Goal: Task Accomplishment & Management: Use online tool/utility

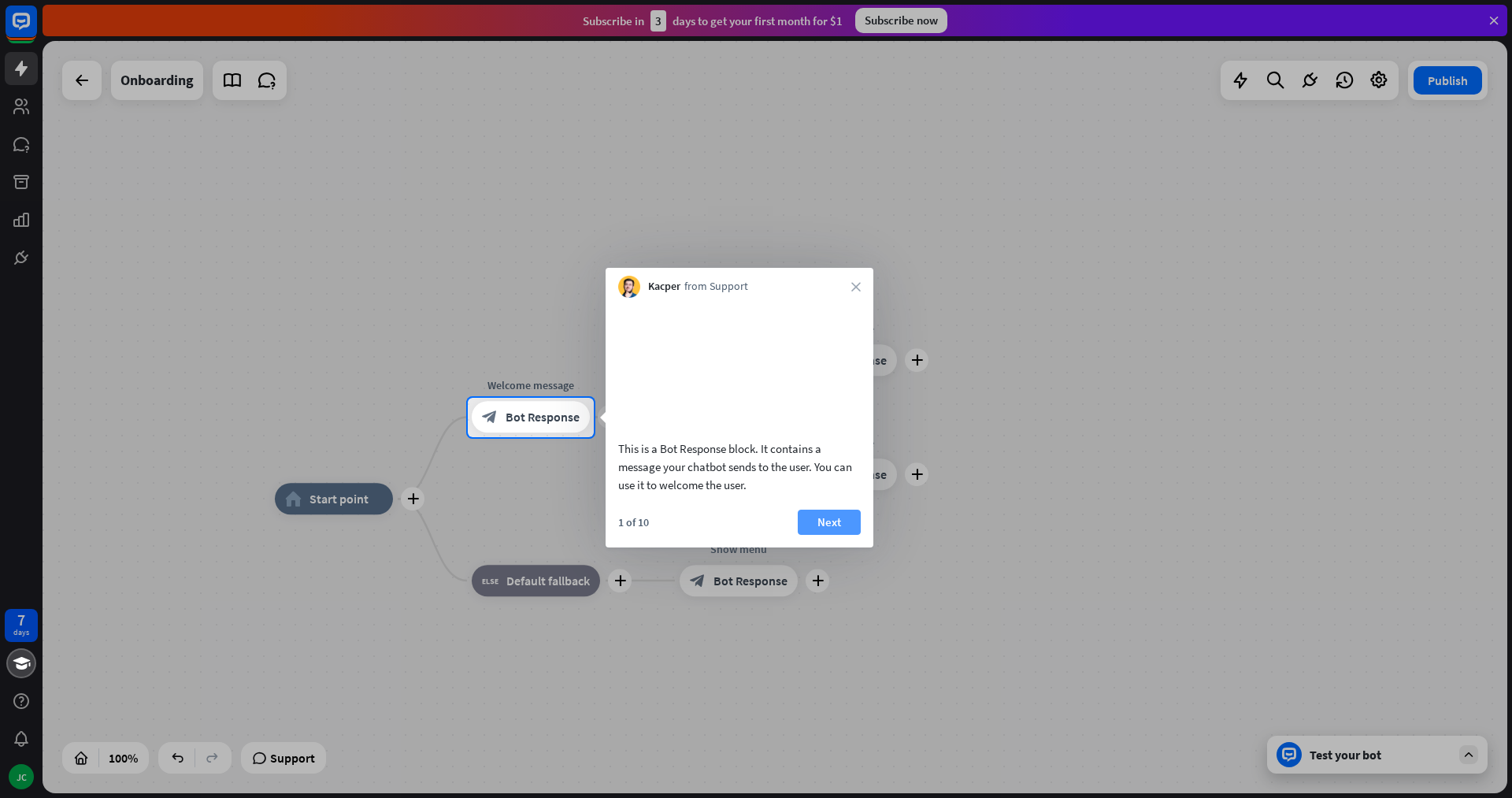
click at [836, 535] on button "Next" at bounding box center [829, 522] width 63 height 25
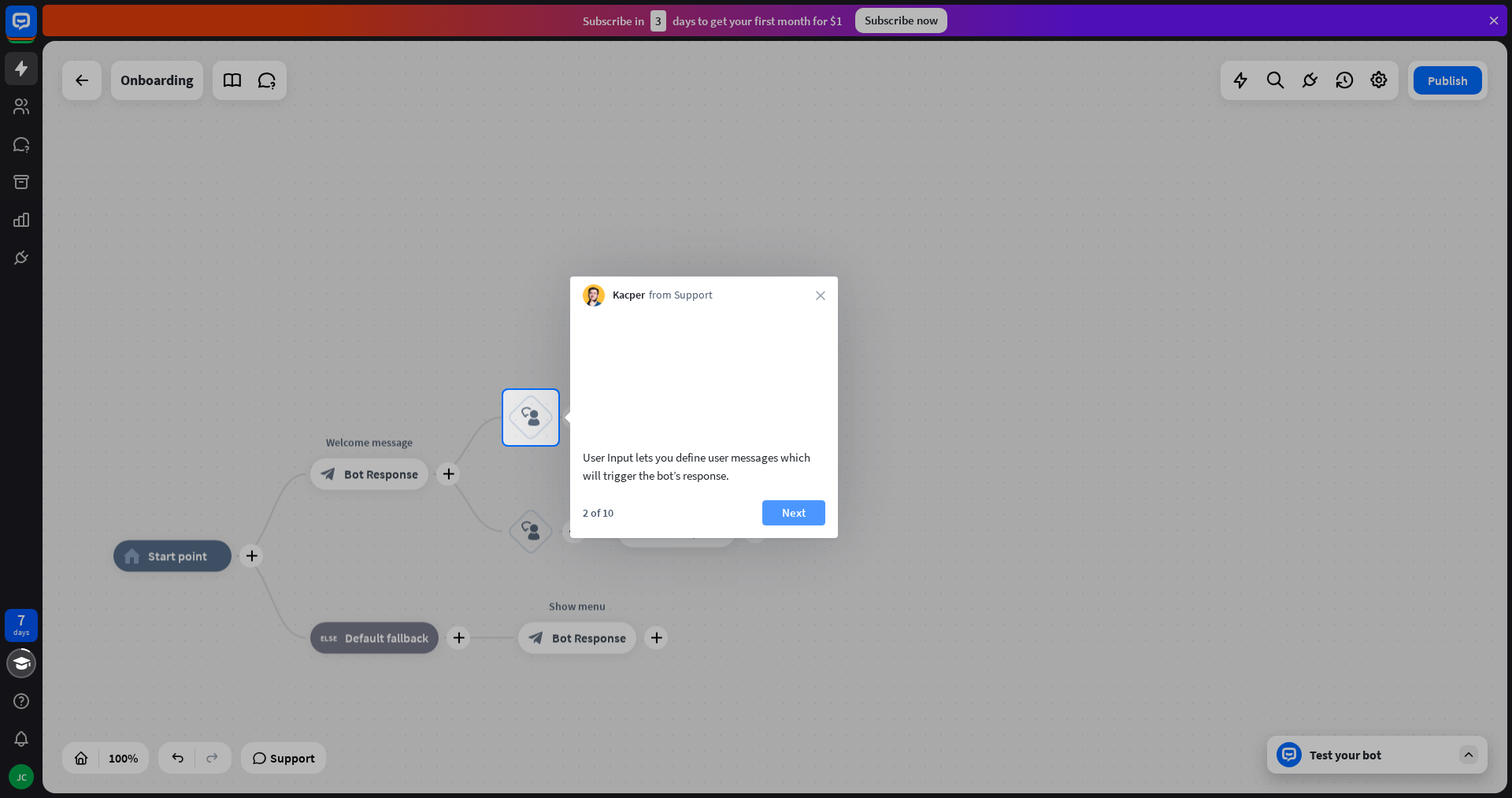
click at [800, 523] on button "Next" at bounding box center [793, 513] width 63 height 25
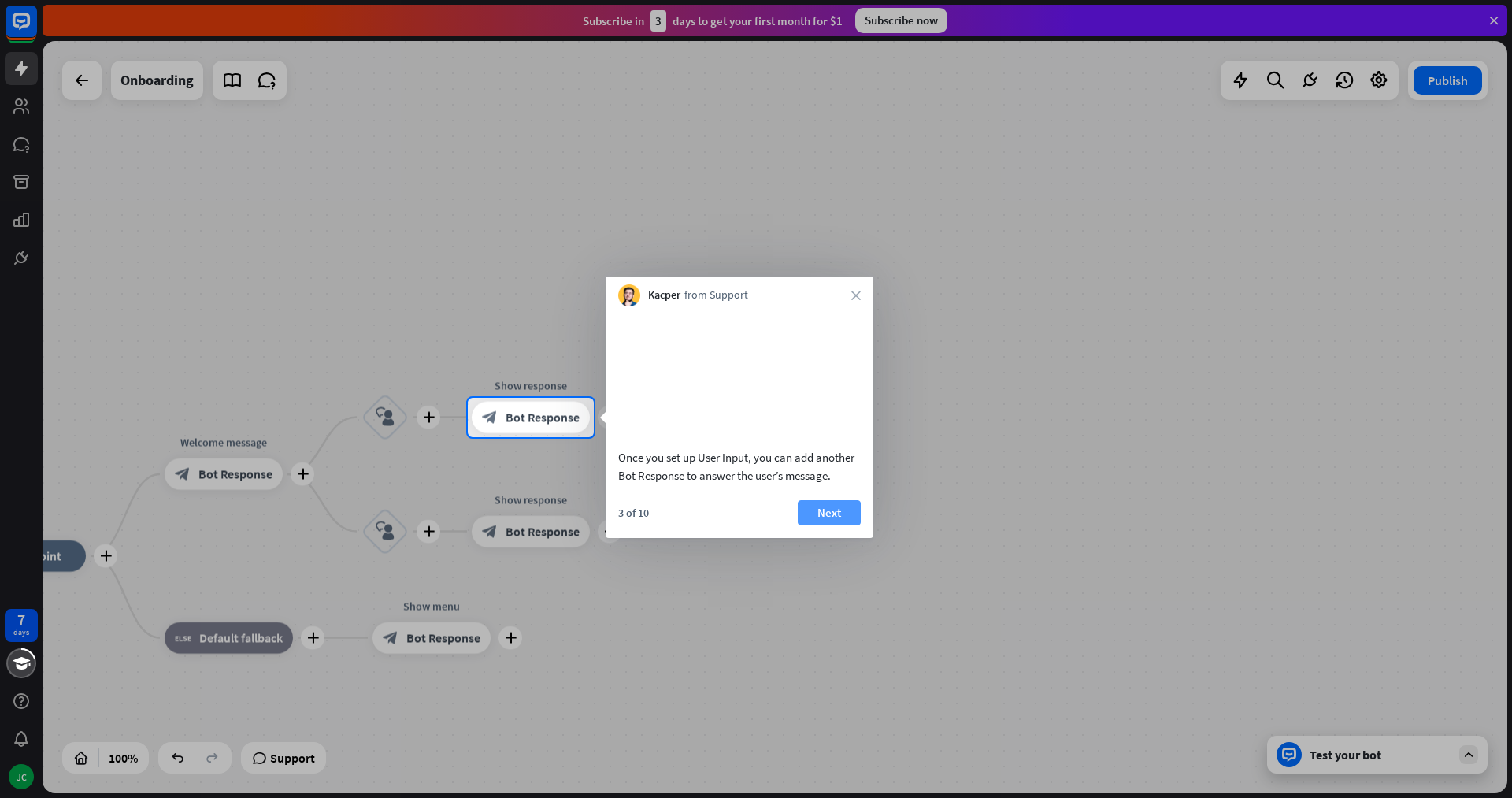
click at [830, 525] on button "Next" at bounding box center [829, 513] width 63 height 25
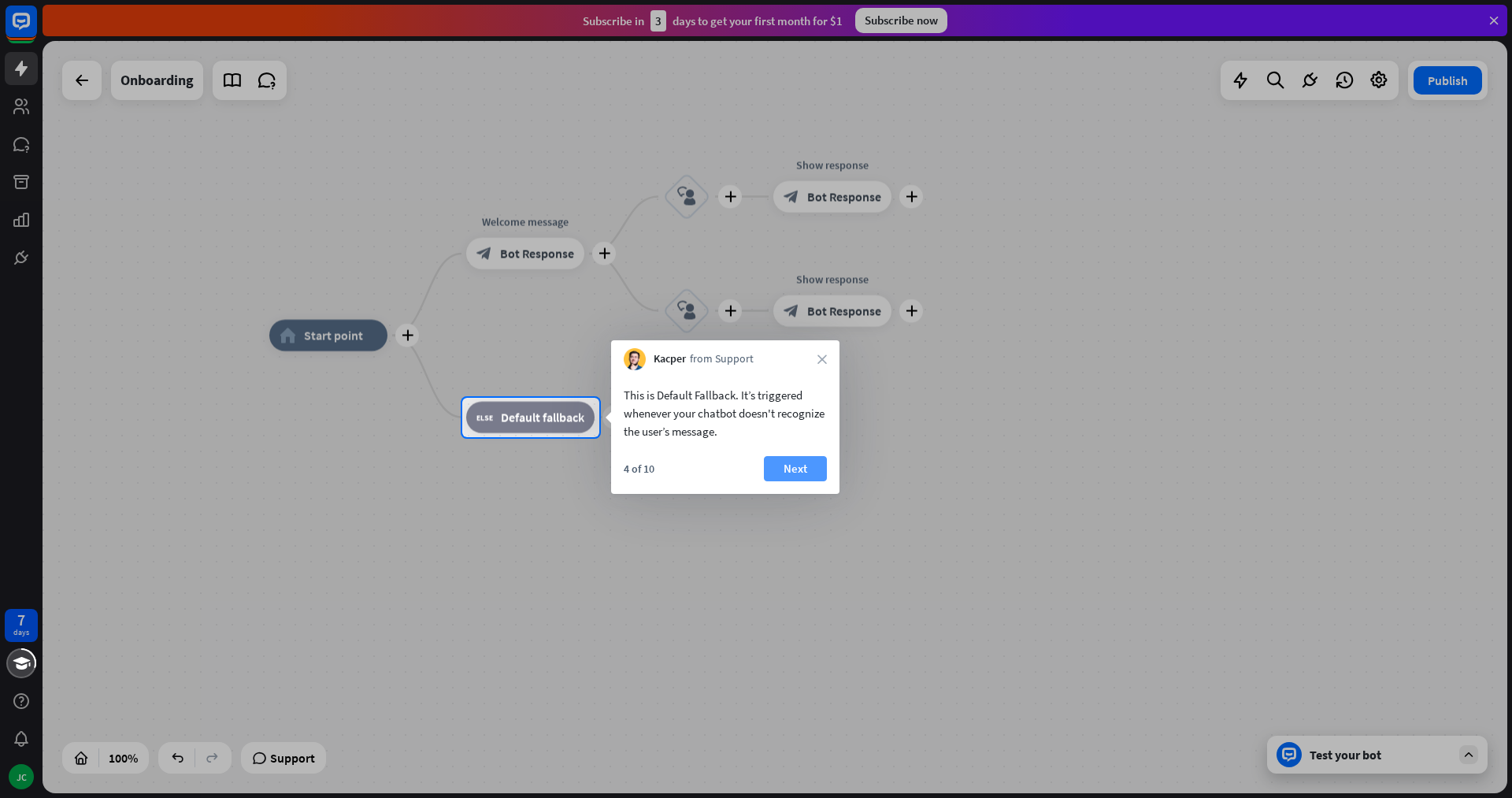
click at [793, 469] on button "Next" at bounding box center [795, 469] width 63 height 25
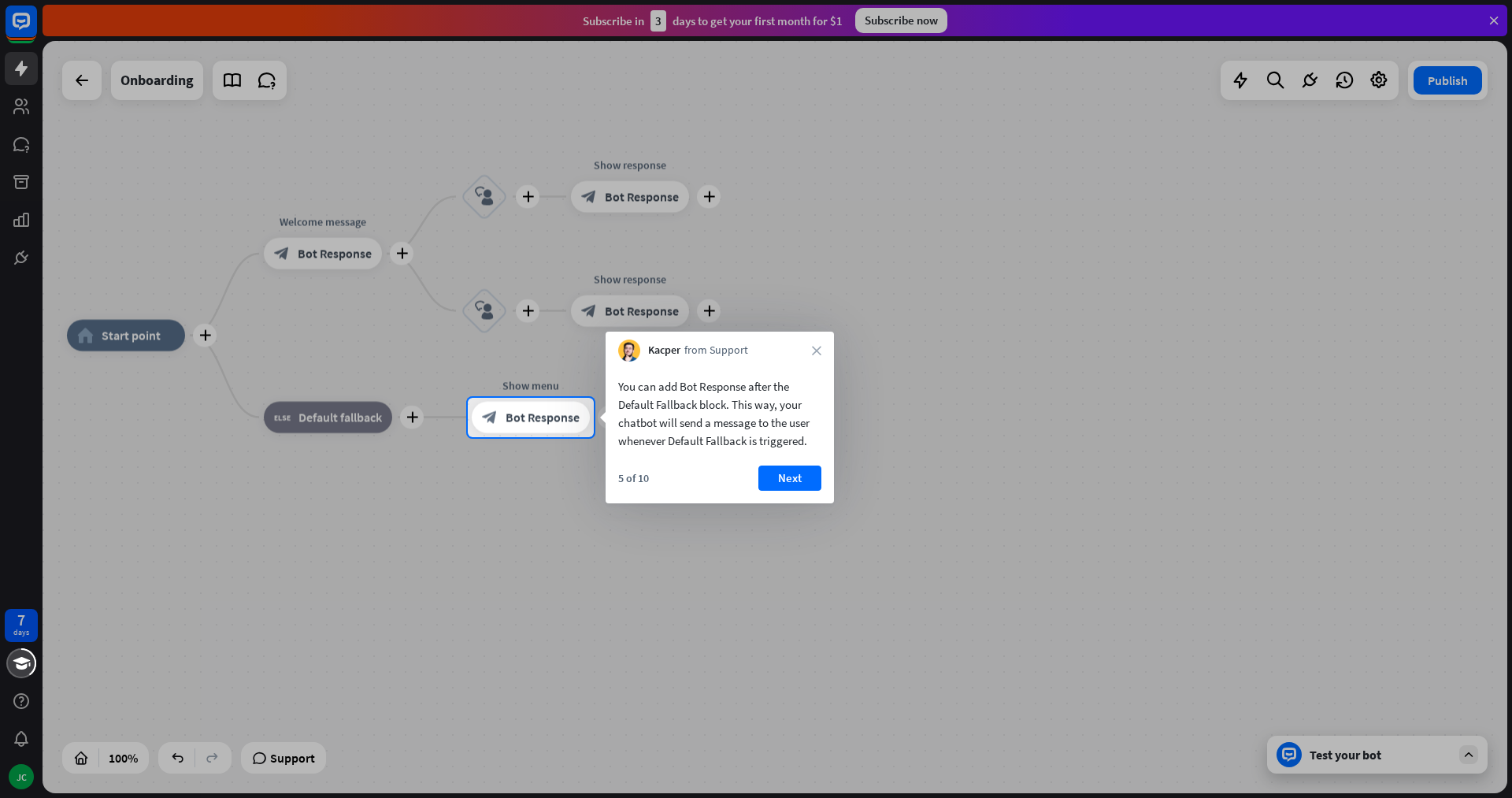
click at [793, 469] on button "Next" at bounding box center [790, 478] width 63 height 25
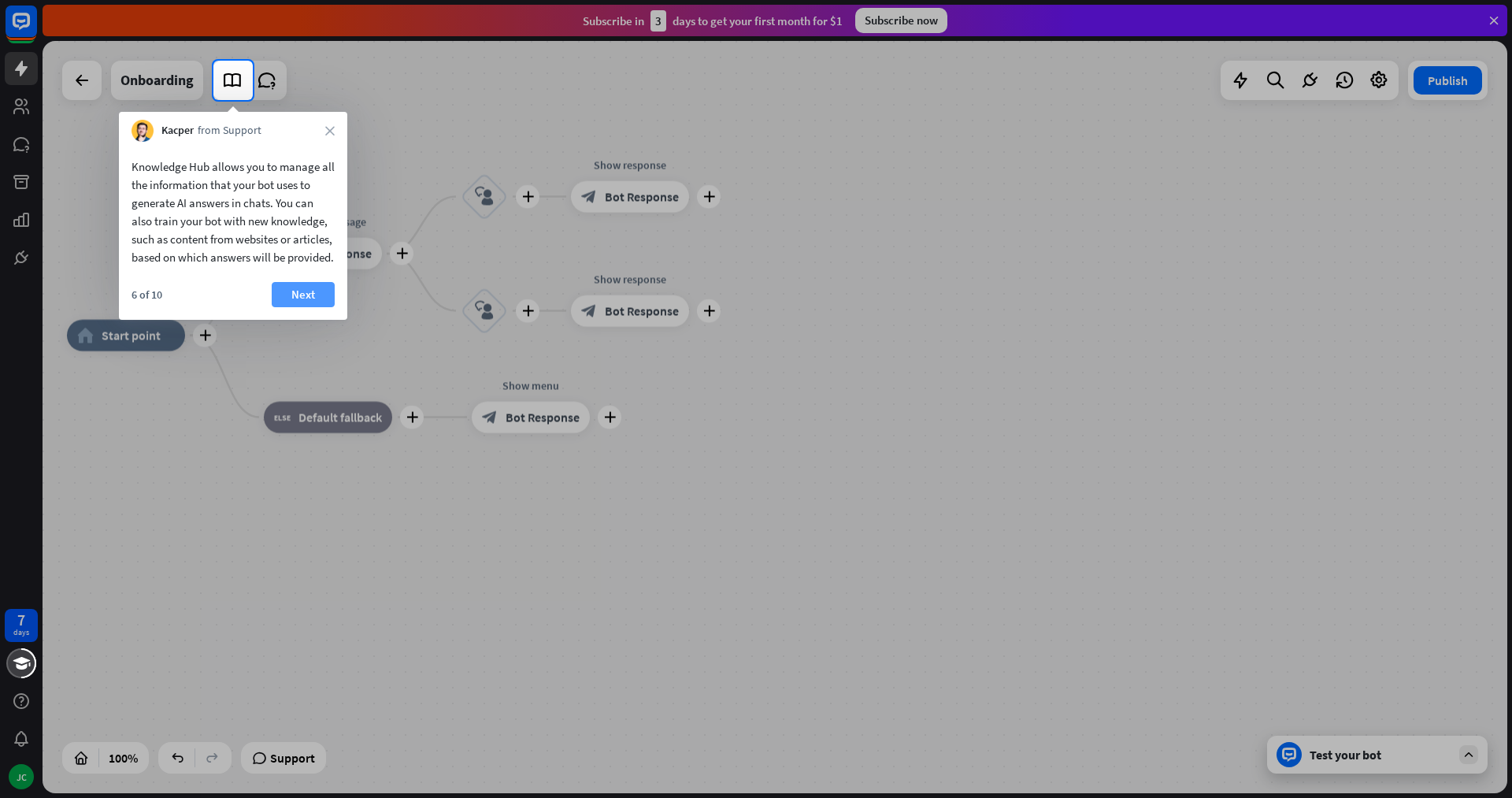
click at [295, 306] on button "Next" at bounding box center [303, 295] width 63 height 25
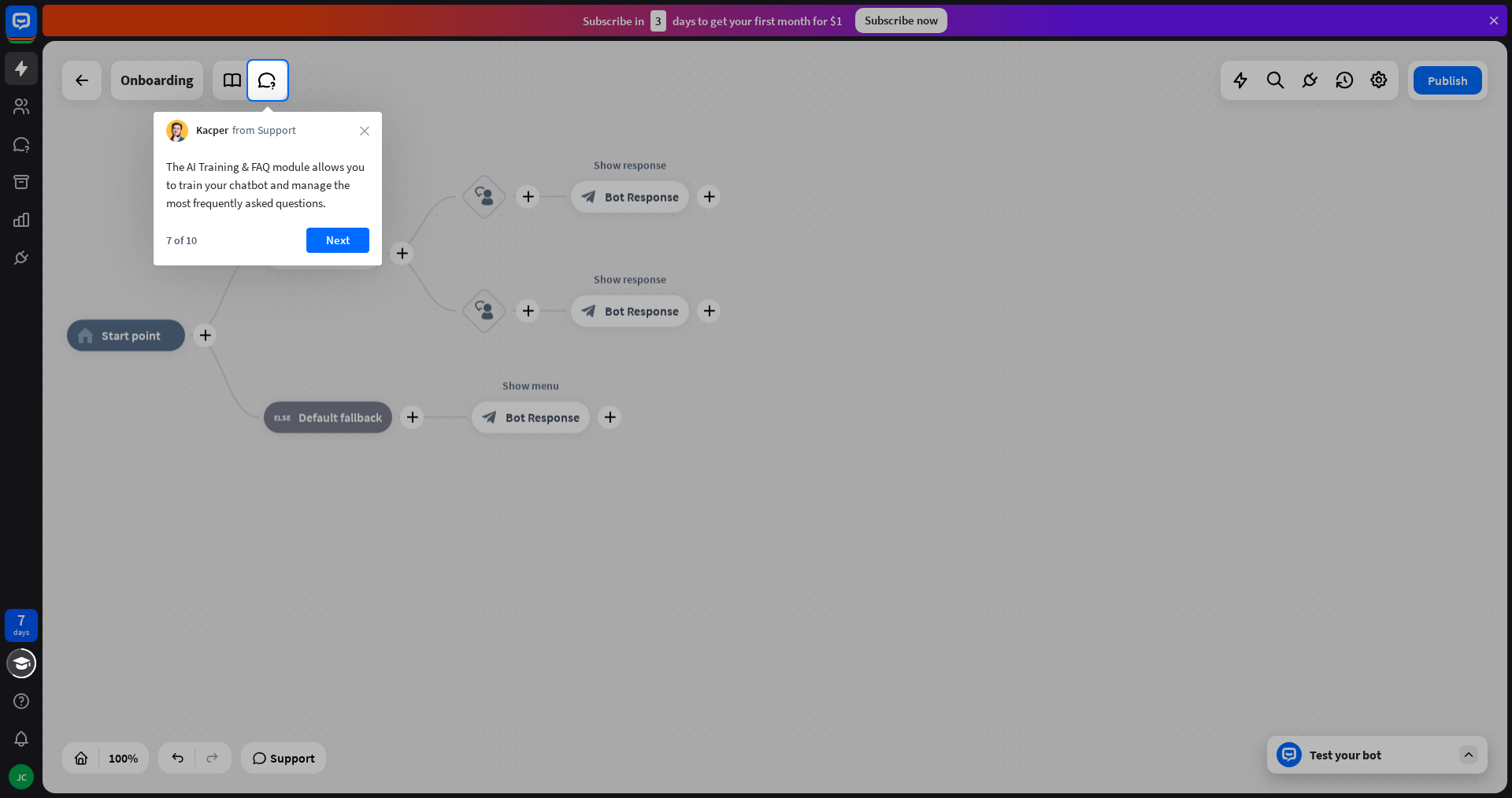
click at [331, 240] on button "Next" at bounding box center [337, 241] width 63 height 25
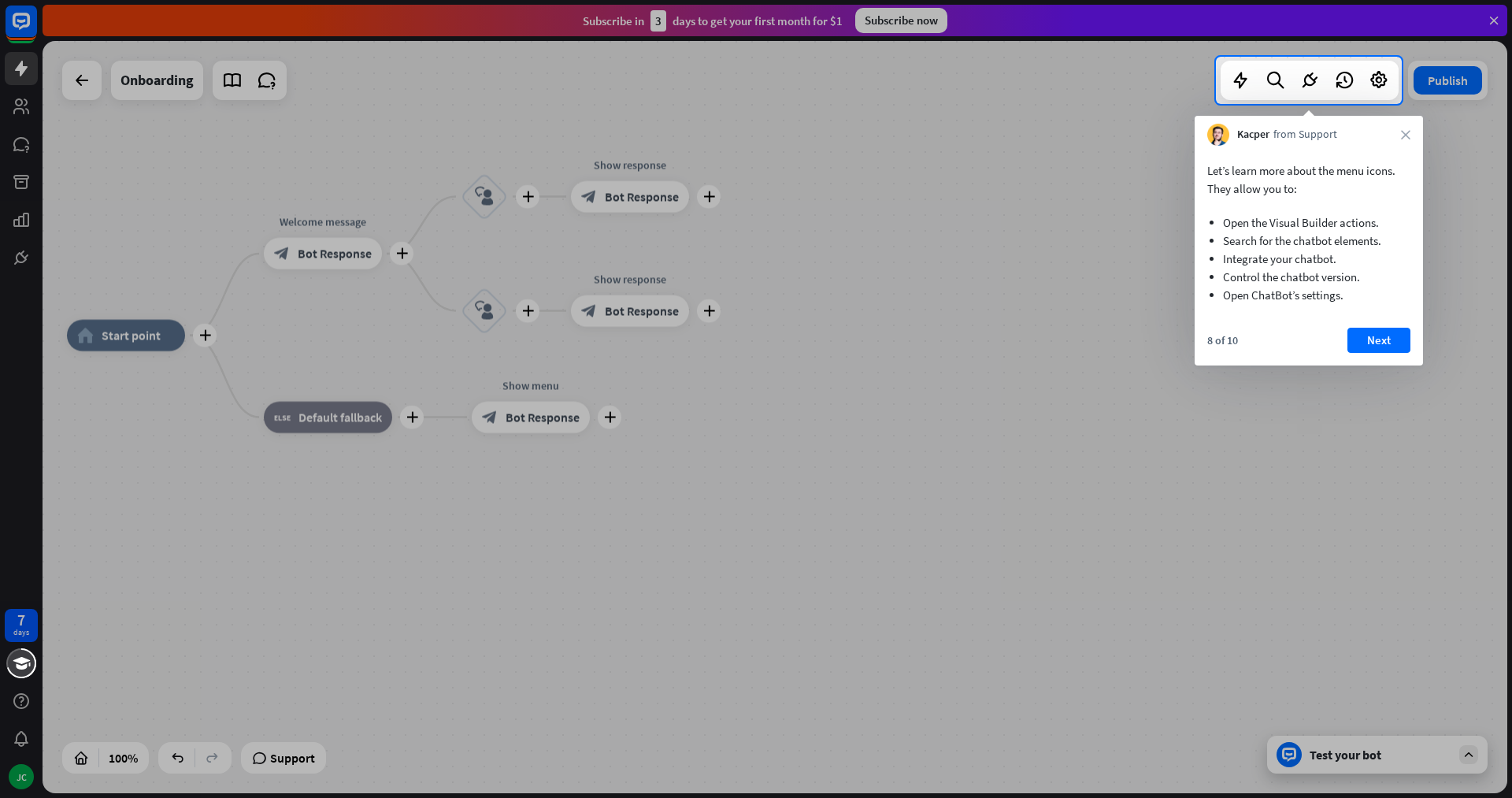
click at [642, 162] on div at bounding box center [756, 451] width 1512 height 694
click at [1378, 348] on button "Next" at bounding box center [1379, 340] width 63 height 25
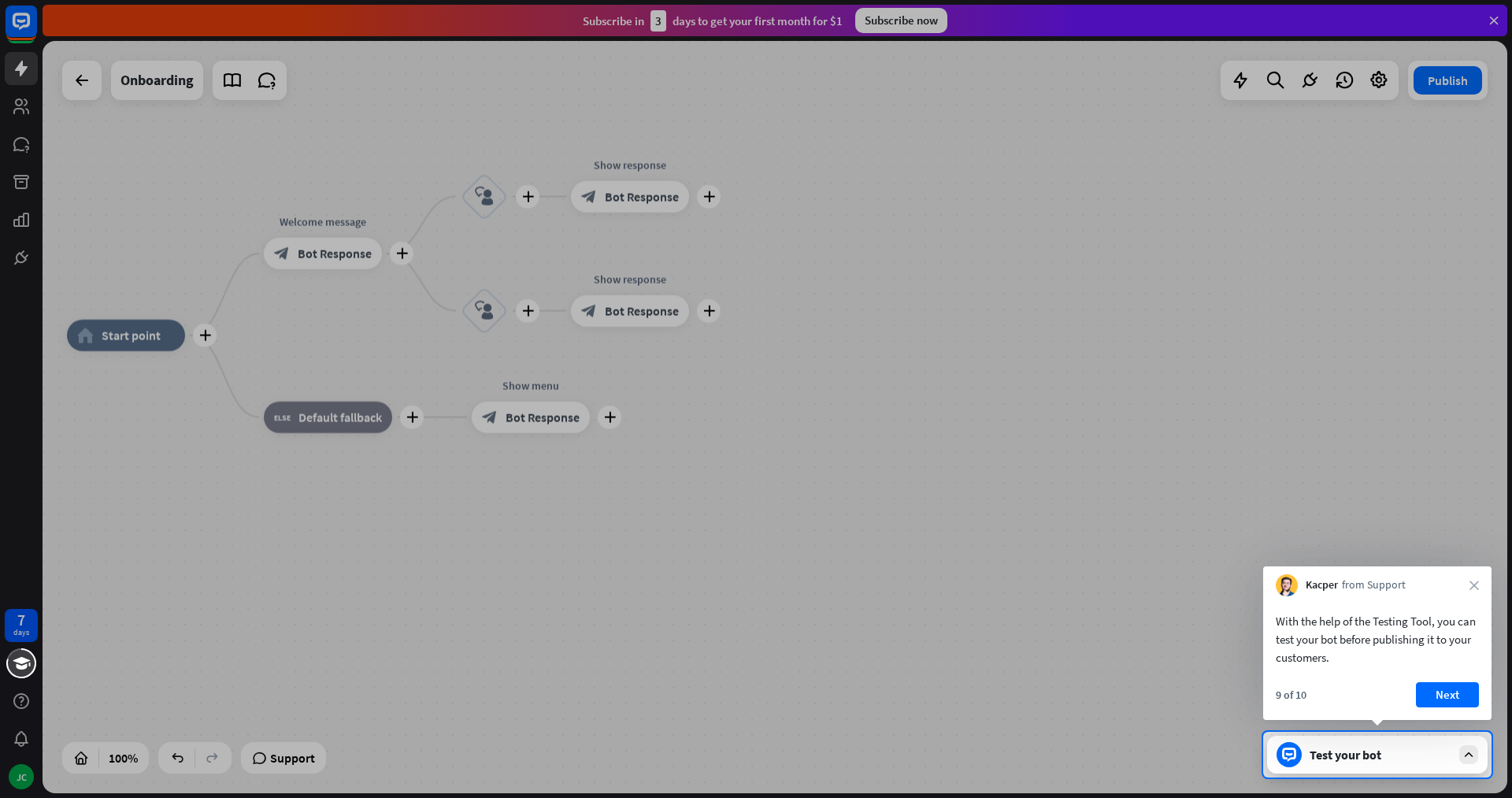
click at [1445, 711] on div "9 of 10 Next" at bounding box center [1377, 701] width 228 height 38
click at [1448, 704] on button "Next" at bounding box center [1447, 695] width 63 height 25
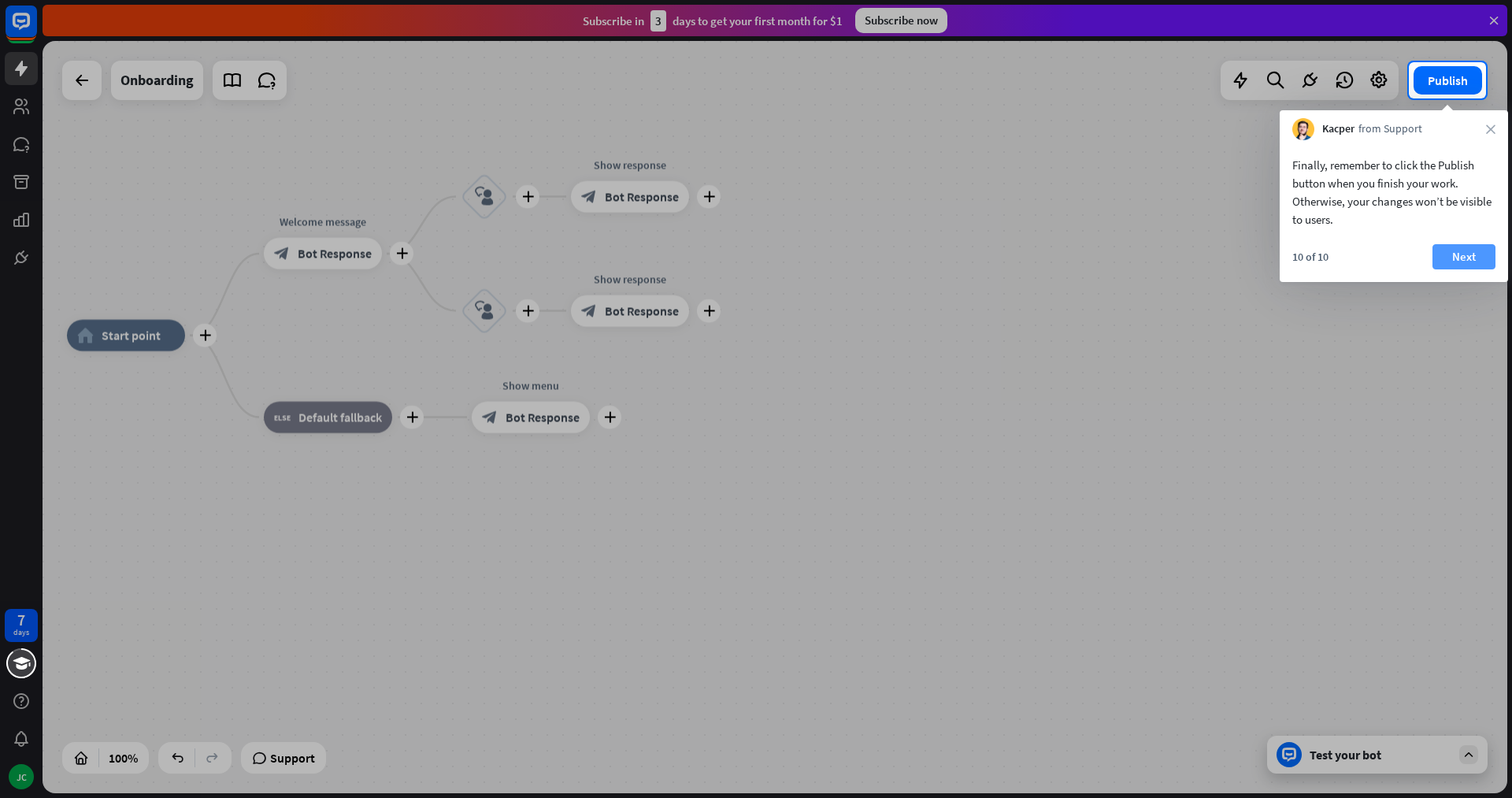
click at [1480, 254] on button "Next" at bounding box center [1464, 257] width 63 height 25
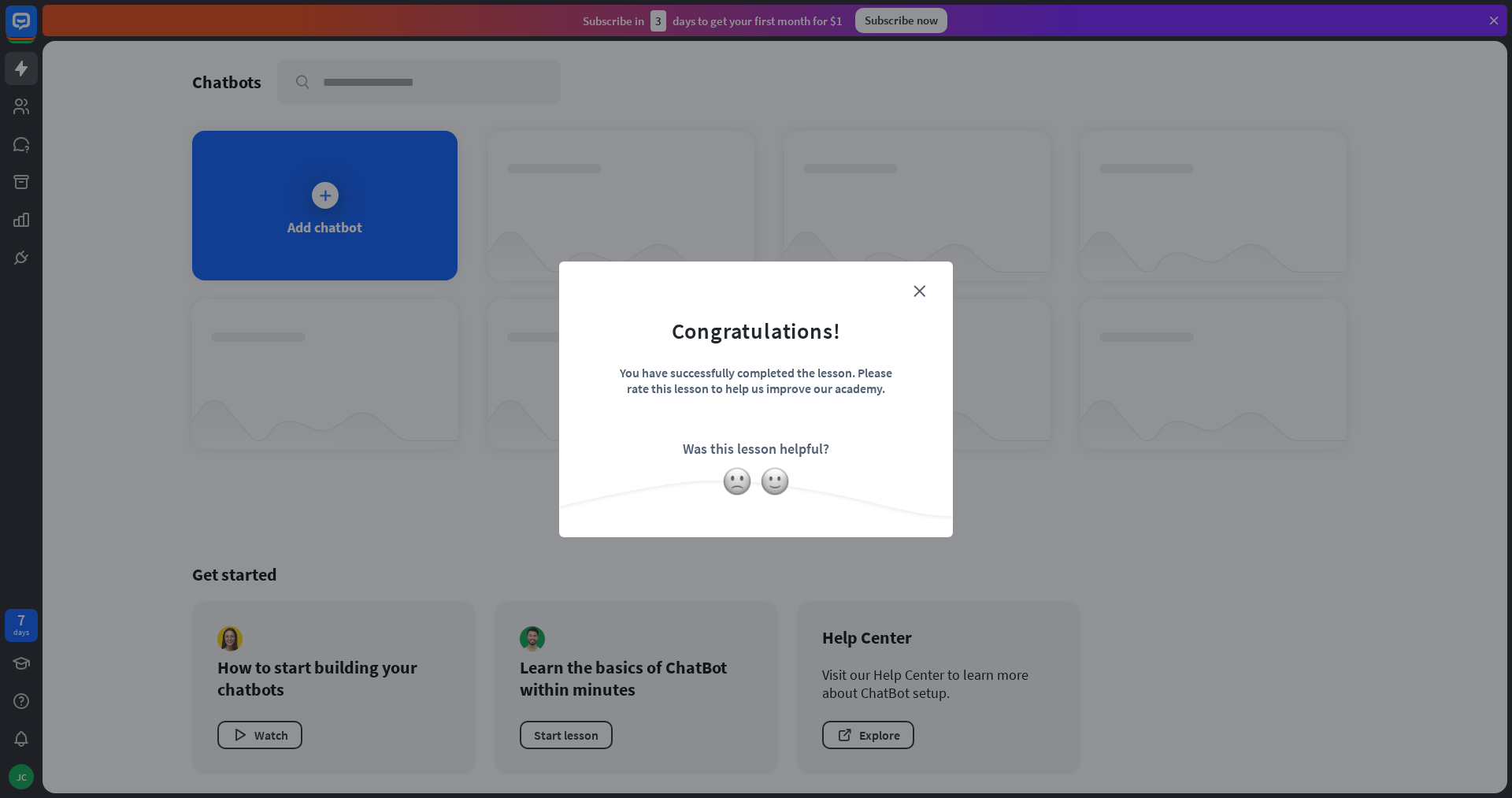
click at [945, 292] on div "close Congratulations! You have successfully completed the lesson. Please rate …" at bounding box center [756, 399] width 394 height 276
click at [906, 290] on form "Congratulations! You have successfully completed the lesson. Please rate this l…" at bounding box center [755, 375] width 354 height 188
click at [923, 292] on icon "close" at bounding box center [919, 290] width 12 height 12
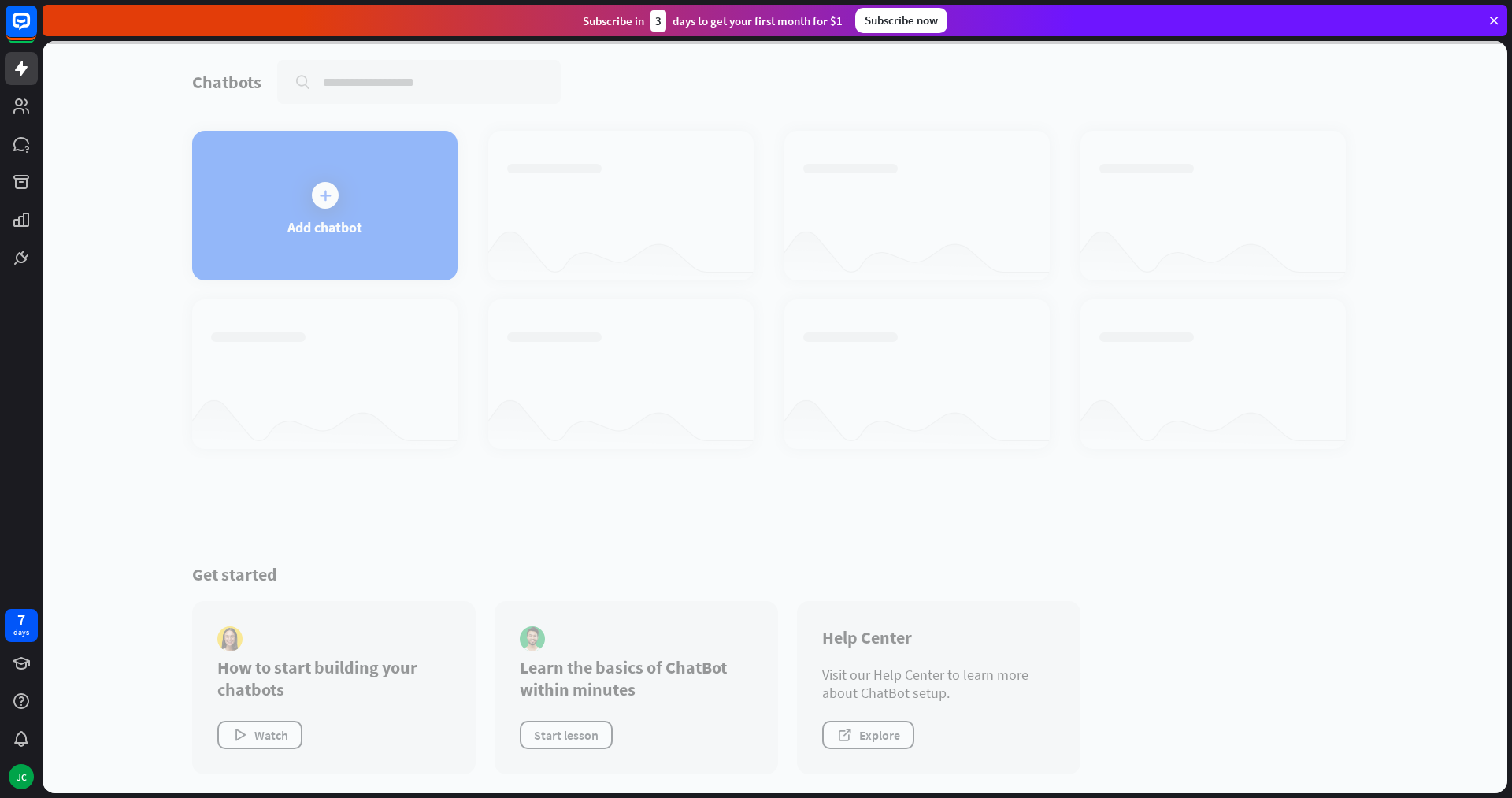
click at [343, 178] on div at bounding box center [775, 417] width 1465 height 753
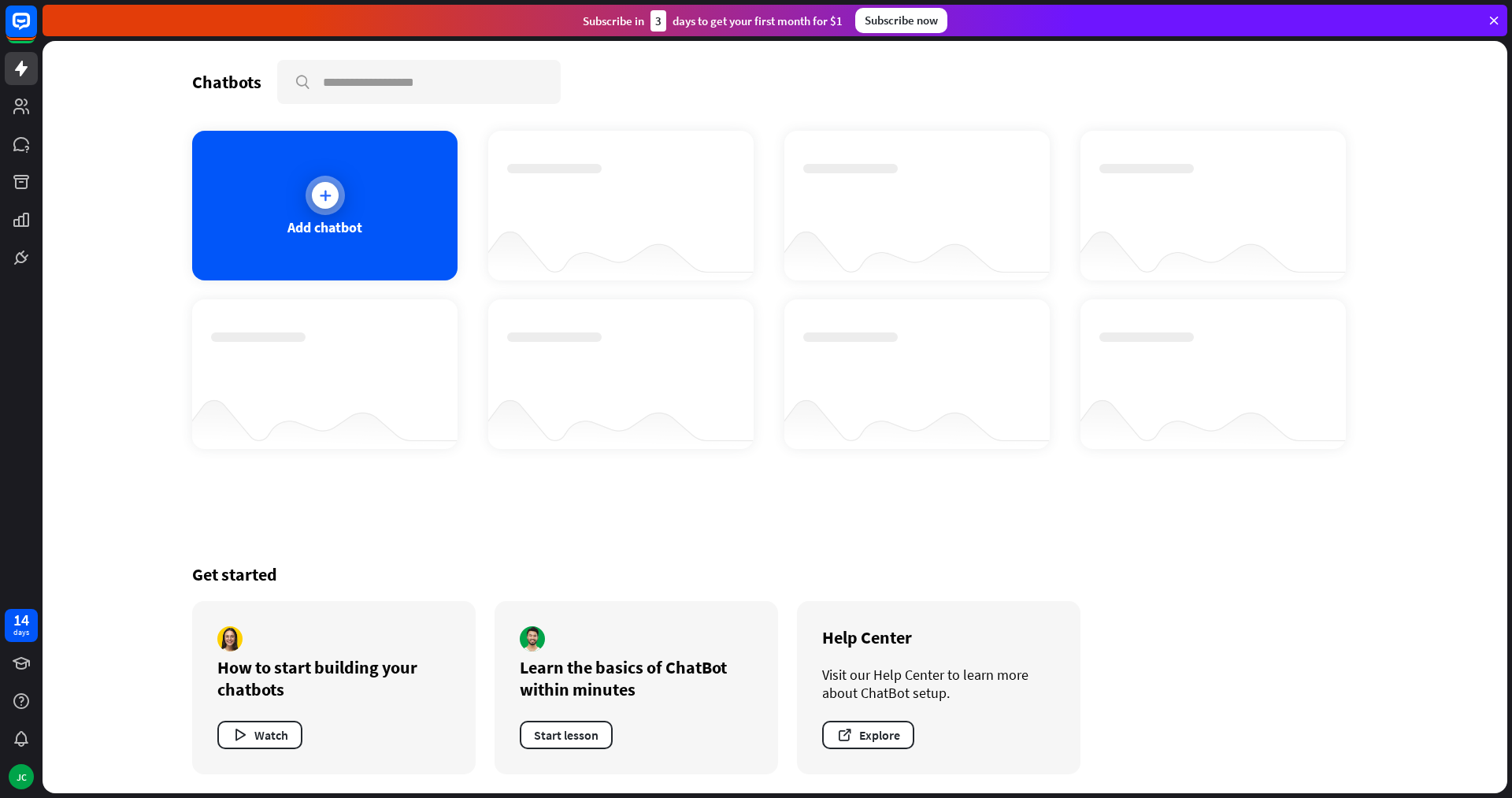
click at [342, 198] on div at bounding box center [325, 195] width 39 height 39
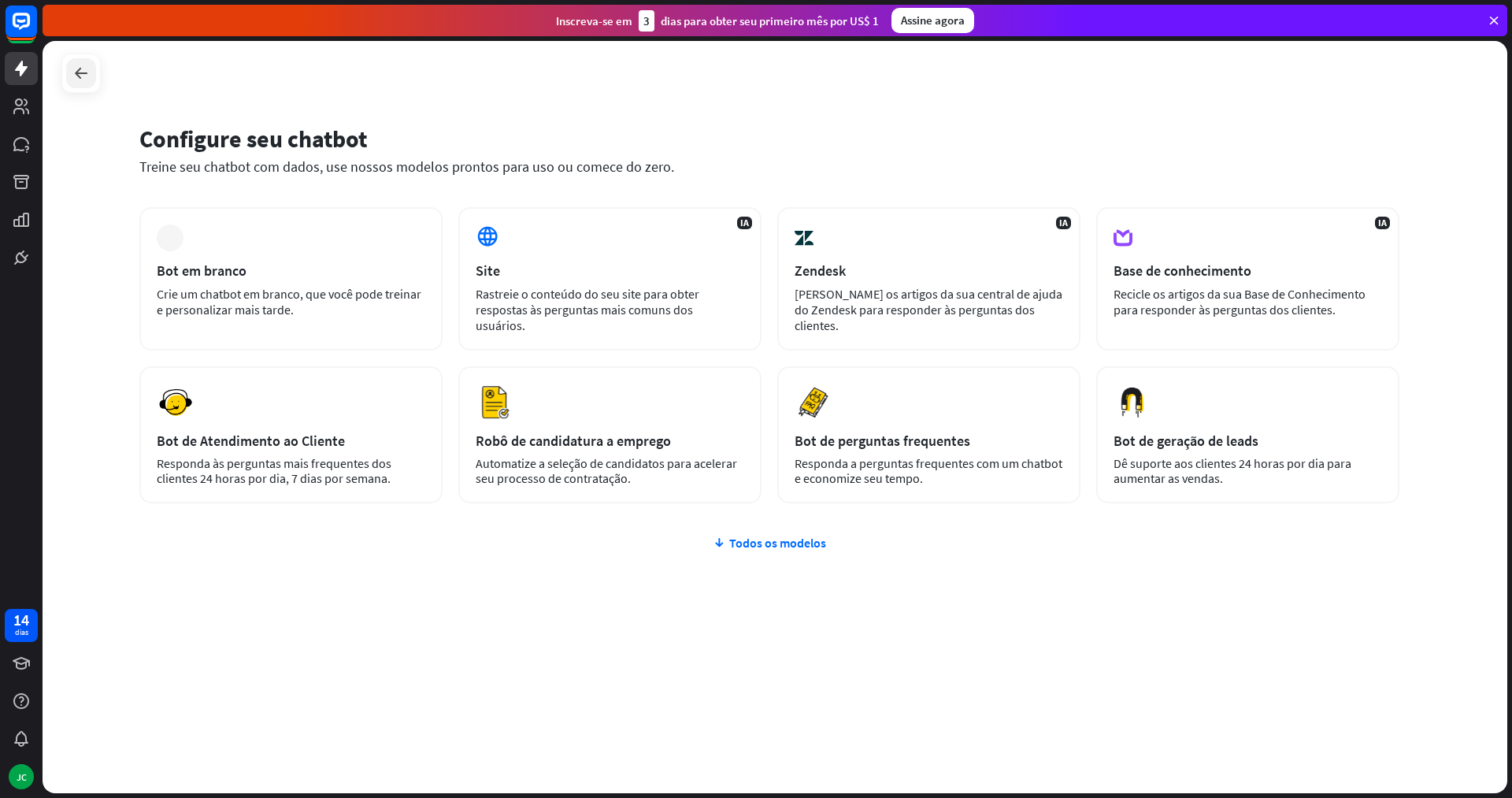
click at [87, 67] on icon at bounding box center [81, 73] width 19 height 19
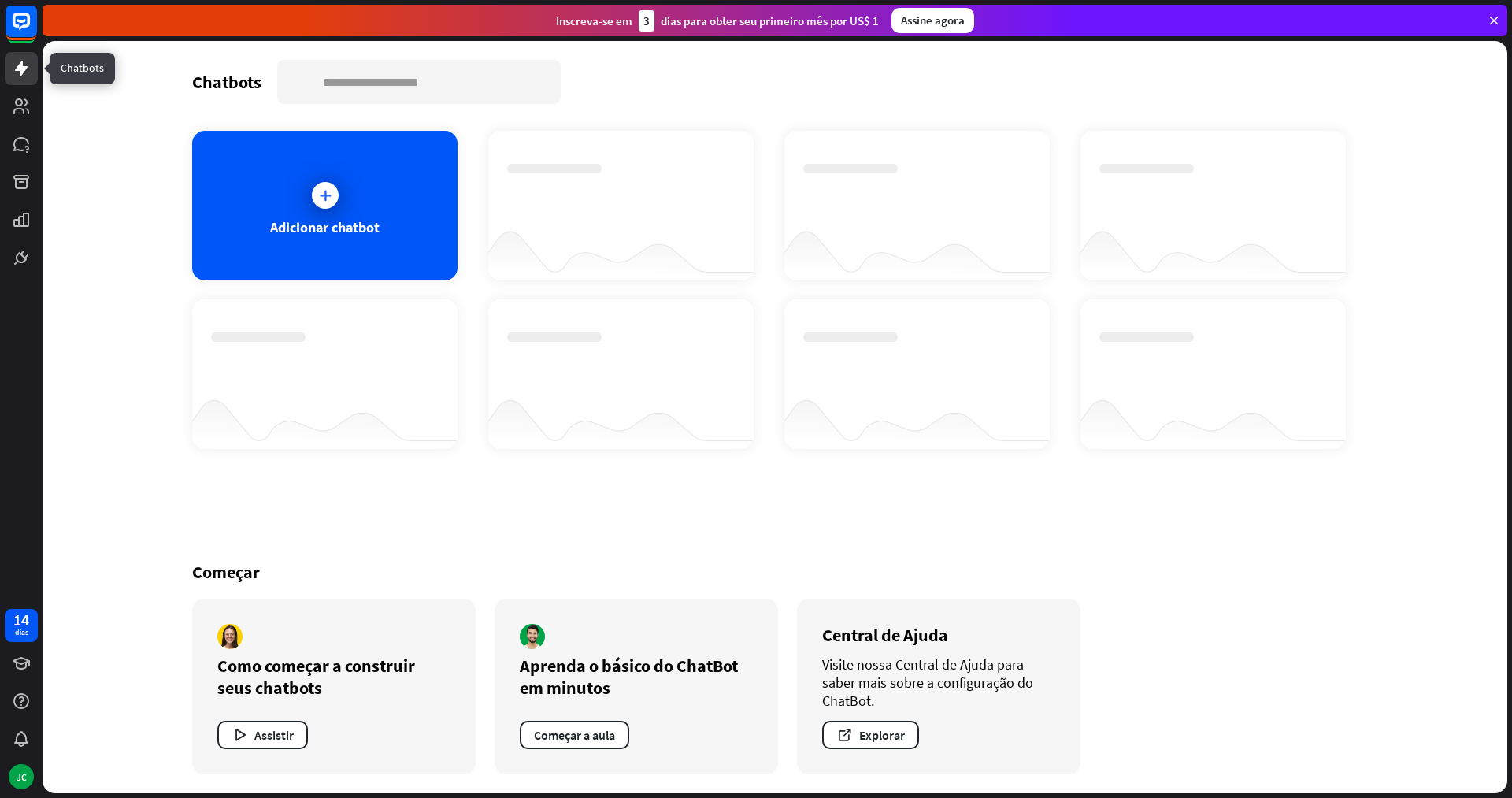
click at [20, 83] on link at bounding box center [20, 68] width 33 height 33
click at [19, 91] on link at bounding box center [20, 106] width 33 height 33
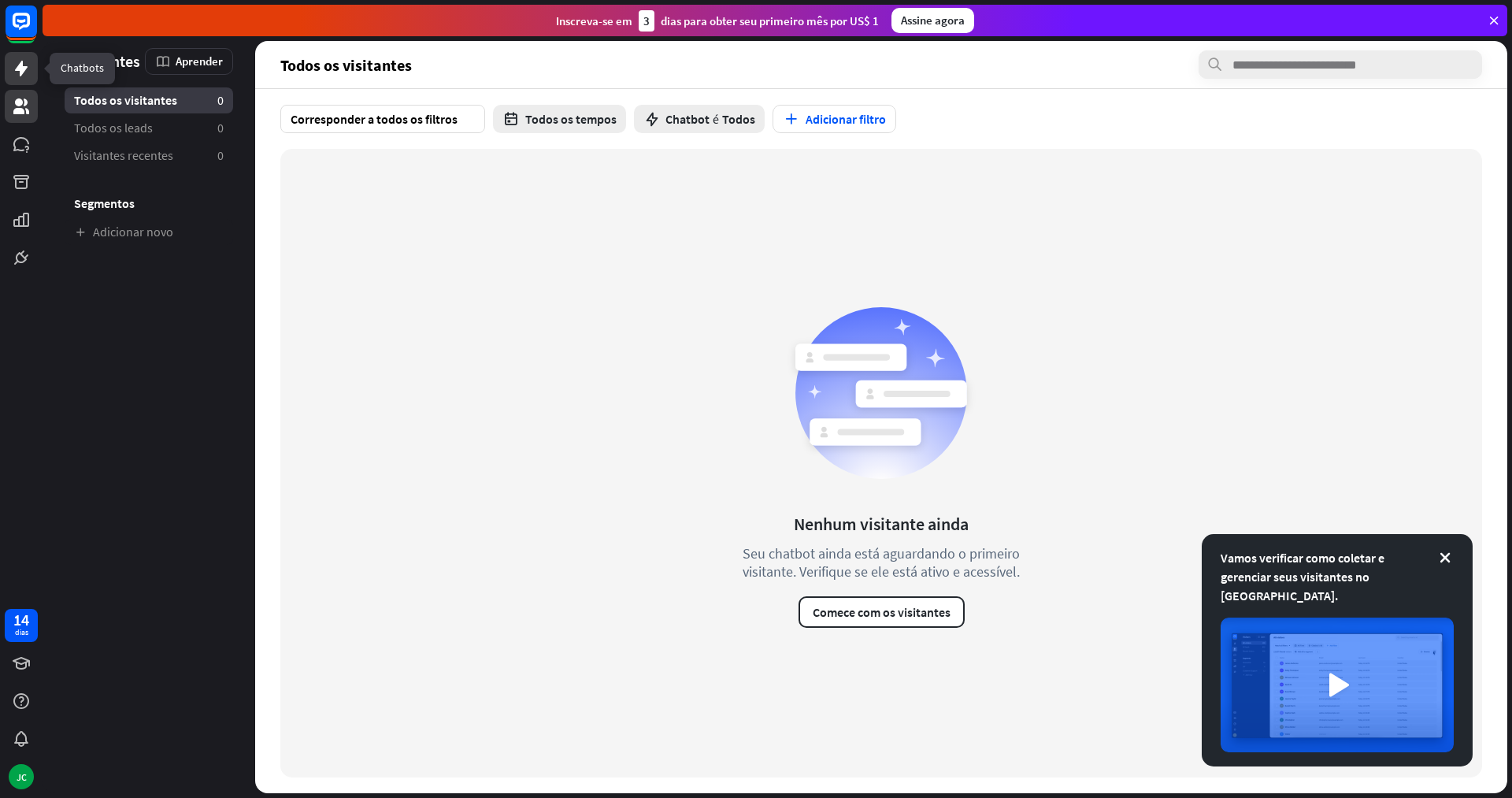
click at [29, 72] on icon at bounding box center [20, 68] width 19 height 19
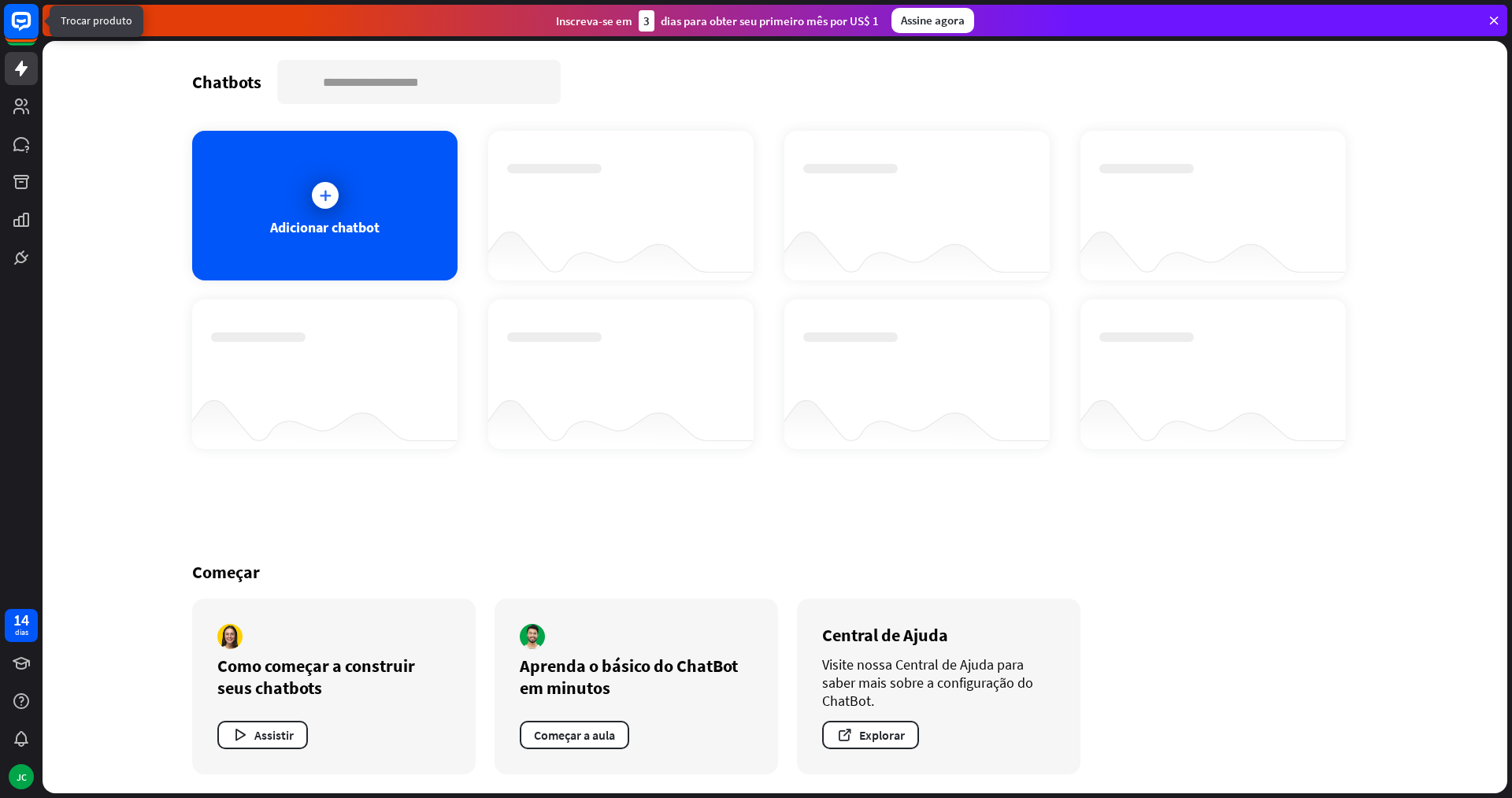
click at [32, 23] on rect at bounding box center [20, 20] width 35 height 35
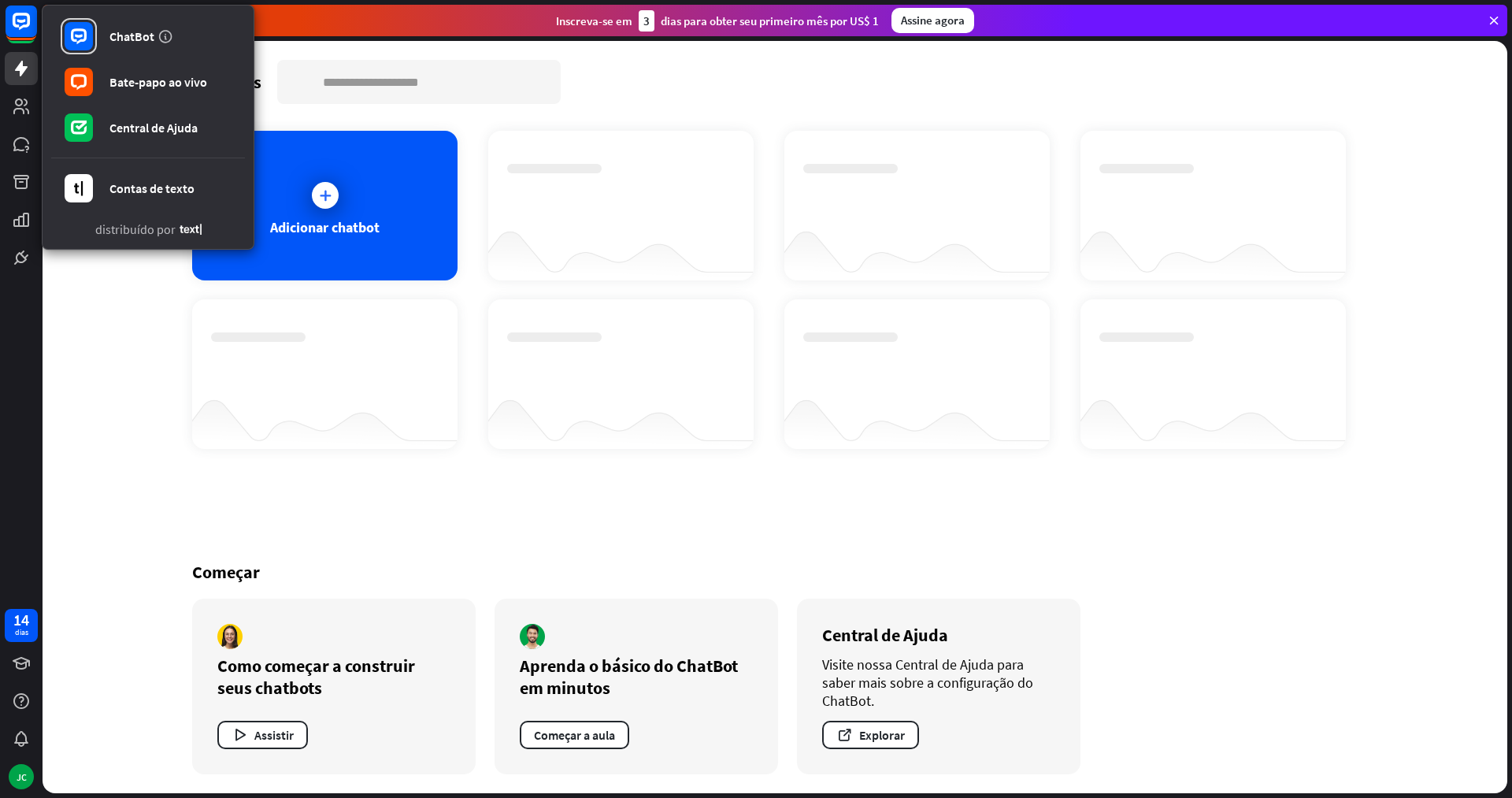
drag, startPoint x: 668, startPoint y: 164, endPoint x: 640, endPoint y: 169, distance: 28.4
click at [665, 165] on div at bounding box center [620, 205] width 265 height 150
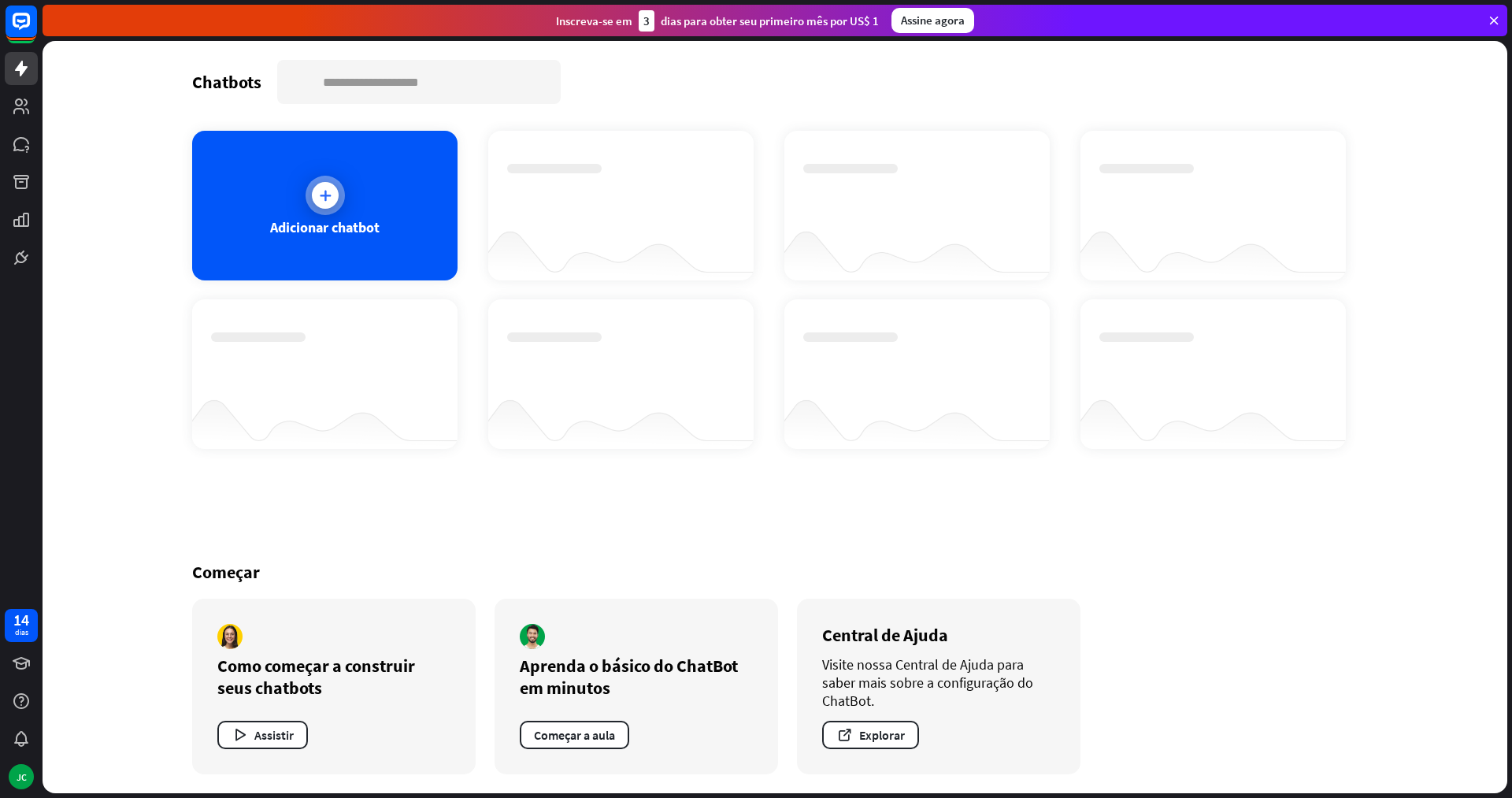
click at [316, 186] on div at bounding box center [326, 195] width 27 height 27
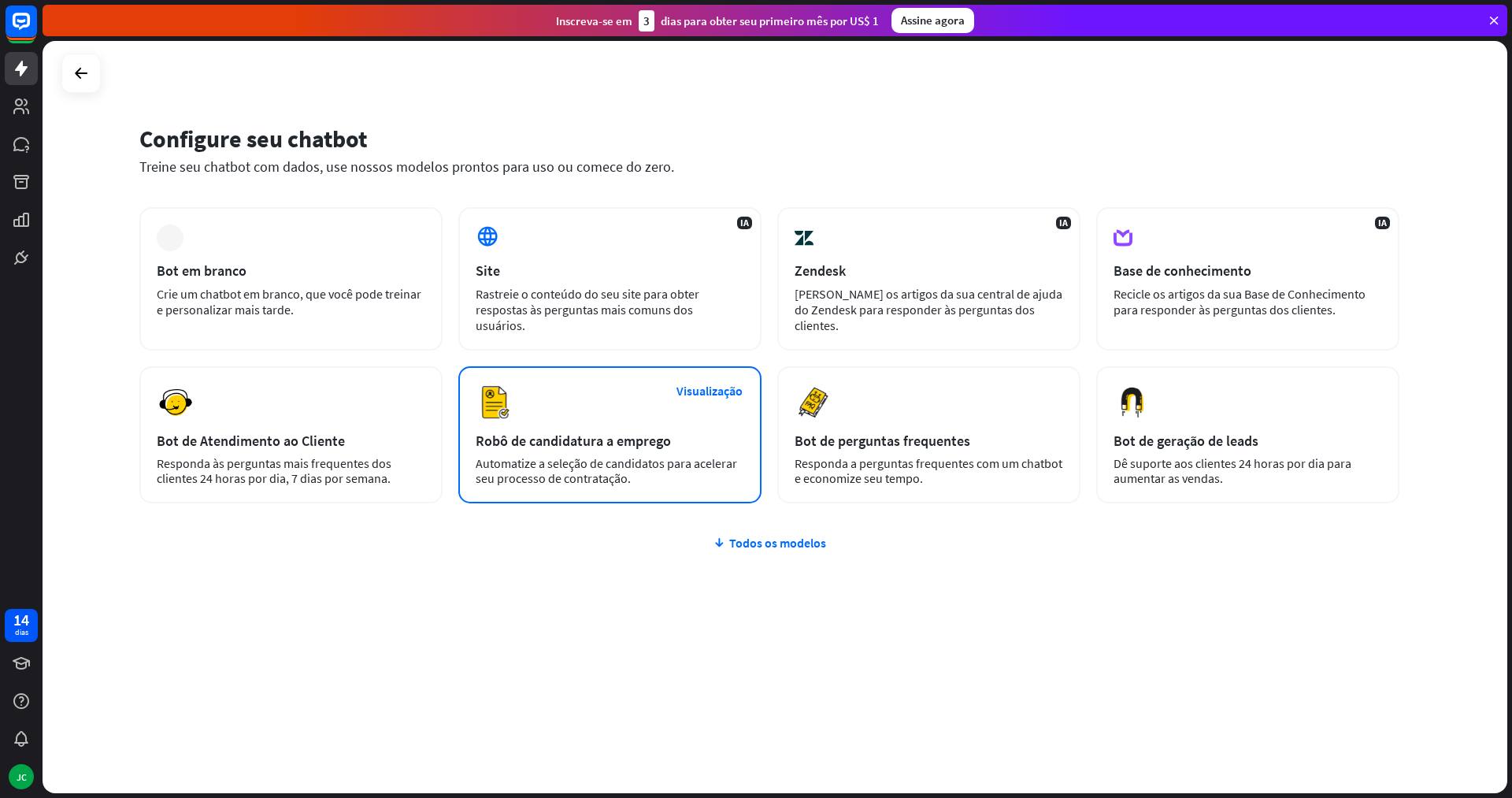
click at [701, 431] on div "Robô de candidatura a emprego" at bounding box center [610, 440] width 269 height 18
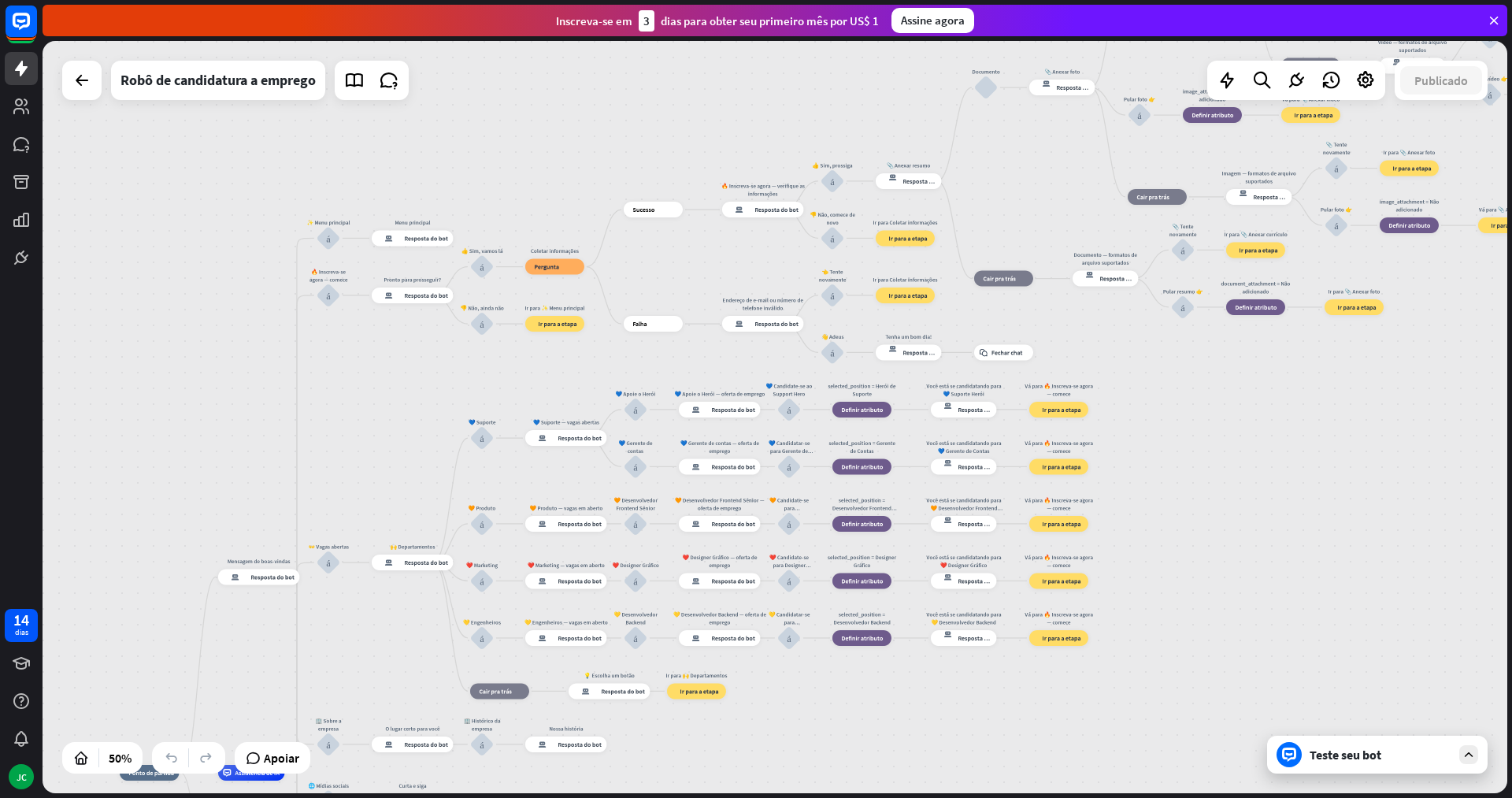
drag, startPoint x: 736, startPoint y: 249, endPoint x: 375, endPoint y: 634, distance: 527.8
click at [375, 634] on div "casa_2 Ponto de partida Mensagem de boas-vindas resposta do bot de bloco Respos…" at bounding box center [775, 417] width 1465 height 753
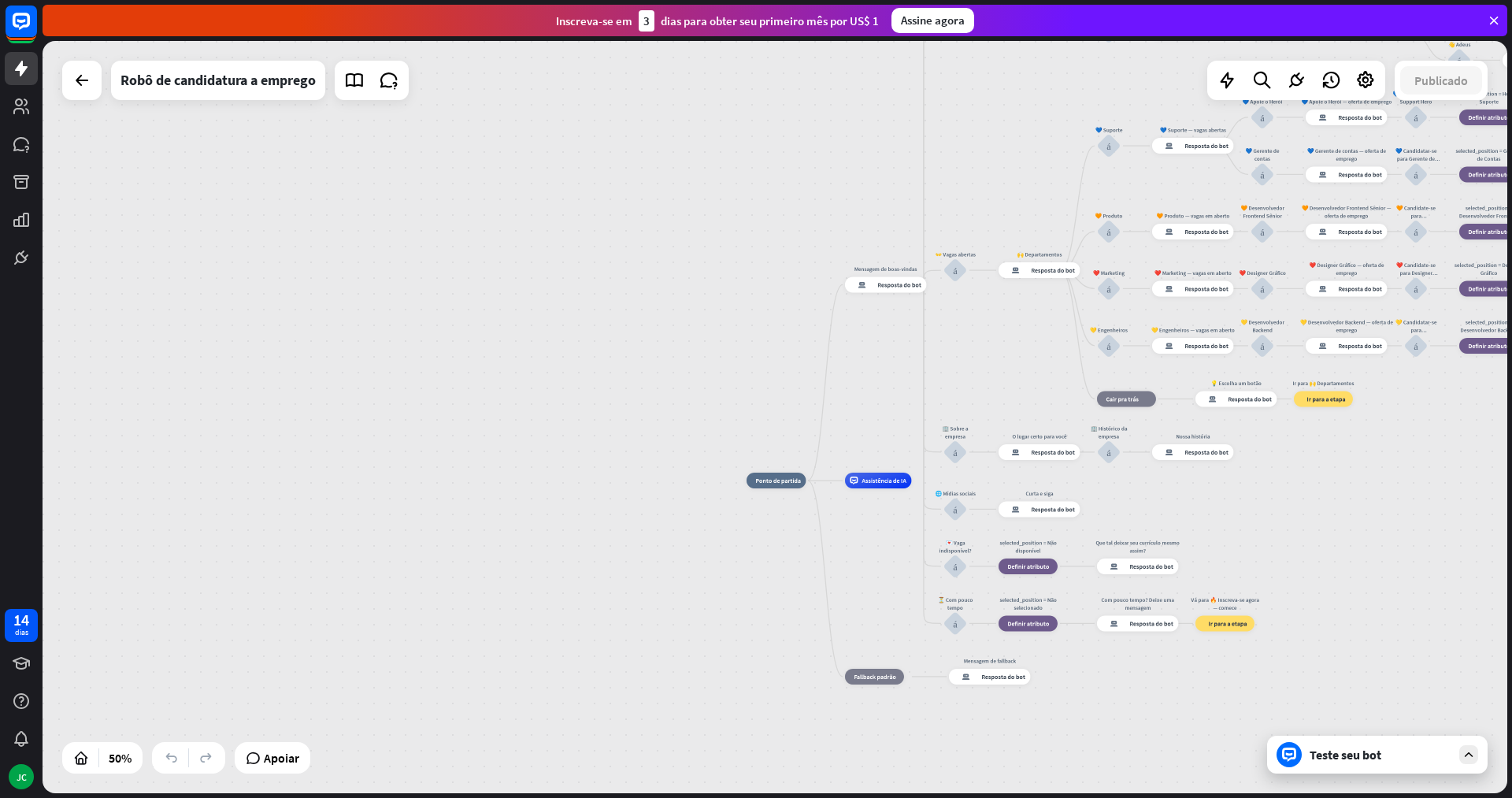
drag, startPoint x: 419, startPoint y: 441, endPoint x: 1058, endPoint y: 123, distance: 713.8
click at [1058, 123] on div "casa_2 Ponto de partida Mensagem de boas-vindas resposta do bot de bloco Respos…" at bounding box center [775, 417] width 1465 height 753
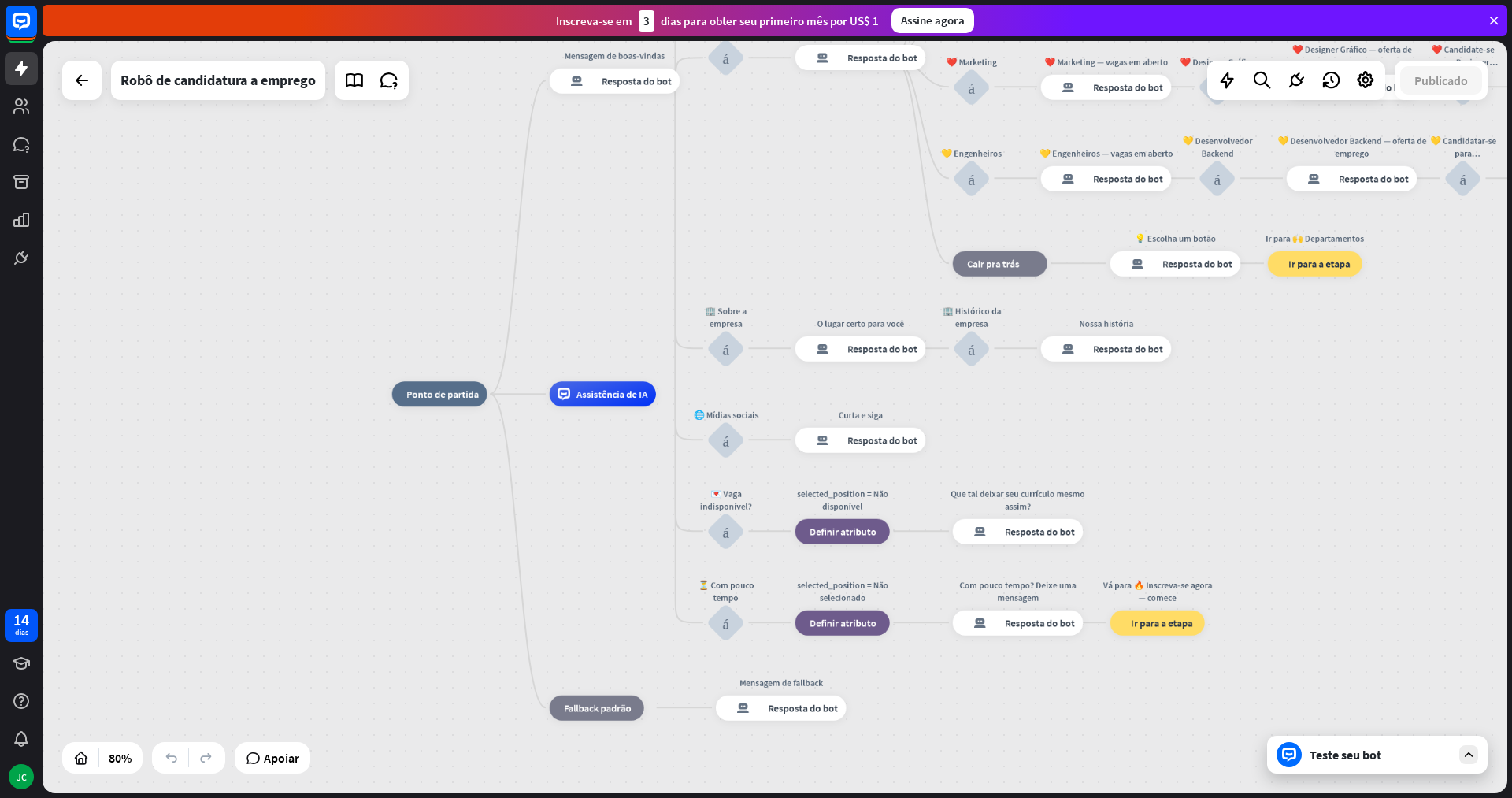
drag, startPoint x: 873, startPoint y: 439, endPoint x: 578, endPoint y: 334, distance: 313.1
click at [578, 336] on div "casa_2 Ponto de partida Mensagem de boas-vindas resposta do bot de bloco Respos…" at bounding box center [775, 417] width 1465 height 753
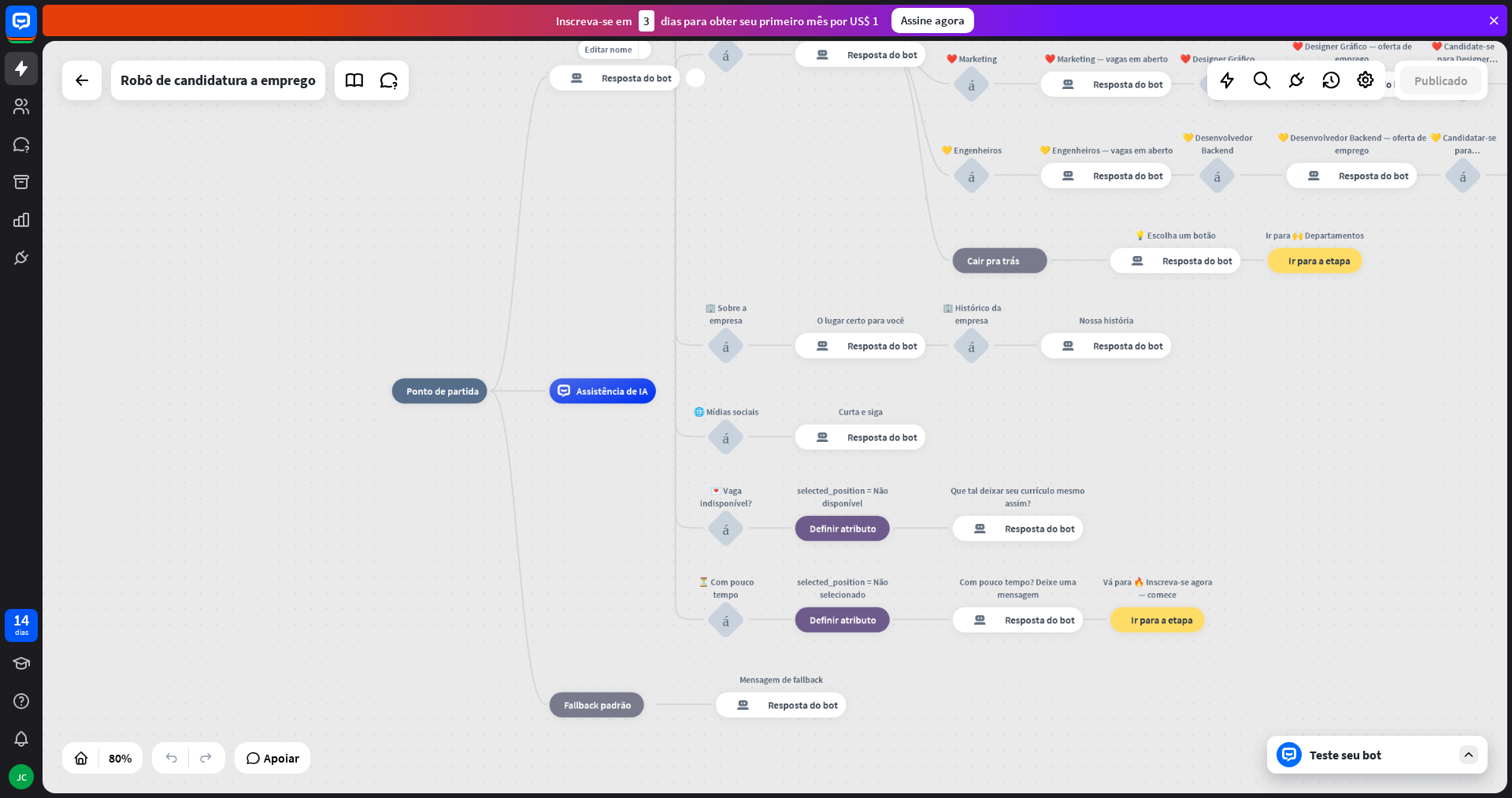
click at [652, 75] on font "Resposta do bot" at bounding box center [636, 77] width 70 height 12
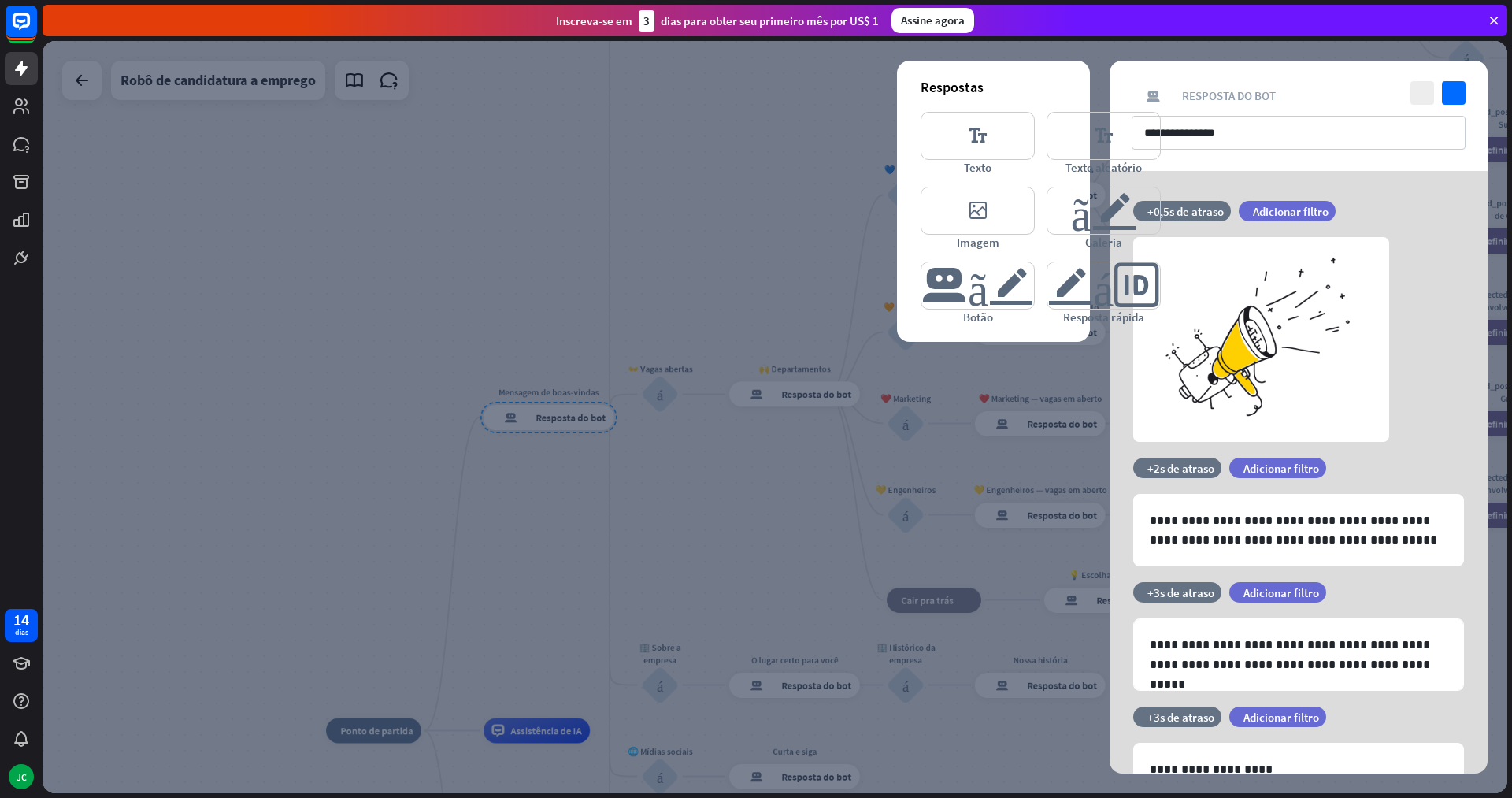
click at [634, 256] on div at bounding box center [775, 417] width 1465 height 753
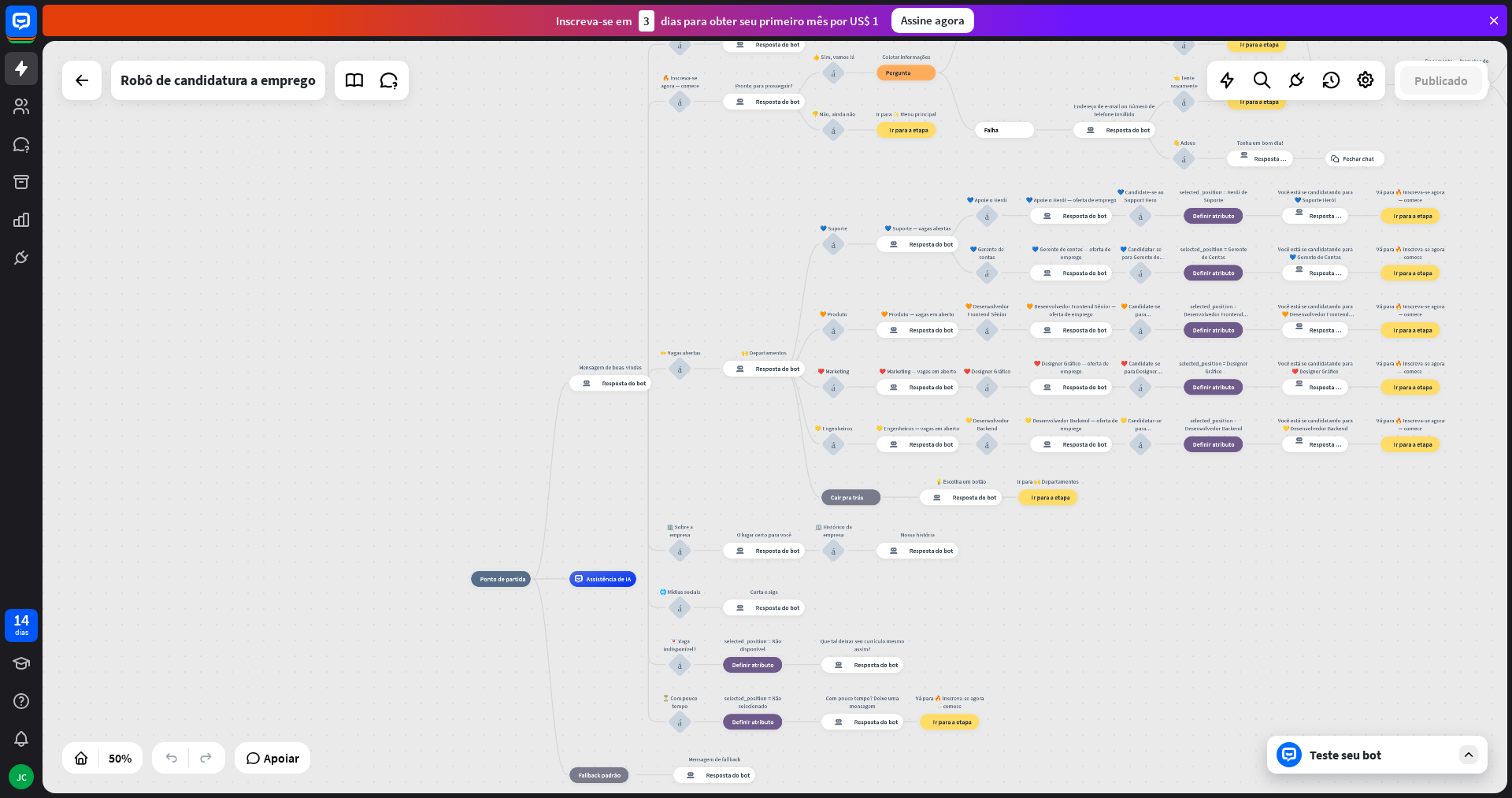
click at [1314, 750] on font "Teste seu bot" at bounding box center [1345, 755] width 72 height 16
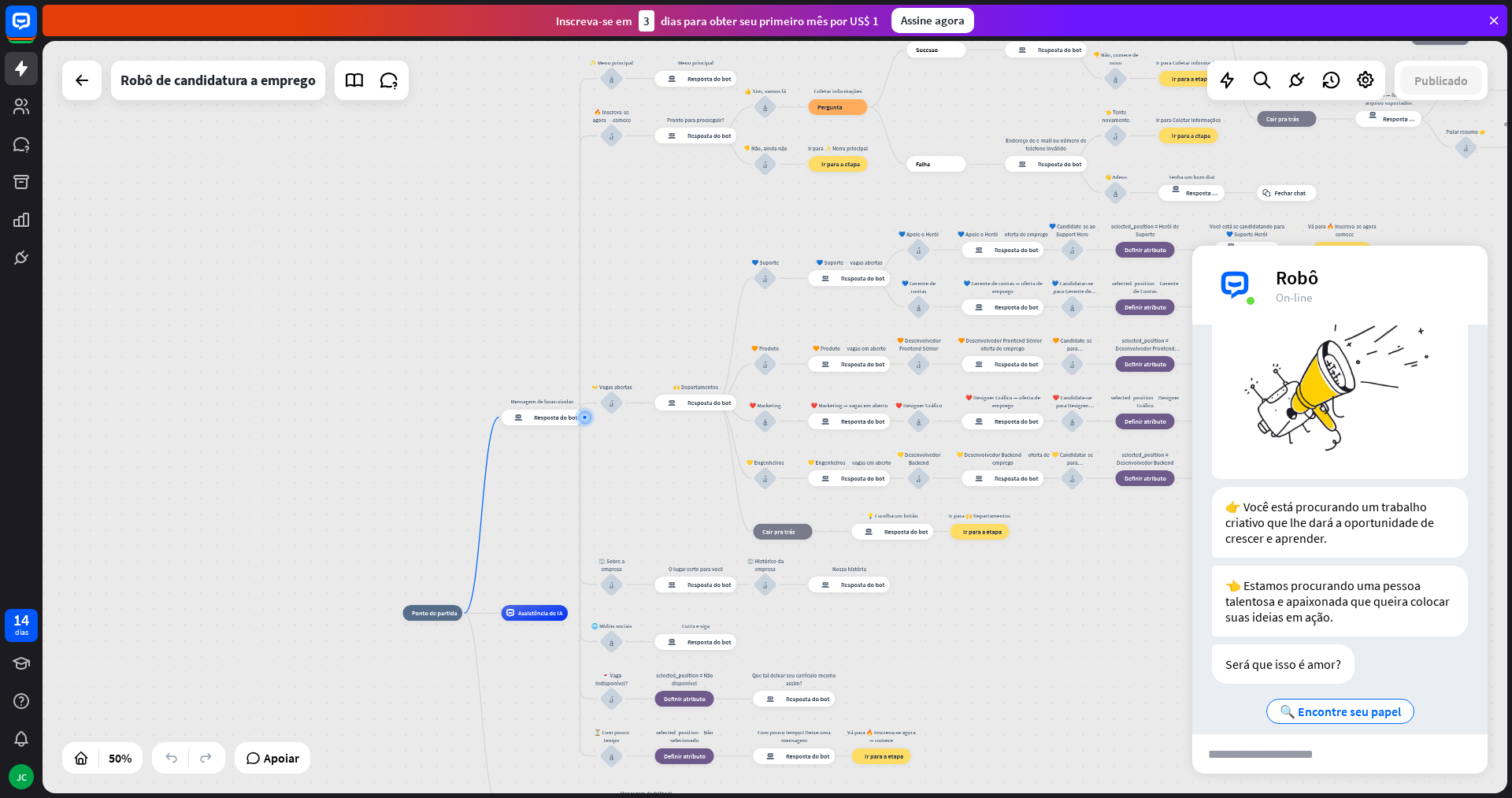
scroll to position [109, 0]
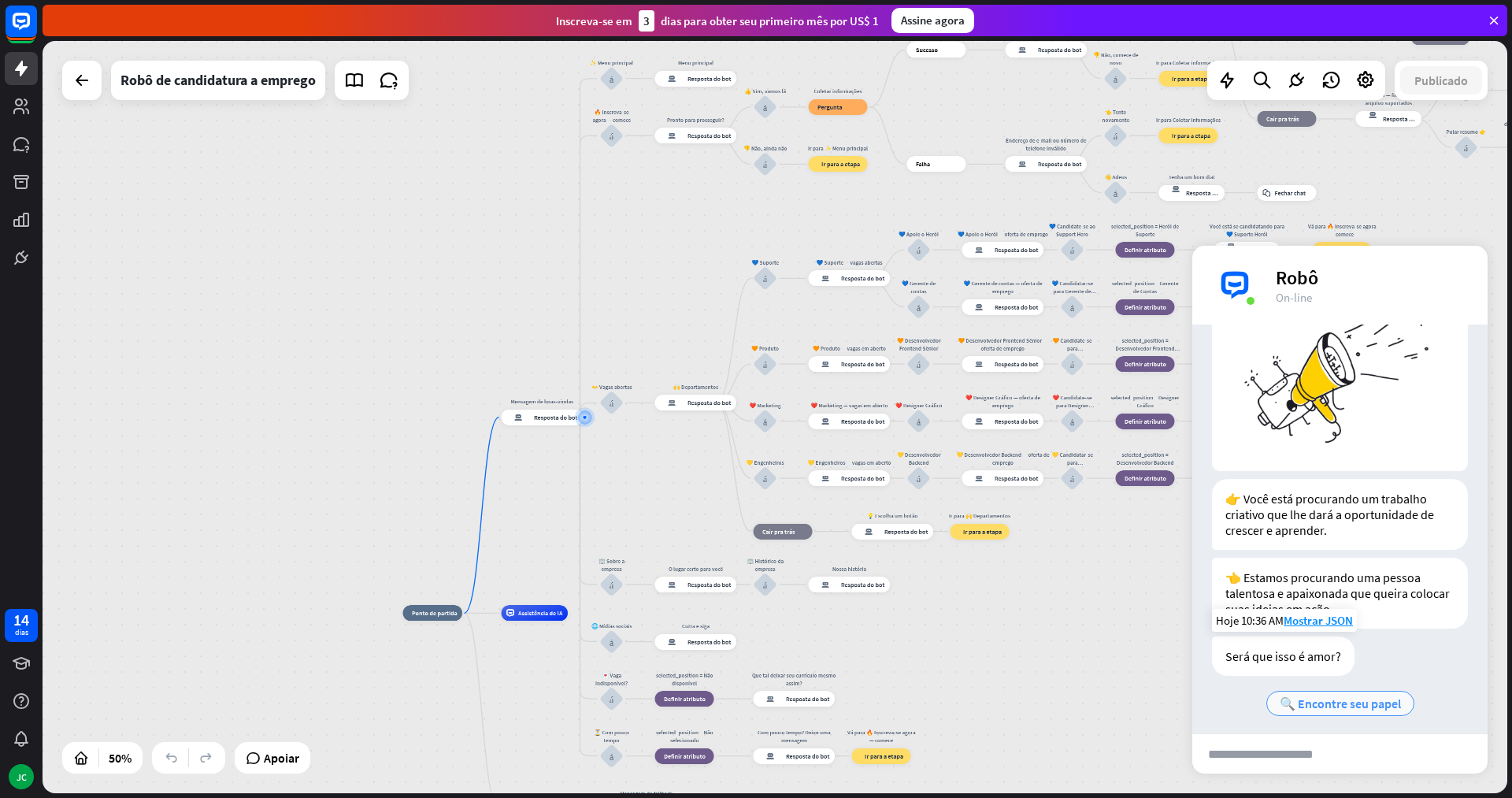
click at [1356, 699] on font "🔍 Encontre seu papel" at bounding box center [1341, 704] width 122 height 16
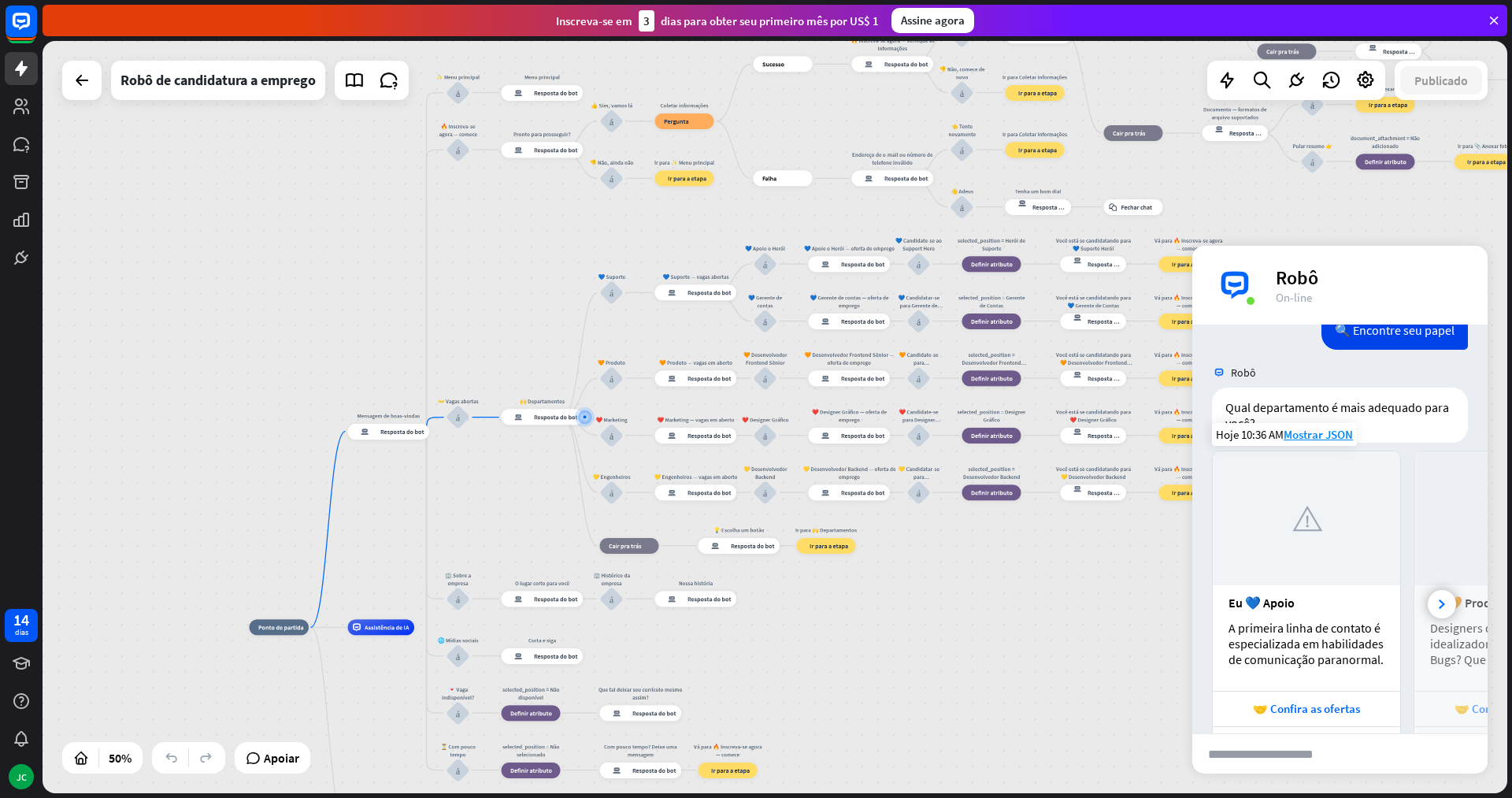
scroll to position [607, 0]
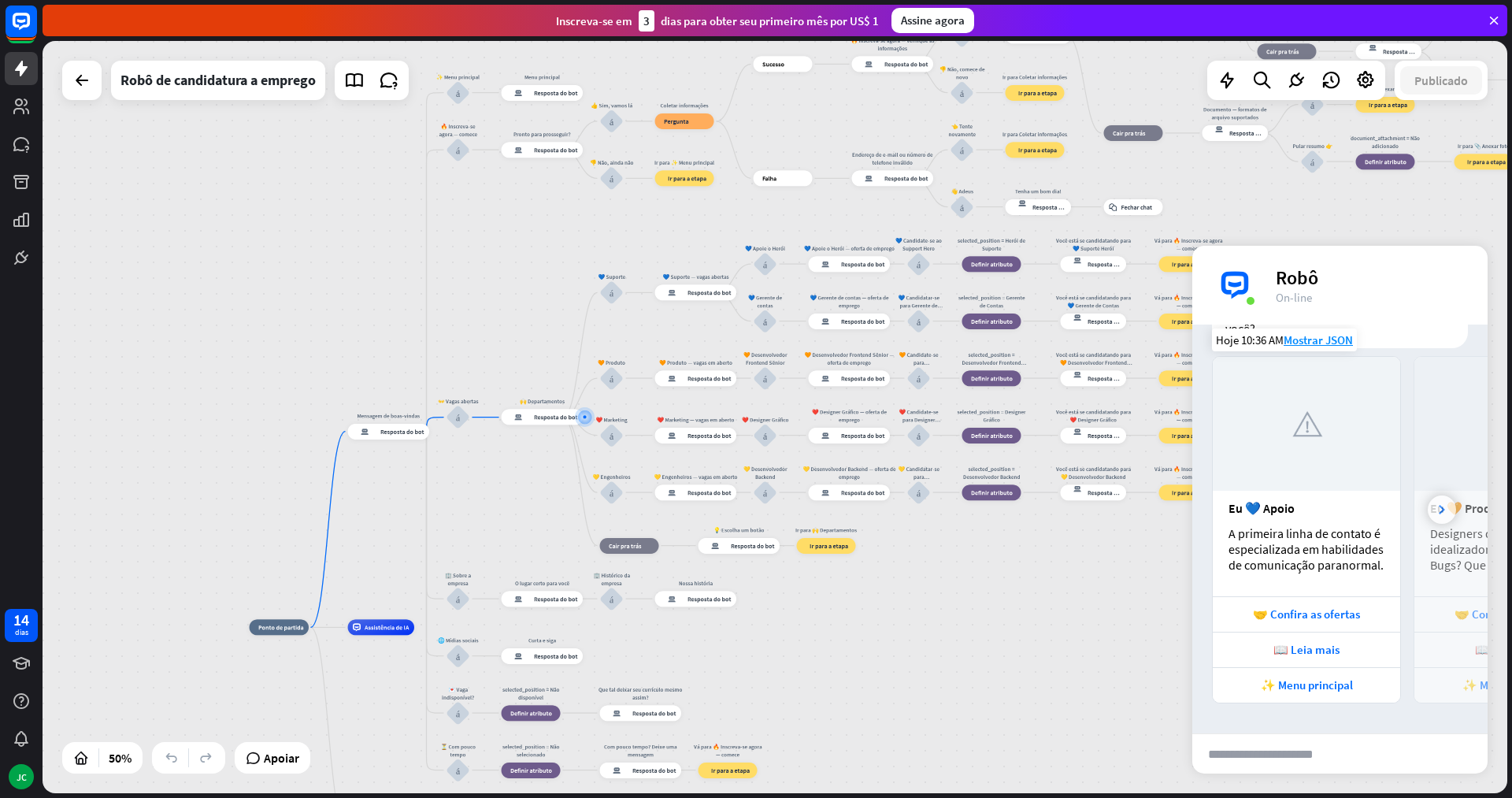
click at [1435, 507] on div at bounding box center [1442, 510] width 28 height 28
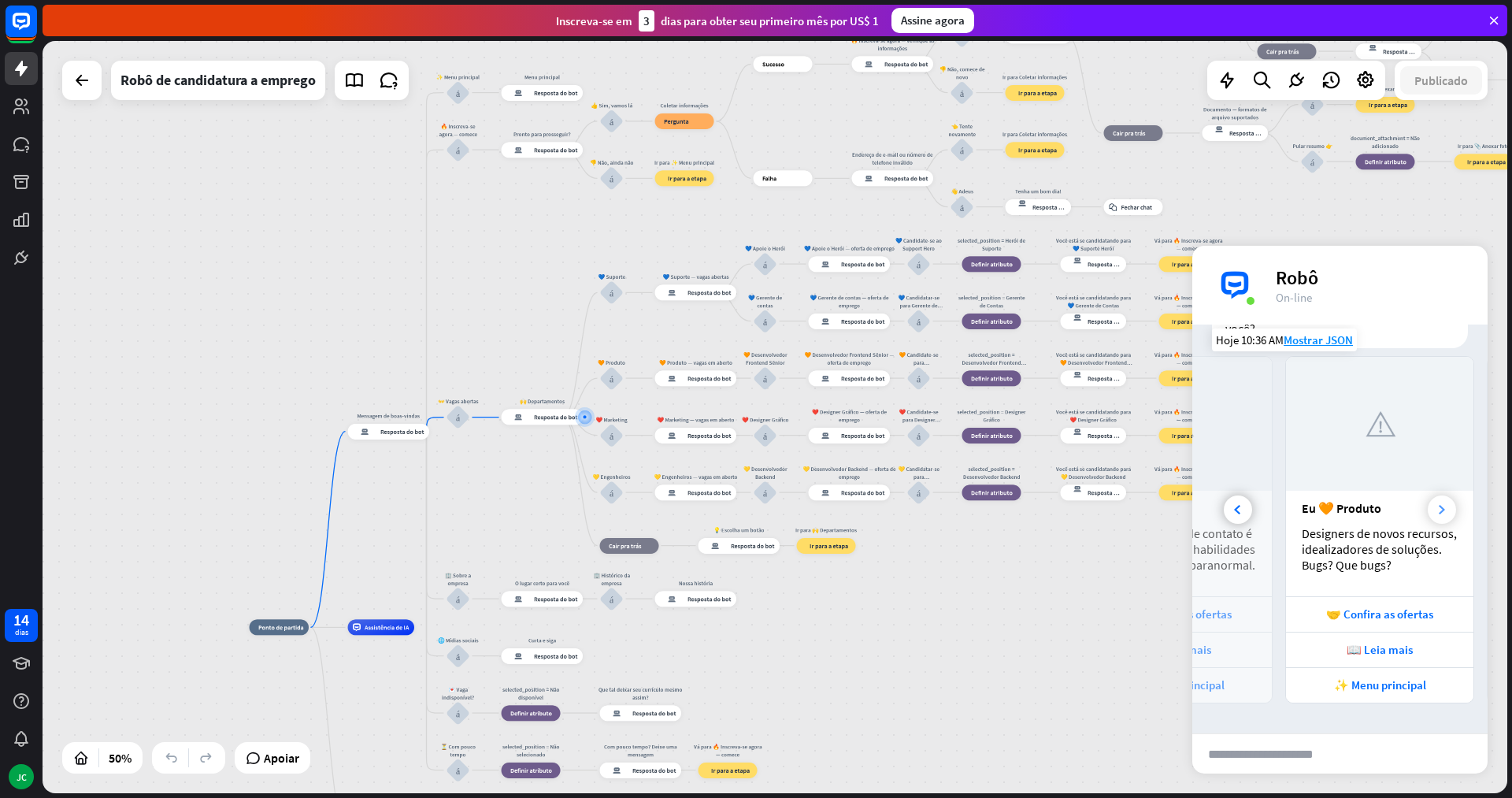
scroll to position [0, 174]
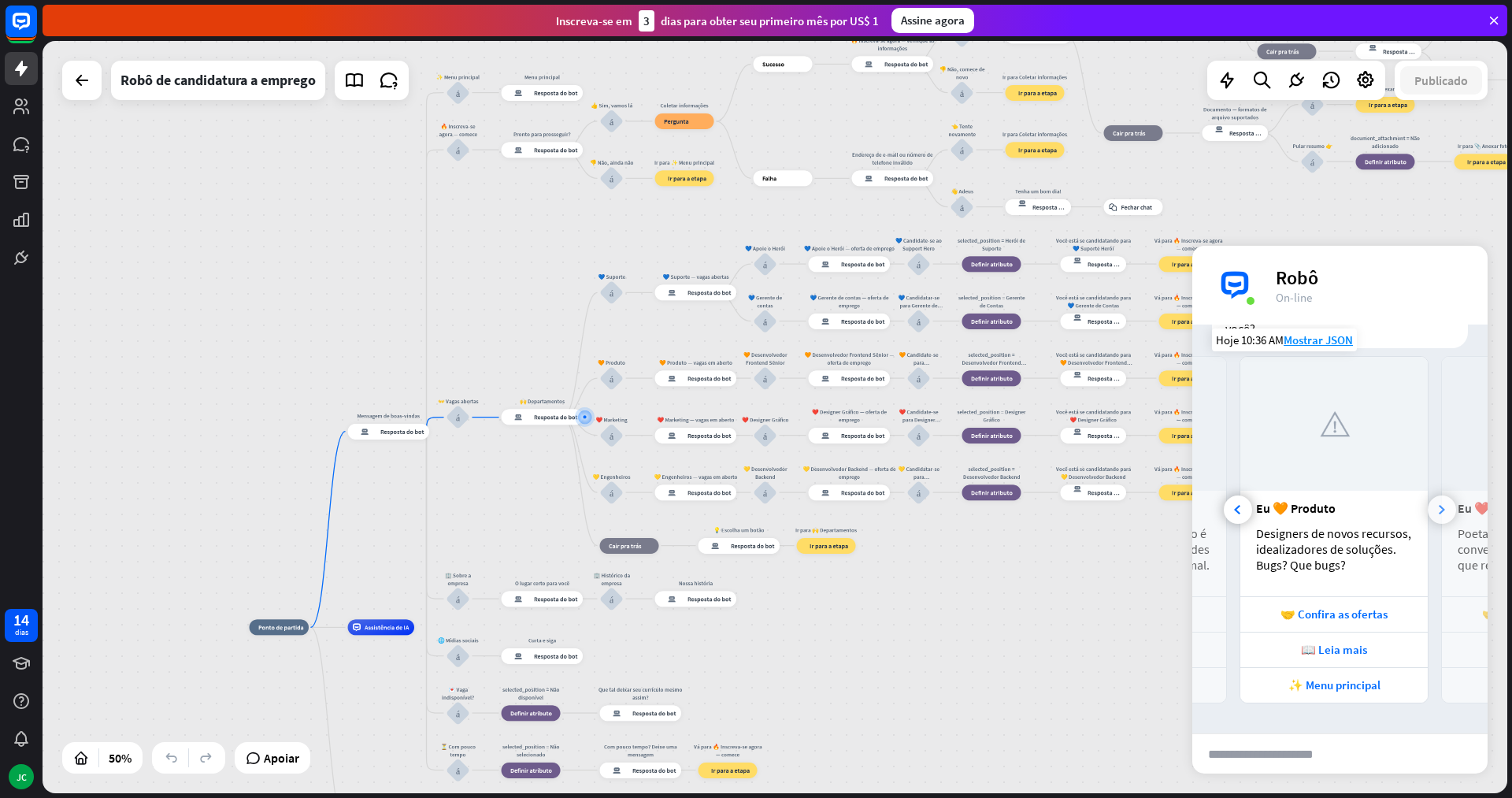
click at [1435, 507] on div at bounding box center [1442, 510] width 28 height 28
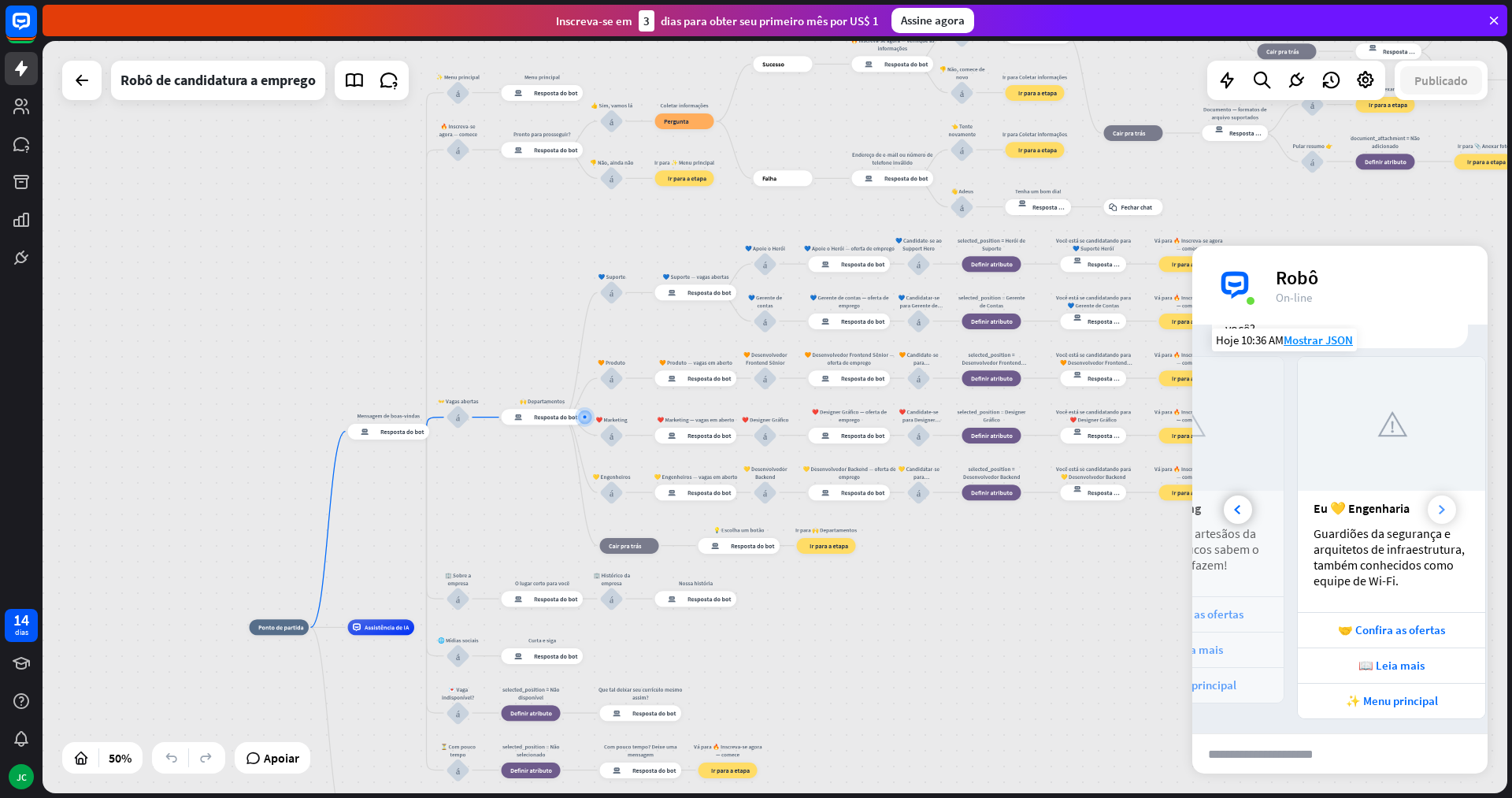
scroll to position [0, 550]
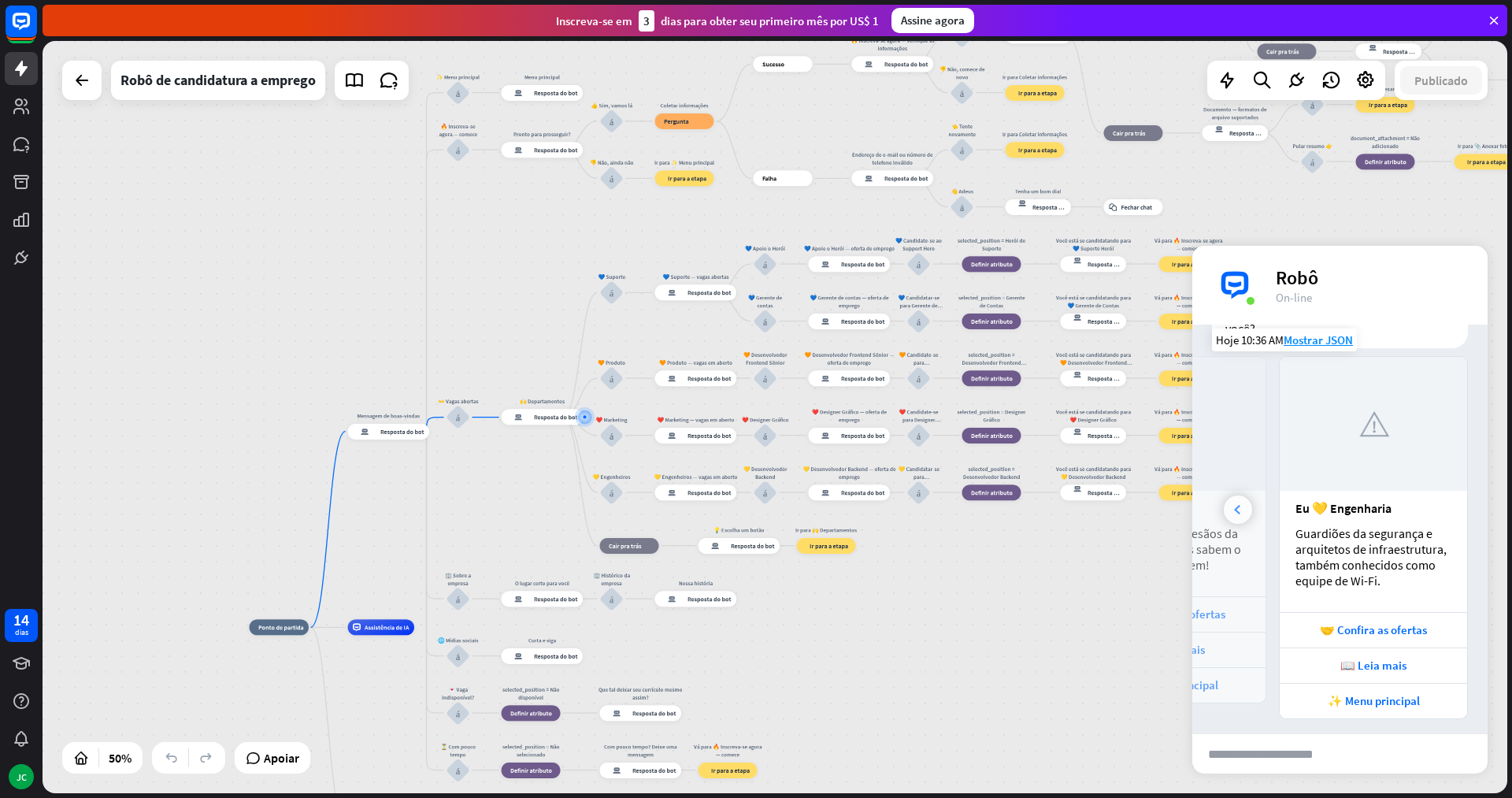
click at [1238, 505] on icon at bounding box center [1237, 510] width 6 height 10
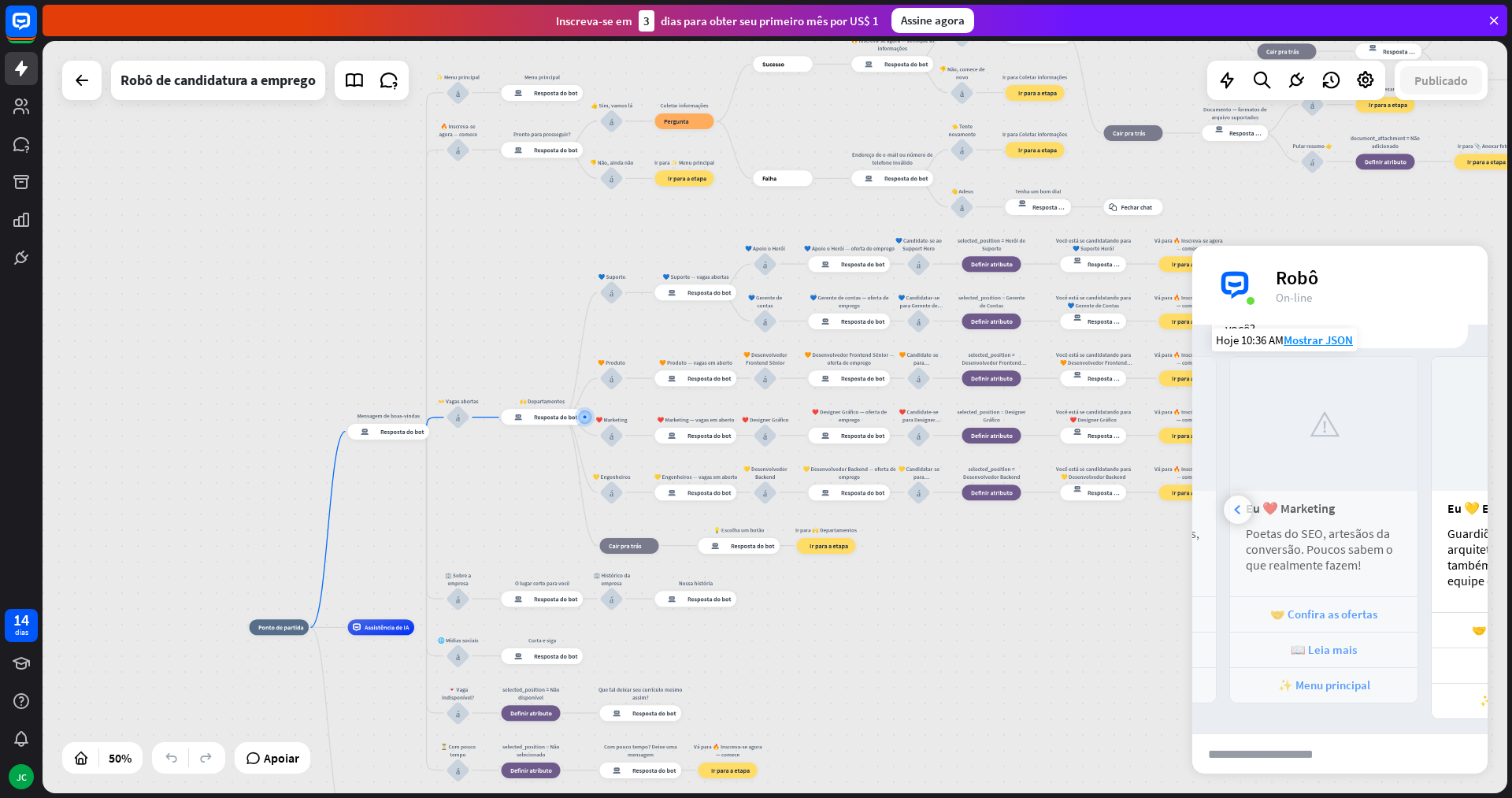
click at [1238, 505] on icon at bounding box center [1237, 510] width 6 height 10
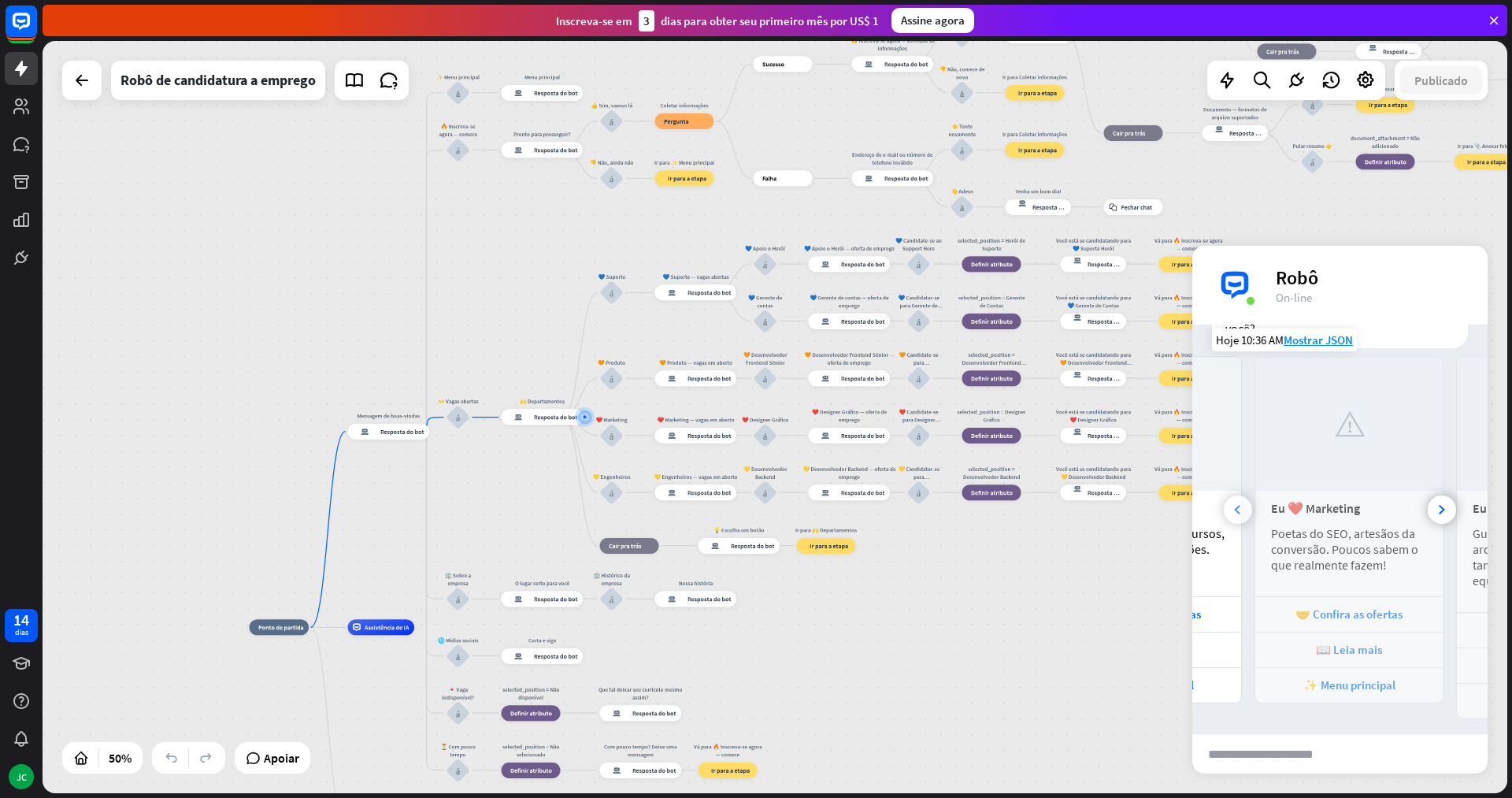
click at [1238, 505] on icon at bounding box center [1237, 510] width 6 height 10
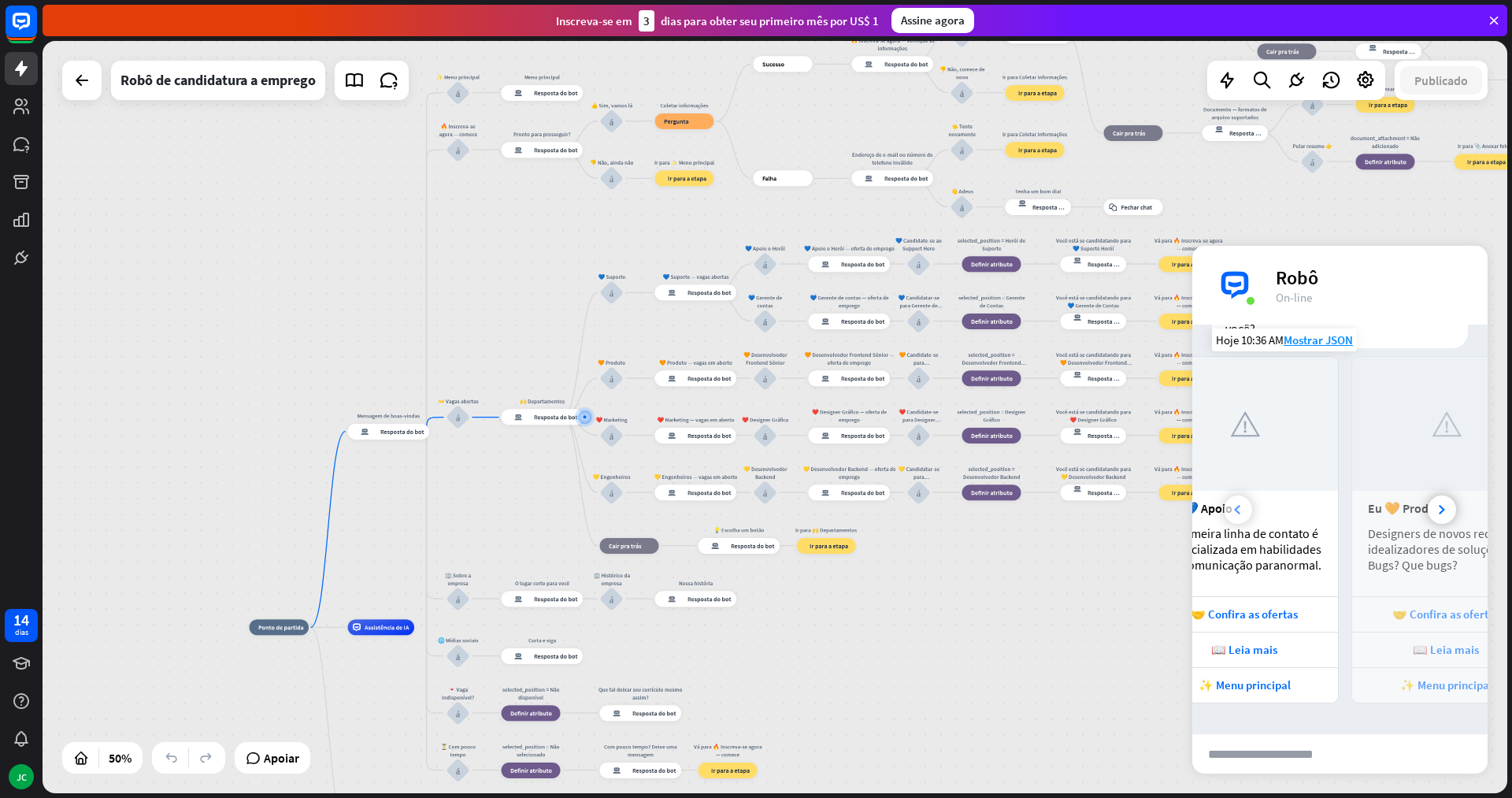
scroll to position [0, 0]
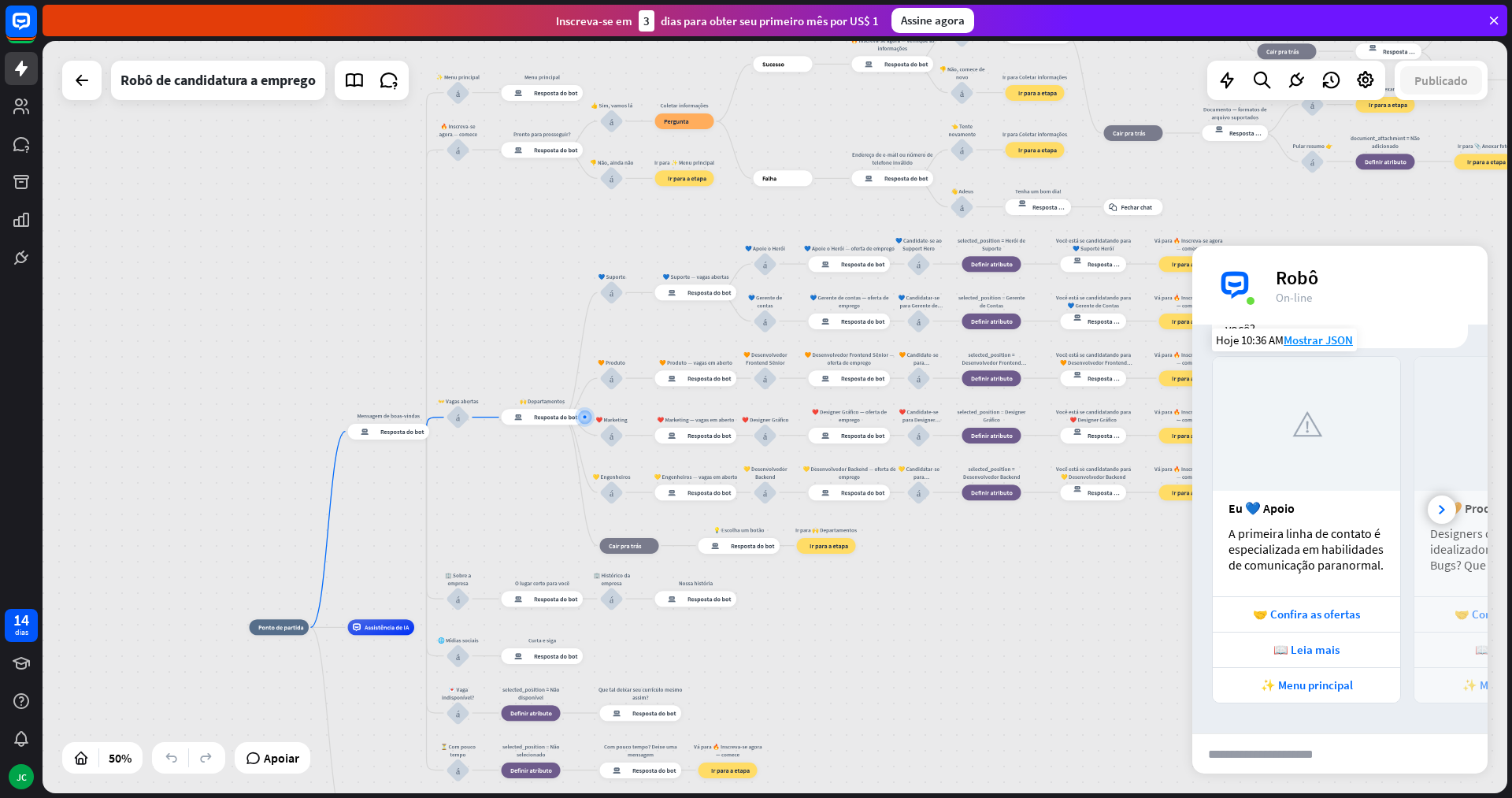
click at [1266, 502] on font "Eu 💙 Apoio" at bounding box center [1262, 509] width 67 height 16
click at [1274, 757] on input "text" at bounding box center [1272, 754] width 160 height 39
type input "*******"
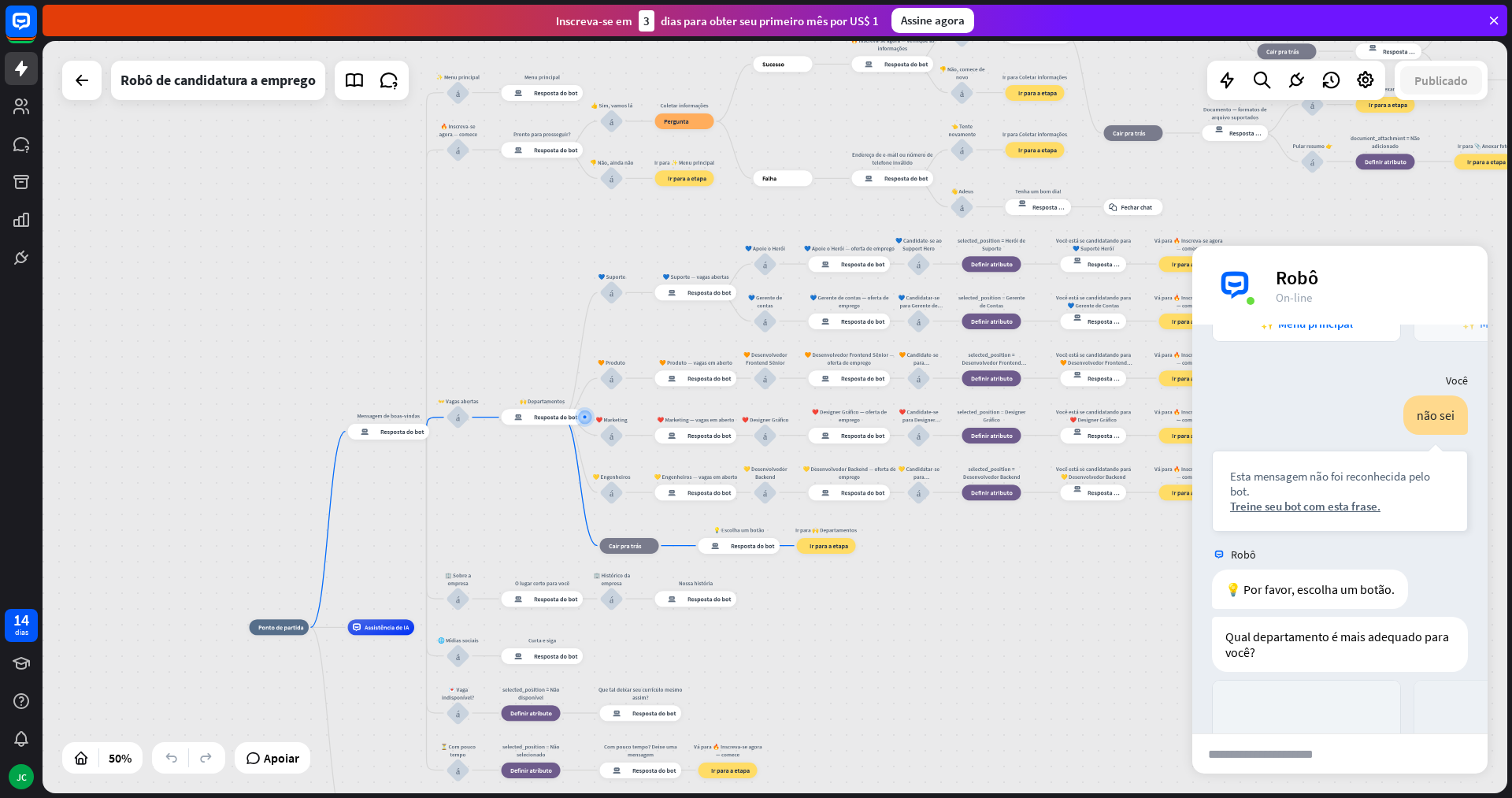
scroll to position [1276, 0]
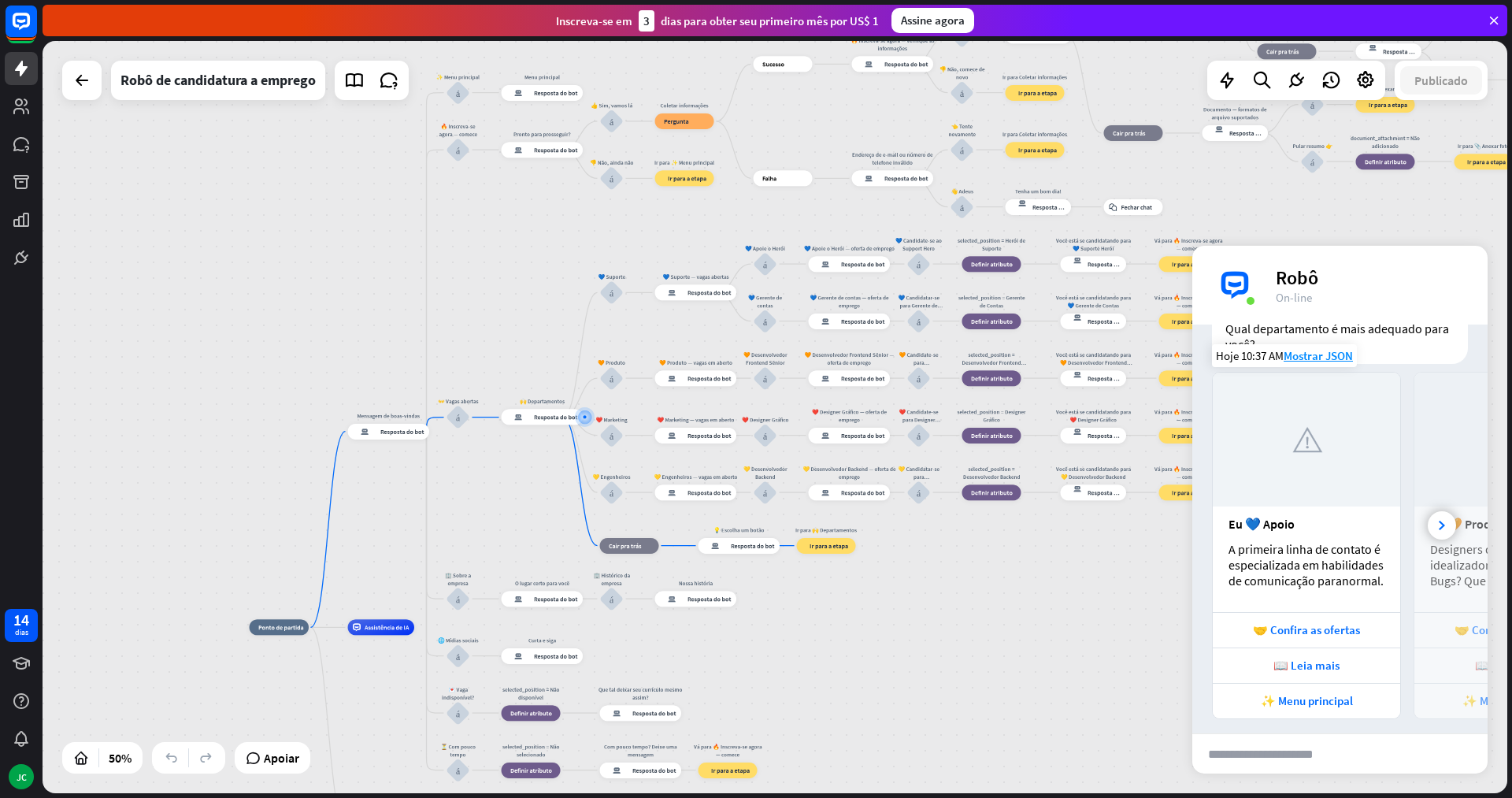
click at [1251, 511] on div "Eu 💙 Apoio A primeira linha de contato é especializada em habilidades de comuni…" at bounding box center [1306, 559] width 187 height 106
click at [1331, 451] on img at bounding box center [1307, 439] width 55 height 55
click at [1428, 515] on div at bounding box center [1442, 525] width 28 height 28
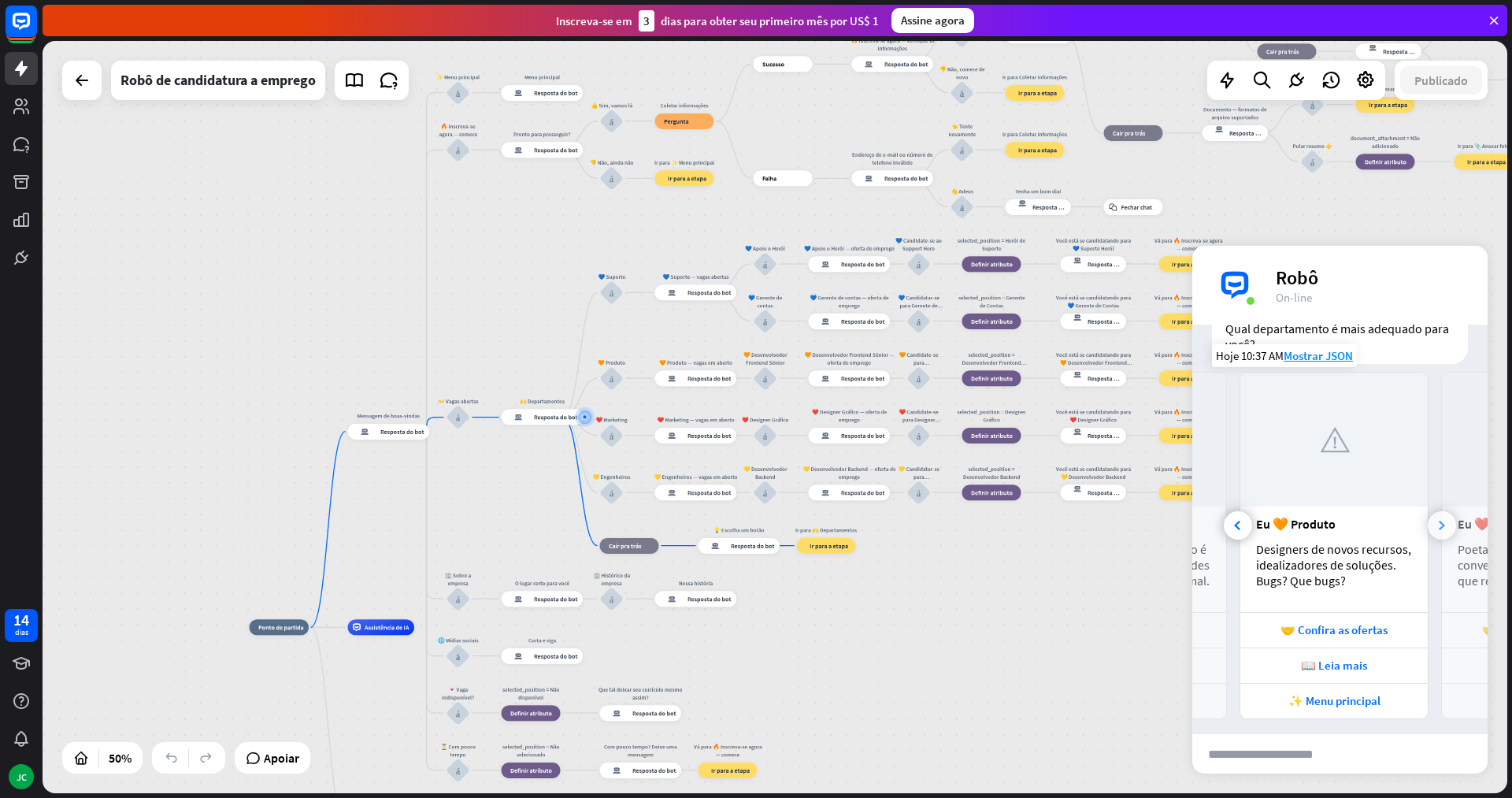
click at [1428, 515] on div at bounding box center [1442, 525] width 28 height 28
click at [1329, 622] on font "🤝 Confira as ofertas" at bounding box center [1334, 629] width 107 height 15
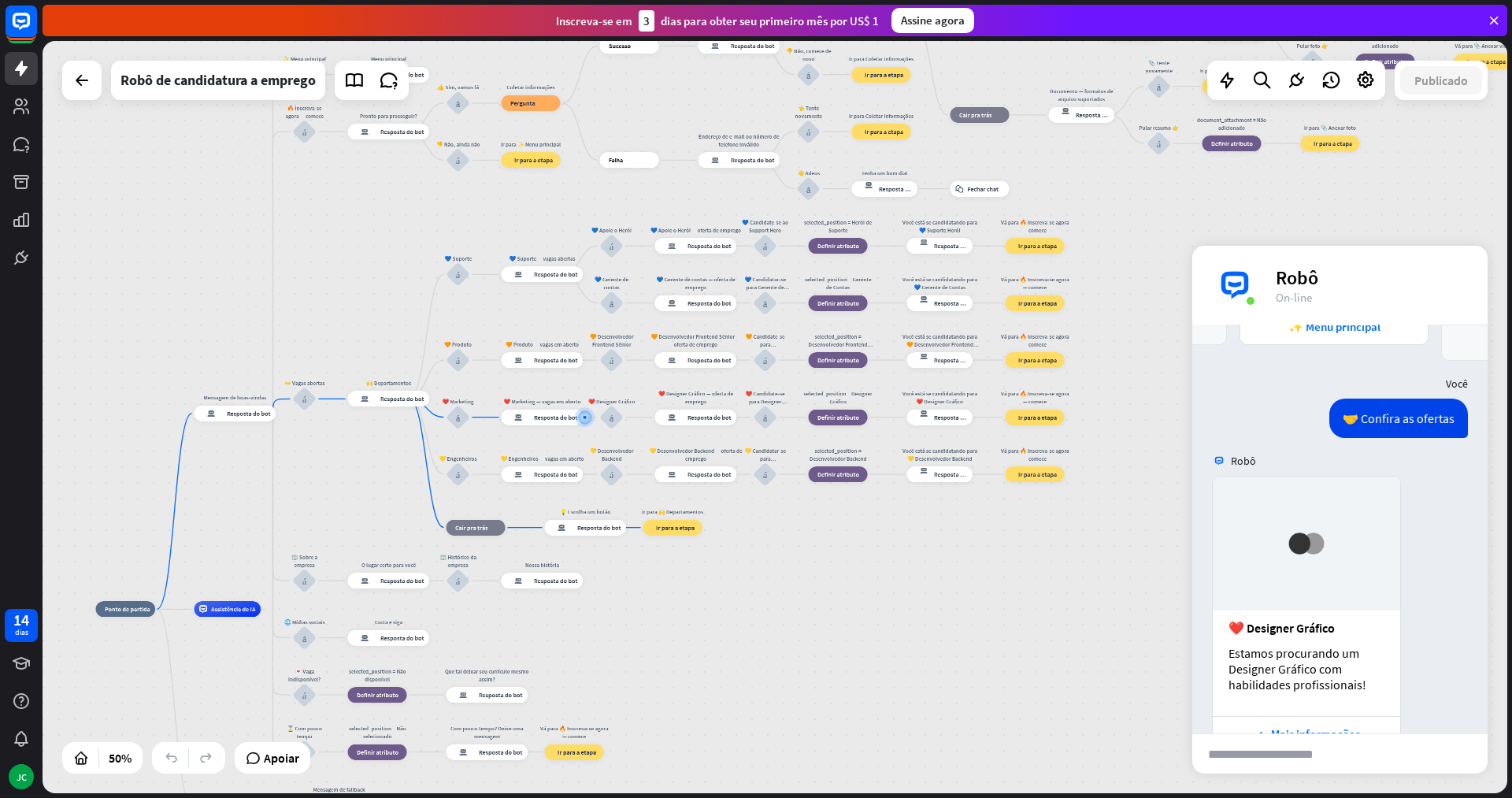
scroll to position [1703, 0]
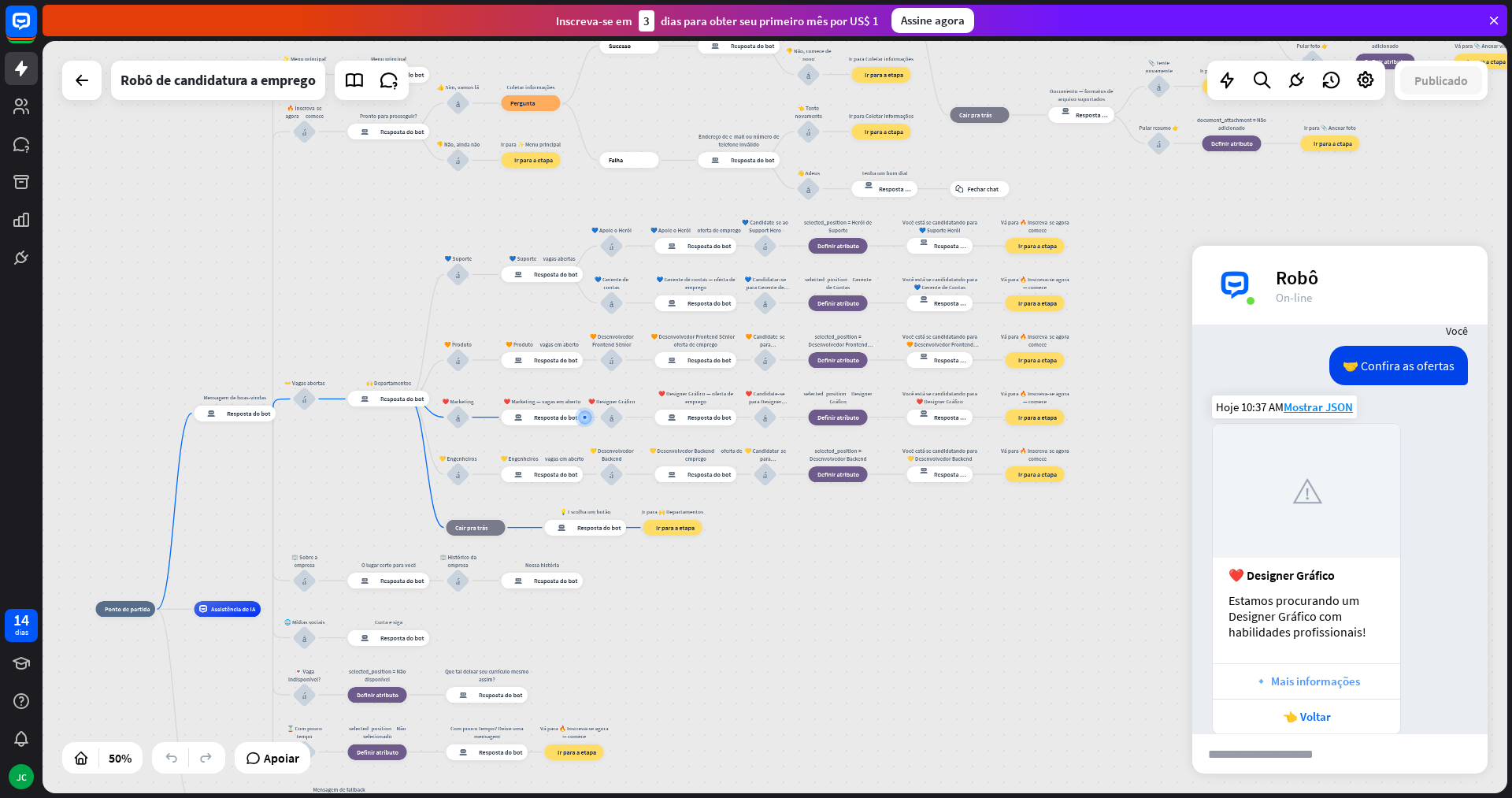
click at [1351, 676] on font "🔹 Mais informações" at bounding box center [1307, 681] width 106 height 15
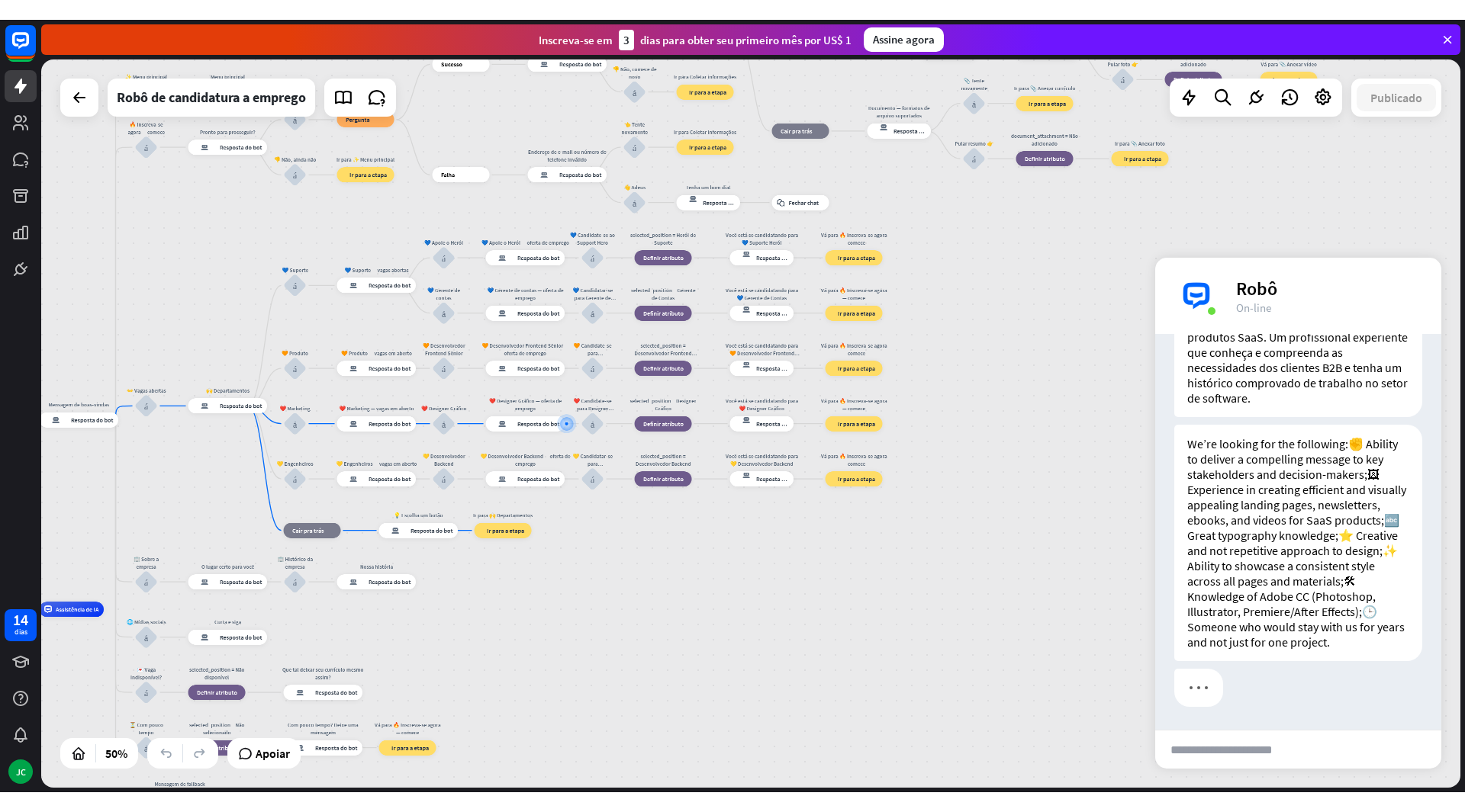
scroll to position [2272, 0]
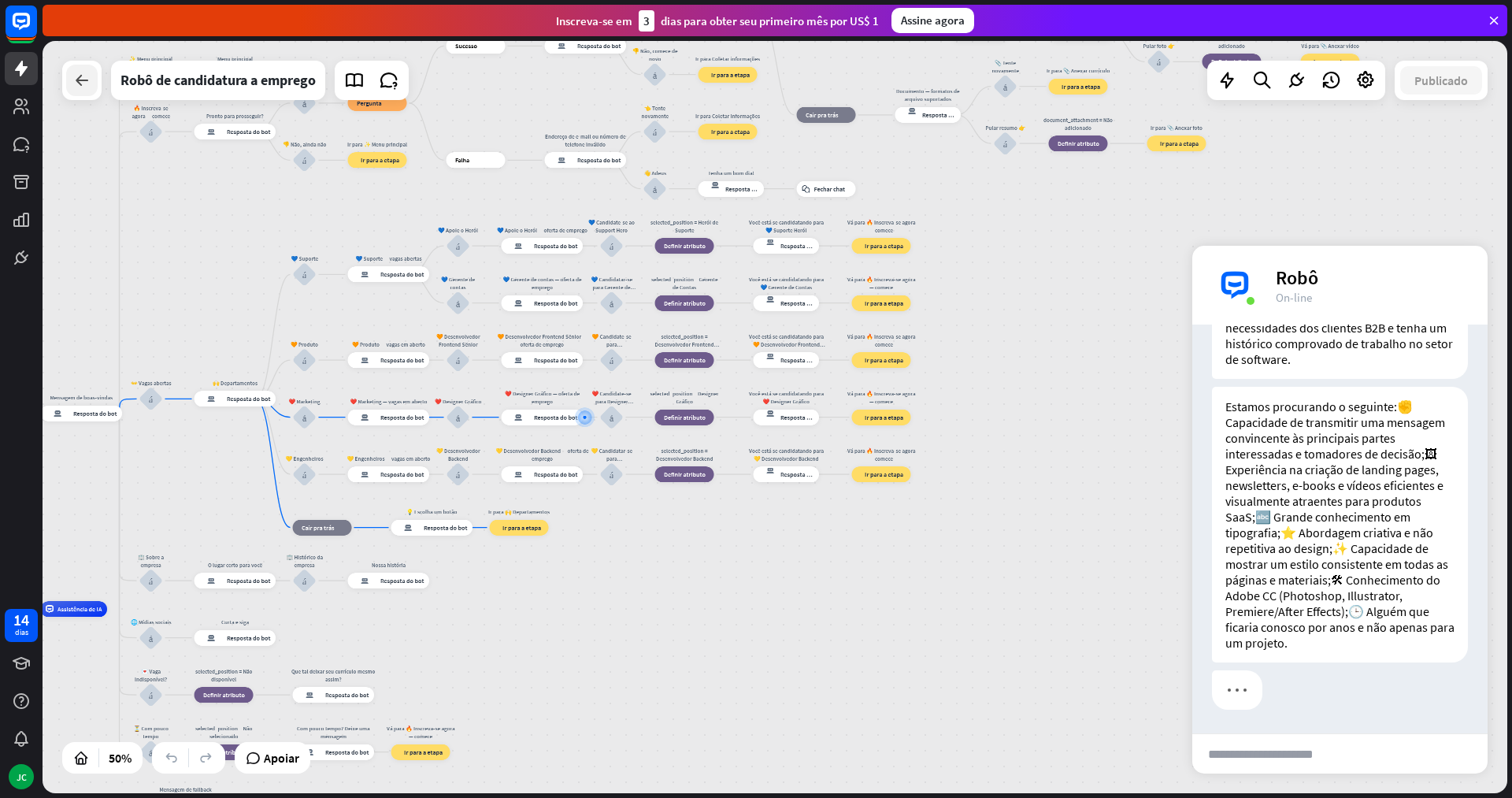
click at [74, 78] on icon at bounding box center [82, 80] width 19 height 19
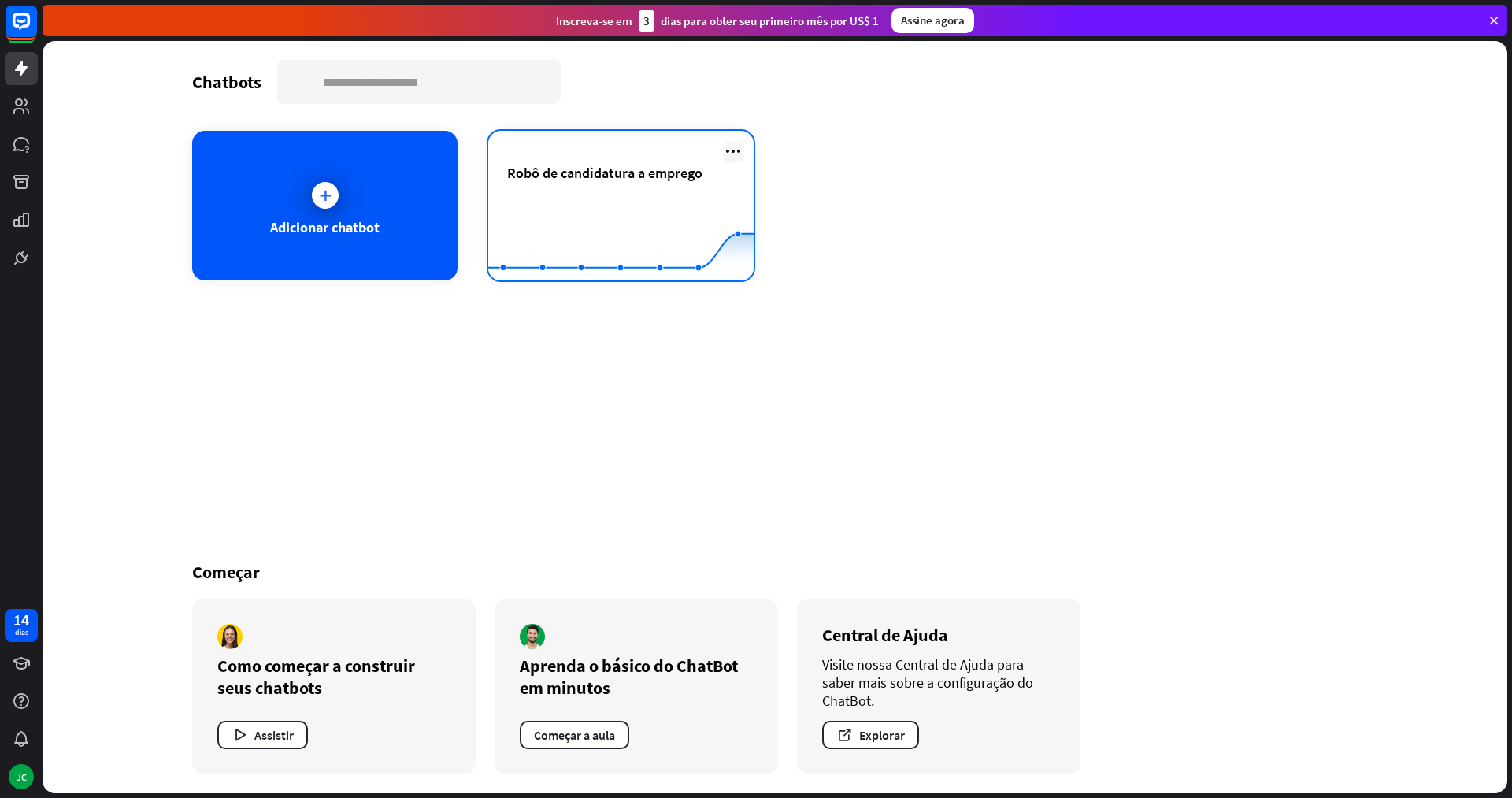
click at [732, 149] on icon at bounding box center [733, 151] width 19 height 19
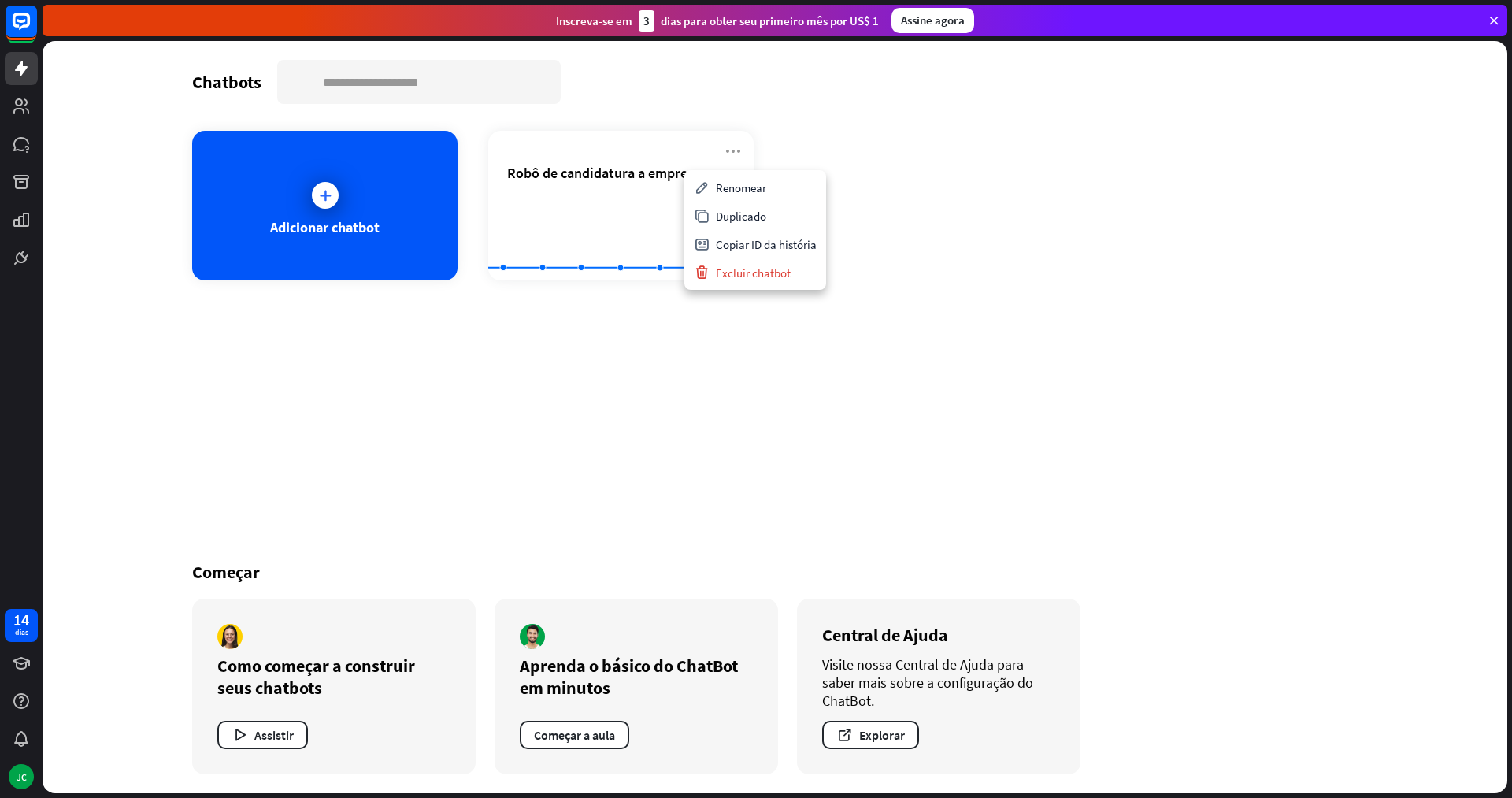
click at [1004, 207] on div "Adicionar chatbot Robô de candidatura a emprego Created with Highcharts 10.1.0 …" at bounding box center [776, 205] width 1166 height 150
click at [272, 185] on div "Adicionar chatbot" at bounding box center [325, 205] width 265 height 150
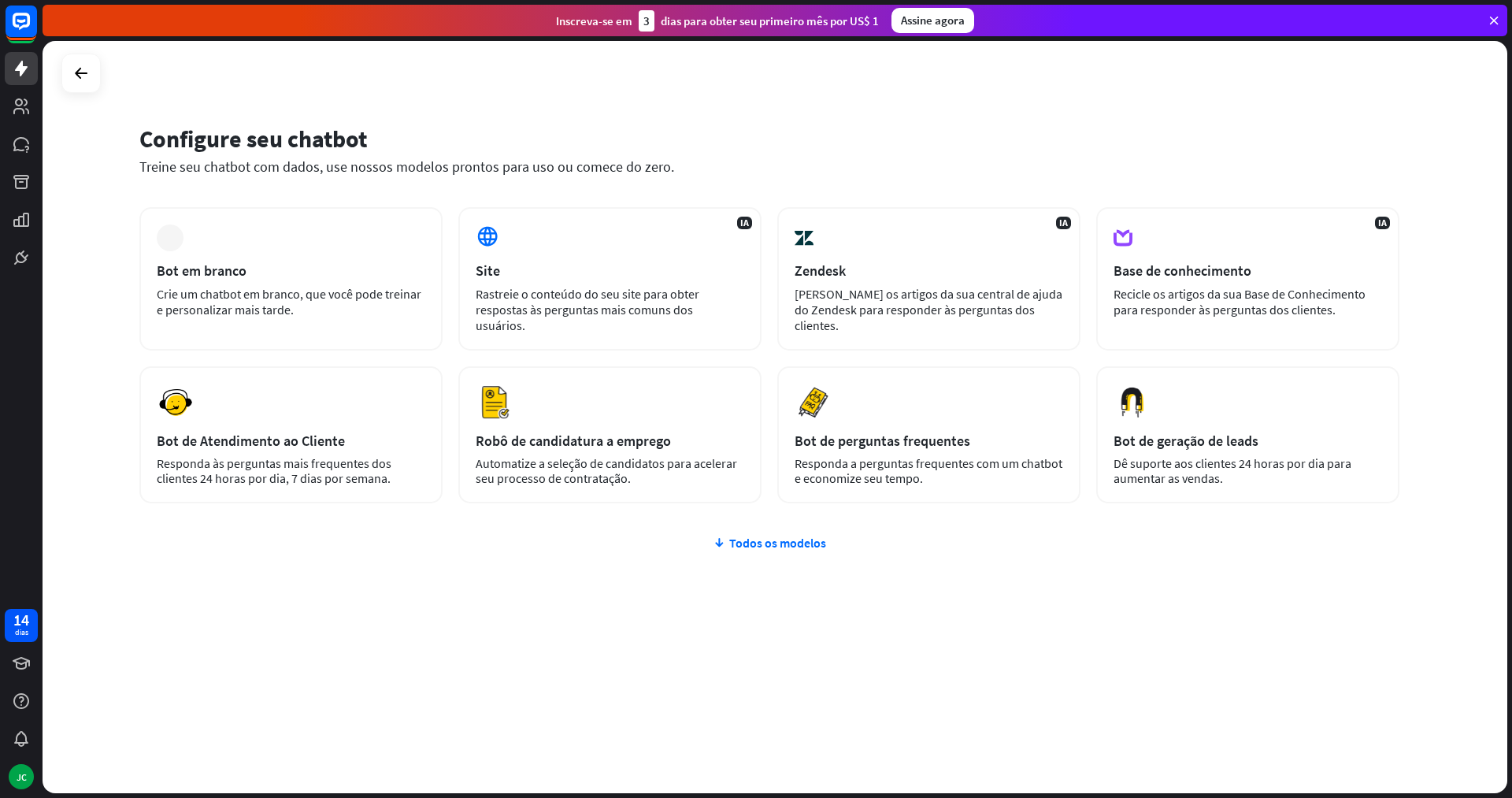
click at [783, 510] on div "mais Bot em branco Crie um chatbot em branco, que você pode treinar e personali…" at bounding box center [769, 449] width 1260 height 486
click at [784, 535] on font "Todos os modelos" at bounding box center [777, 543] width 97 height 16
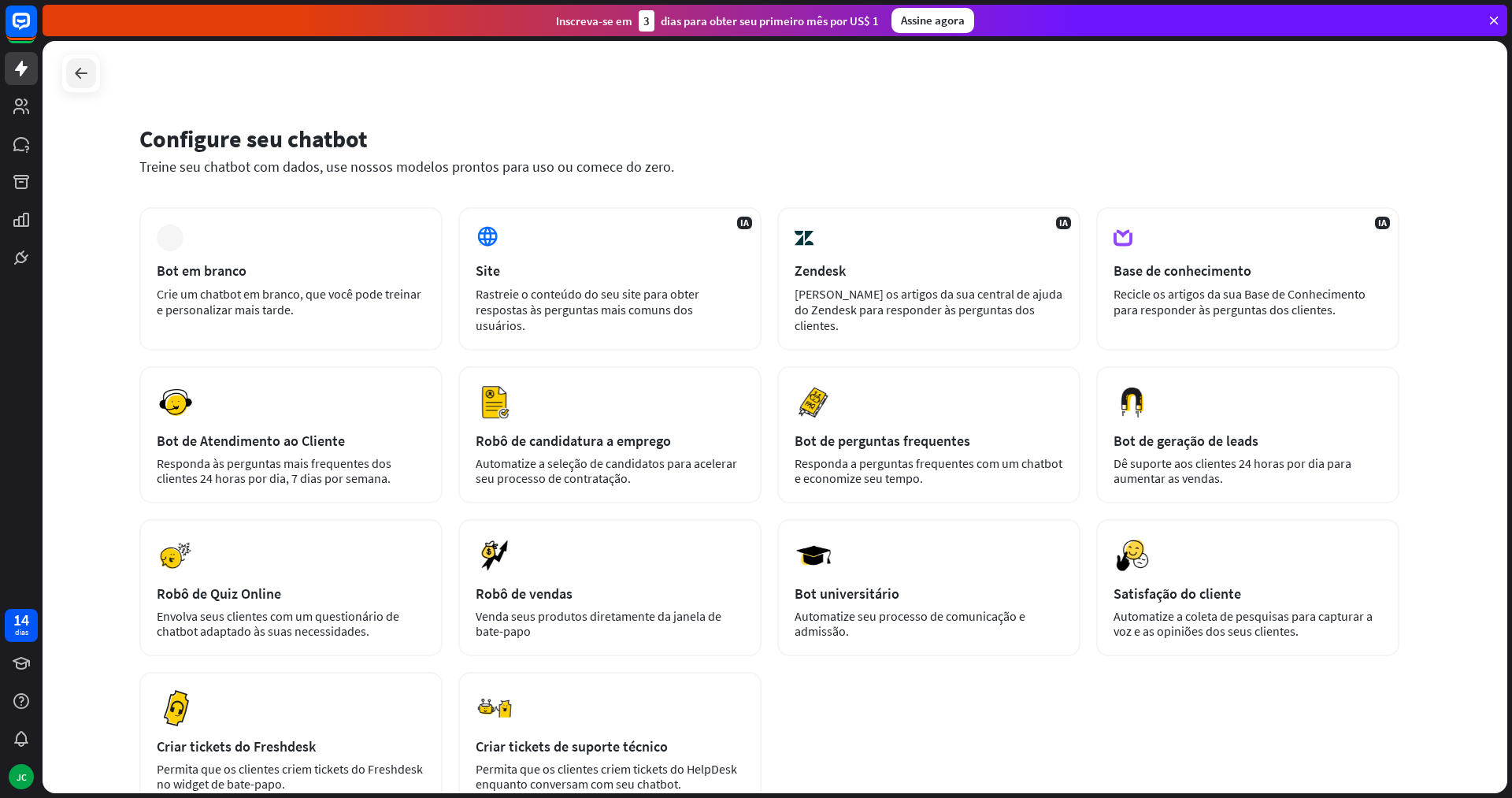
click at [91, 75] on div at bounding box center [82, 74] width 30 height 30
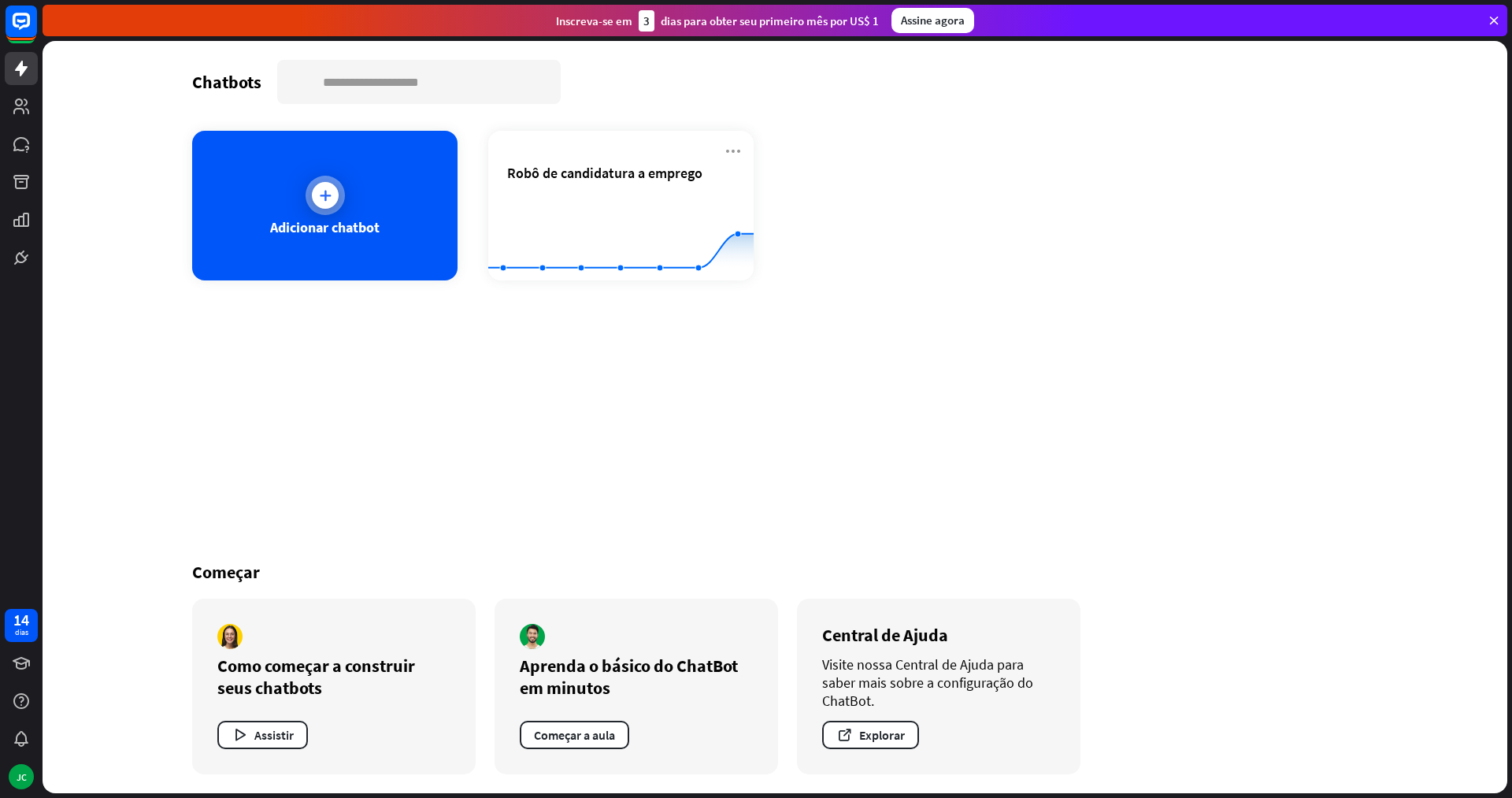
click at [277, 195] on div "Adicionar chatbot" at bounding box center [325, 205] width 265 height 150
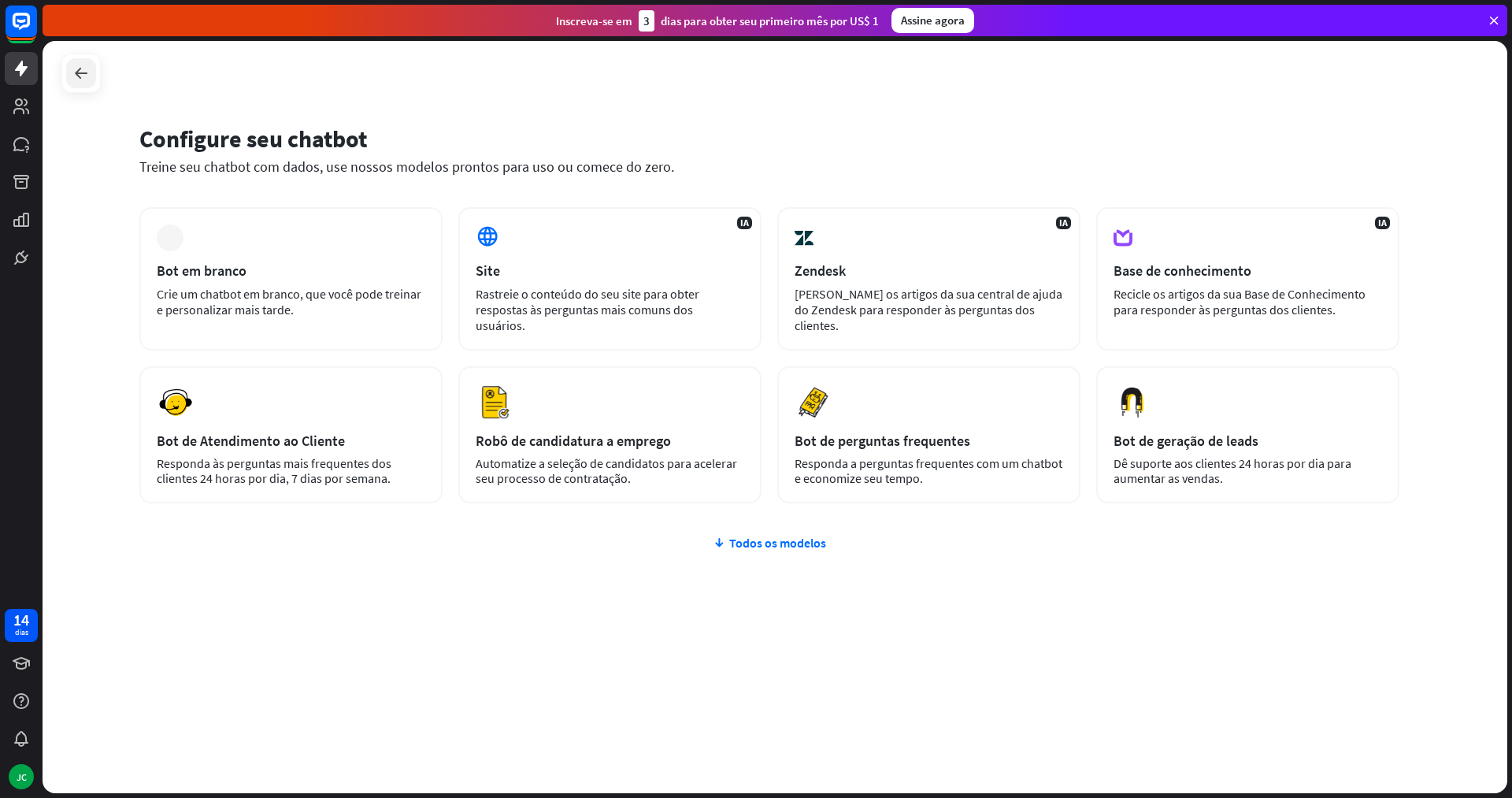
click at [89, 79] on icon at bounding box center [81, 73] width 19 height 19
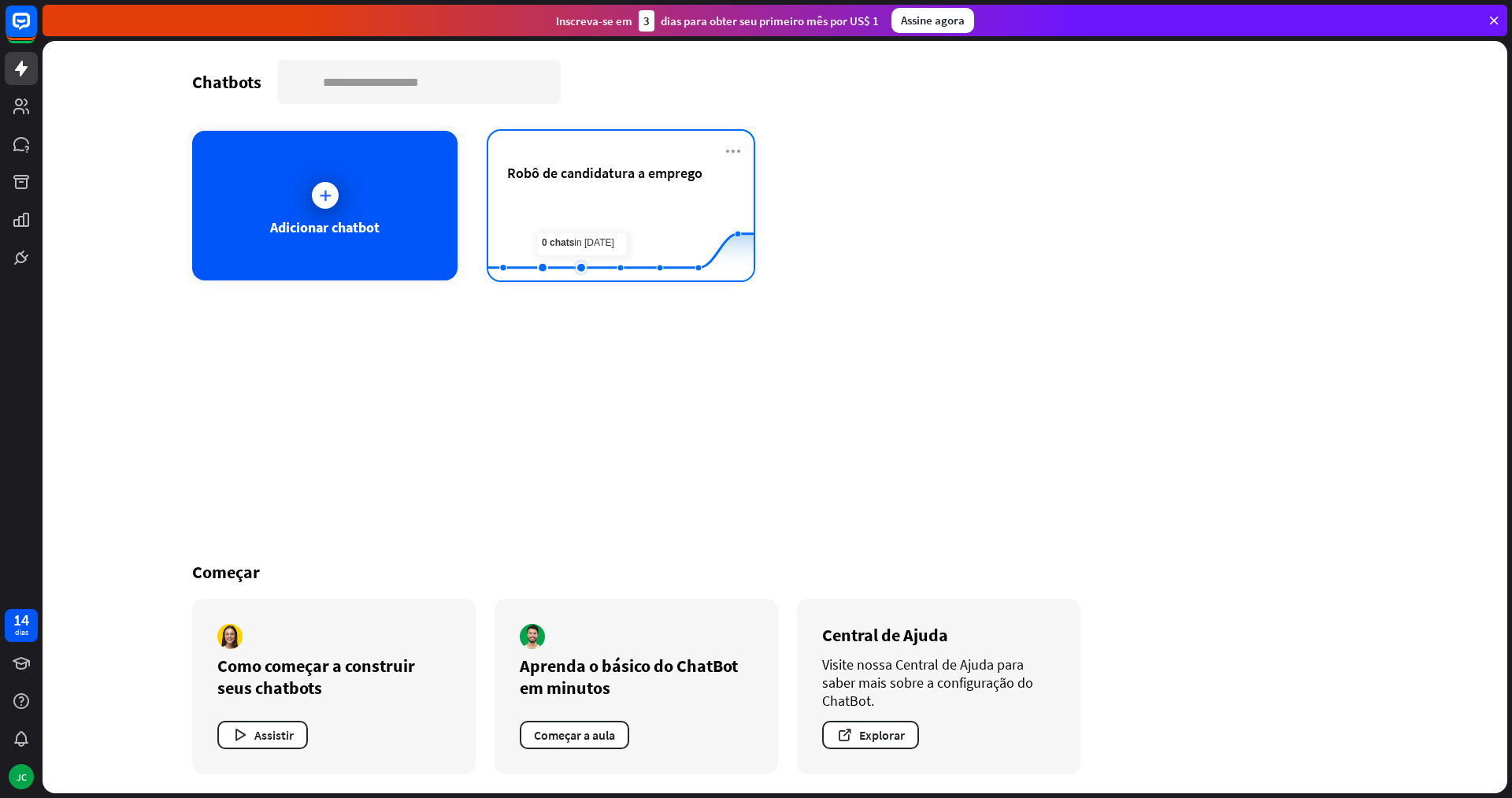
click at [569, 239] on rect at bounding box center [620, 241] width 265 height 99
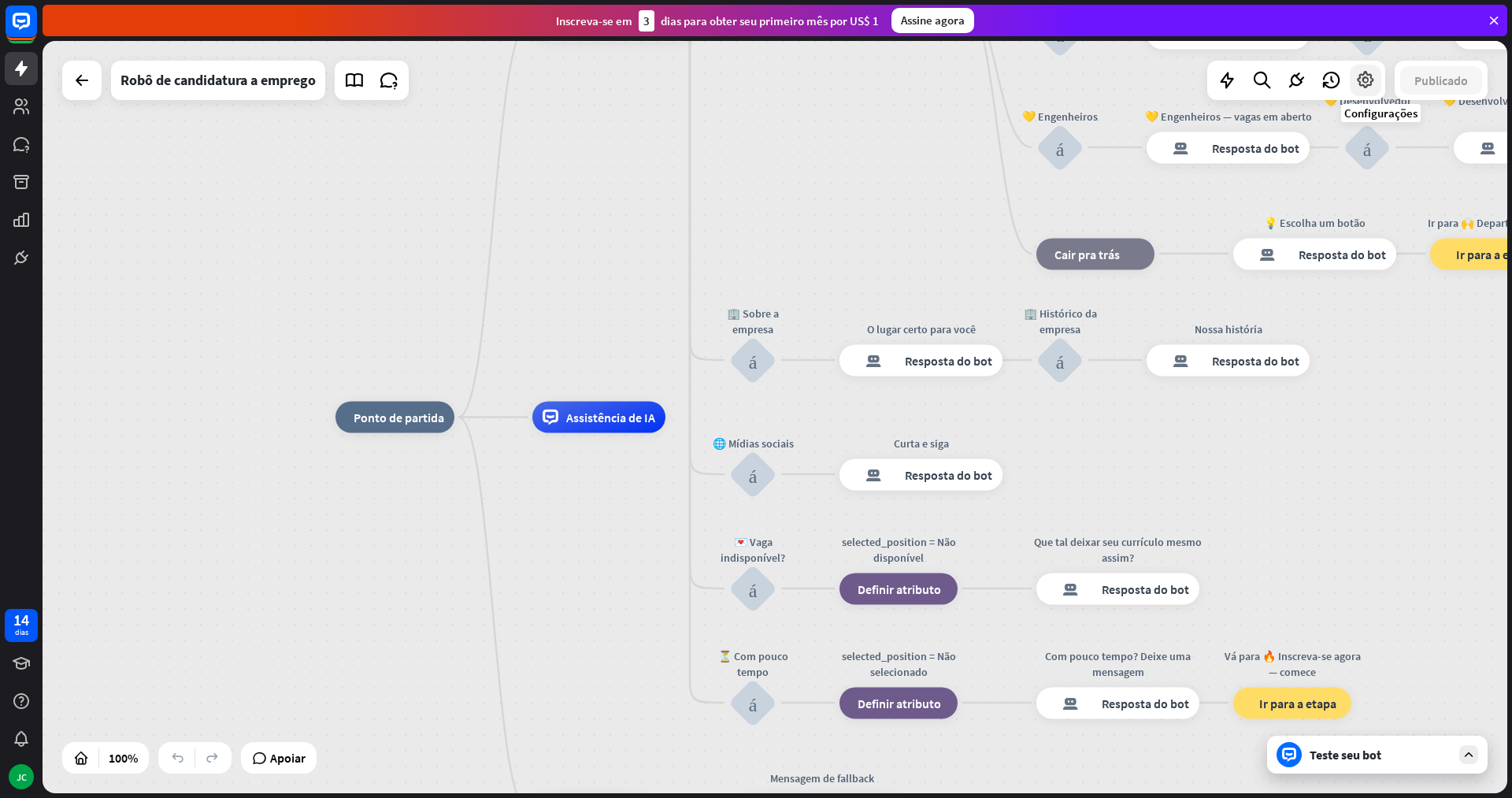
click at [1356, 82] on icon at bounding box center [1366, 80] width 20 height 20
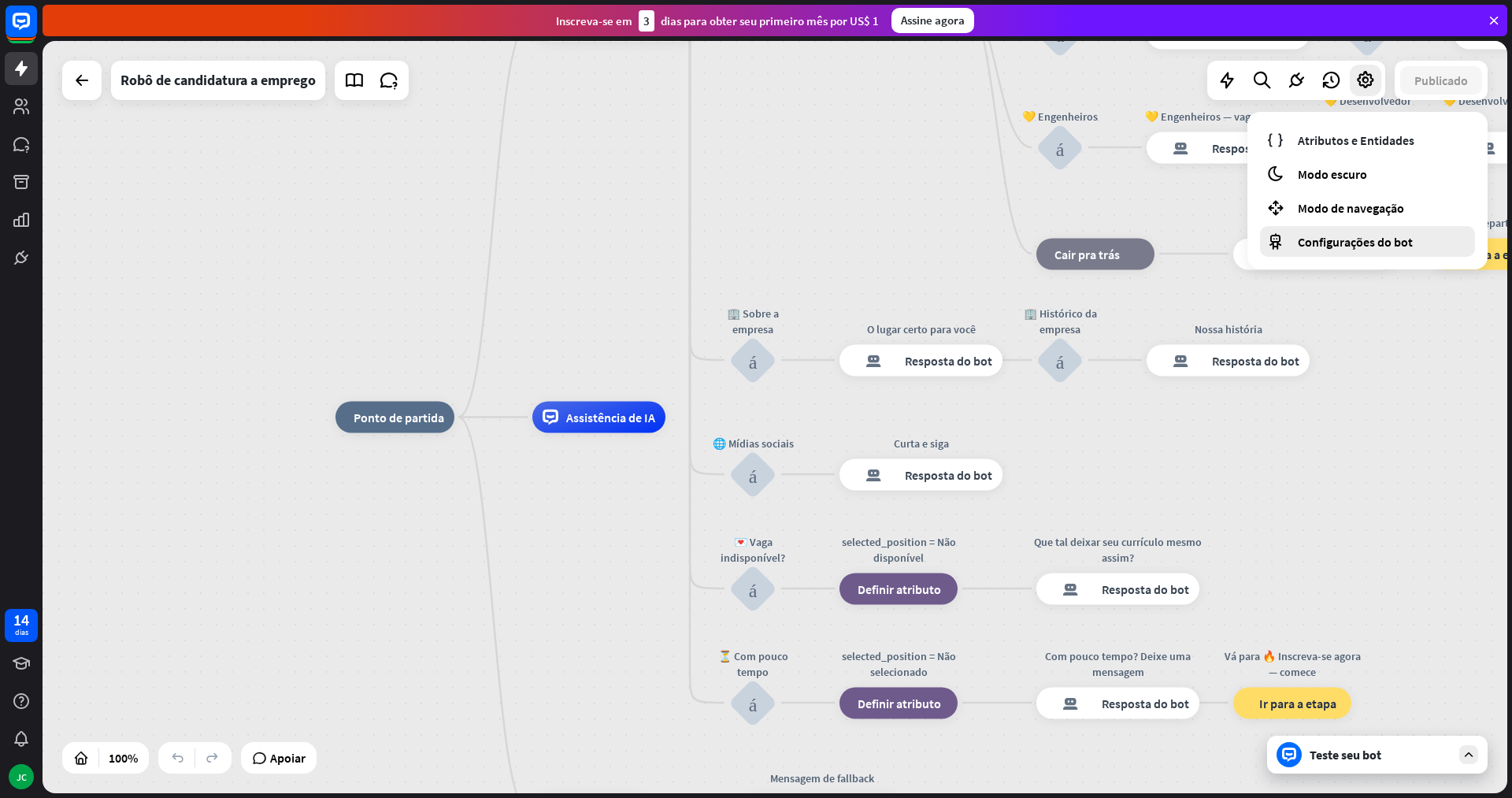
click at [1339, 240] on font "Configurações do bot" at bounding box center [1356, 242] width 115 height 16
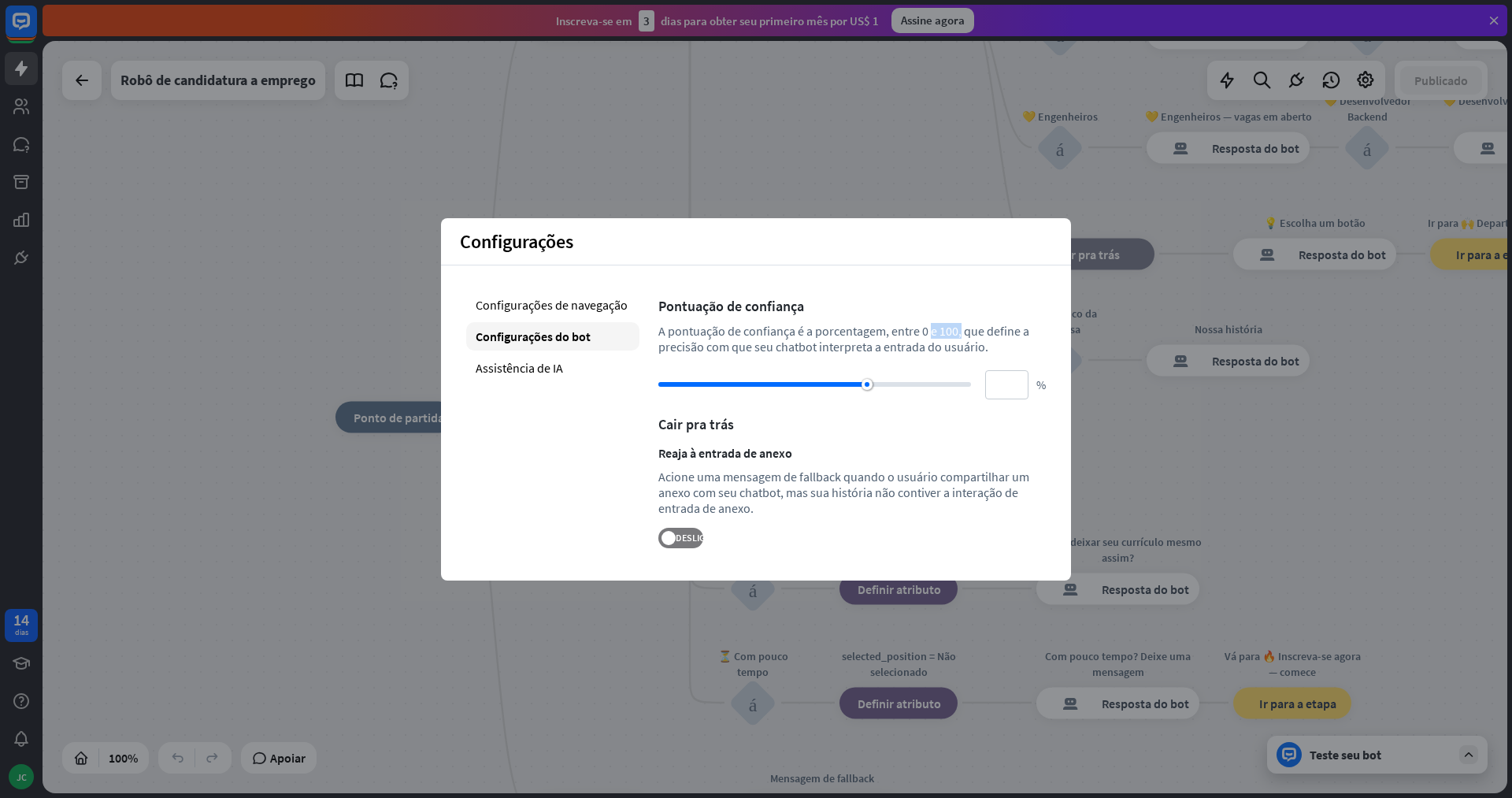
drag, startPoint x: 768, startPoint y: 332, endPoint x: 792, endPoint y: 336, distance: 24.3
click at [791, 336] on font "A pontuação de confiança é a porcentagem, entre 0 e 100, que define a precisão …" at bounding box center [844, 339] width 371 height 32
click at [904, 304] on div "Pontuação de confiança" at bounding box center [852, 306] width 388 height 18
click at [522, 375] on div "Assistência de IA" at bounding box center [553, 368] width 173 height 28
type input "**"
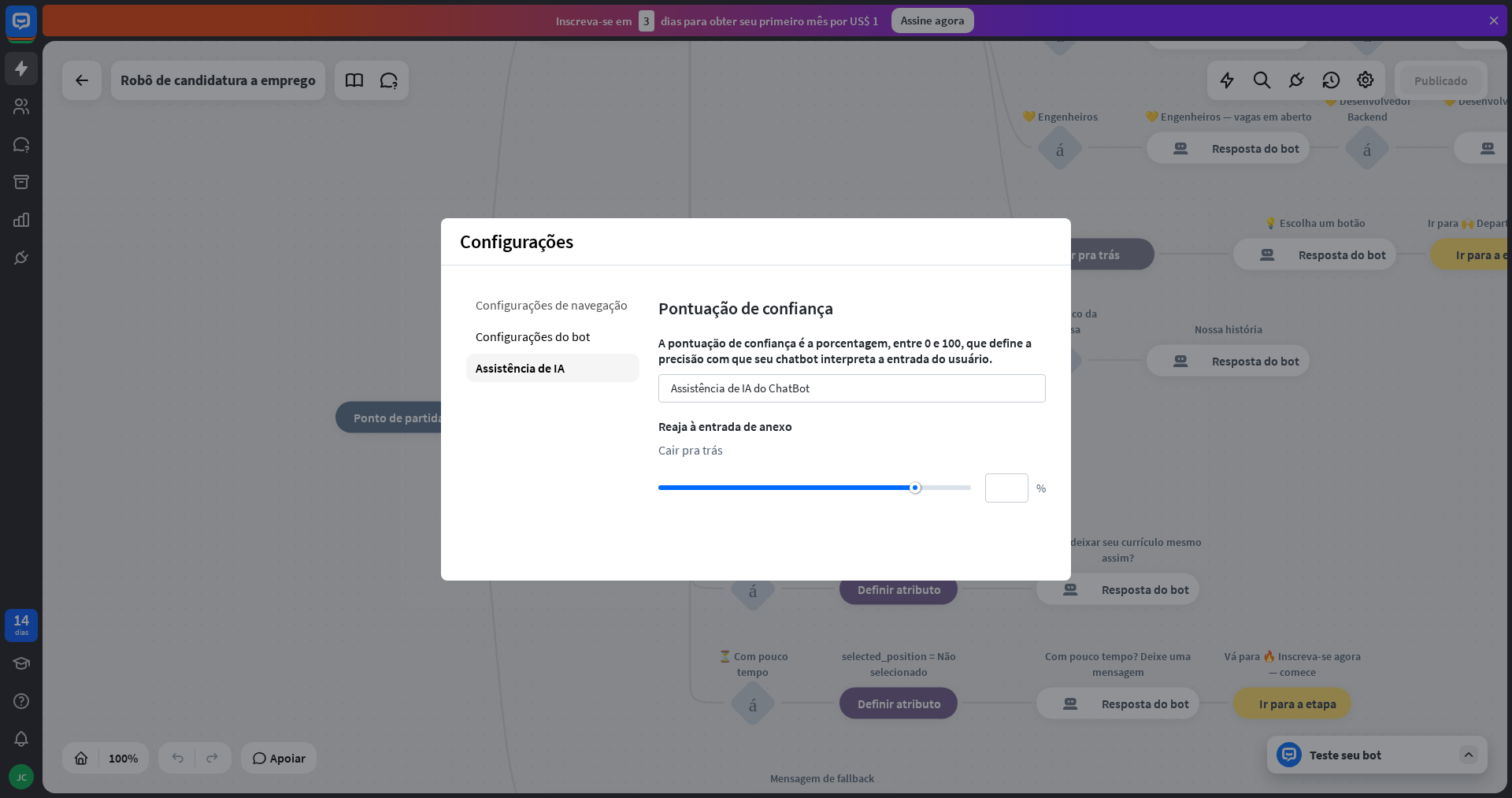
click at [555, 308] on font "Configurações de navegação" at bounding box center [551, 305] width 152 height 16
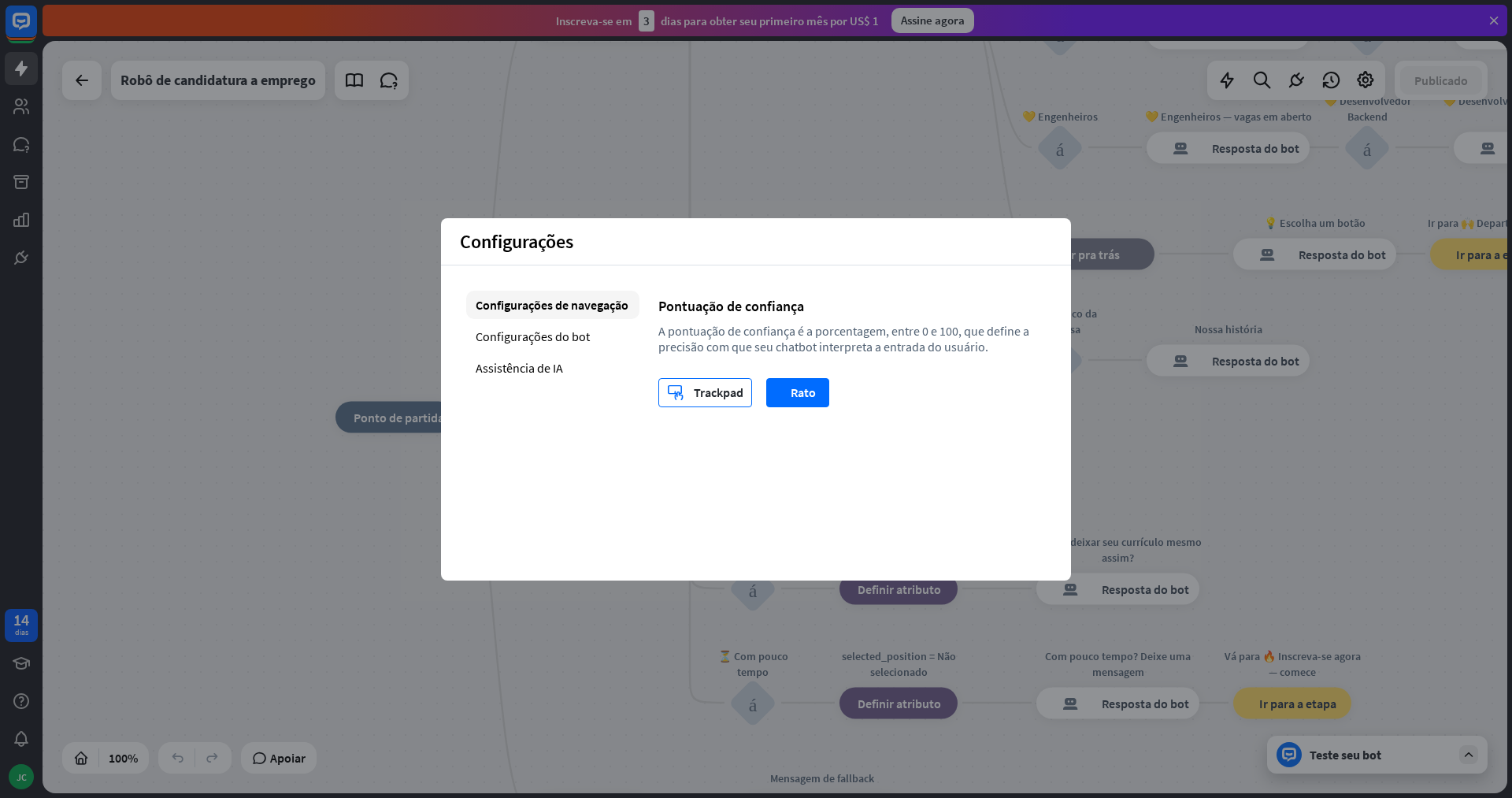
click at [732, 391] on font "Trackpad" at bounding box center [719, 392] width 50 height 16
click at [779, 394] on button "rato Rato" at bounding box center [798, 392] width 63 height 29
click at [1093, 462] on div "casa_2 Ponto de partida Mensagem de boas-vindas resposta do bot de bloco Respos…" at bounding box center [1067, 794] width 1465 height 753
click at [579, 151] on div "casa_2 Ponto de partida Mensagem de boas-vindas resposta do bot de bloco Respos…" at bounding box center [775, 417] width 1465 height 753
drag, startPoint x: 559, startPoint y: 280, endPoint x: 557, endPoint y: 271, distance: 9.2
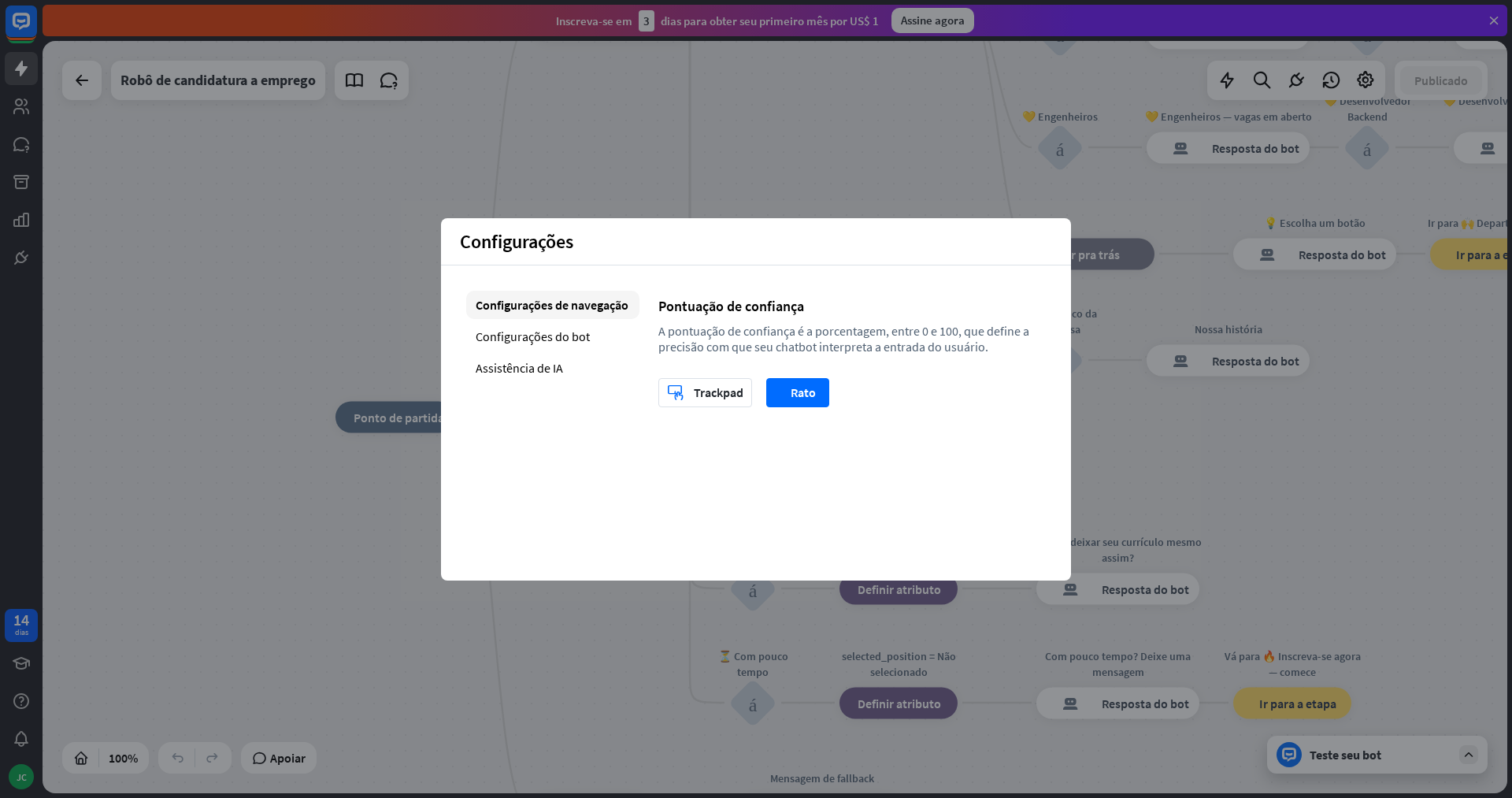
click at [558, 280] on div "Configurações de navegação Configurações do bot Assistência de IA Pontuação de …" at bounding box center [756, 349] width 630 height 167
click at [625, 179] on div "casa_2 Ponto de partida Mensagem de boas-vindas resposta do bot de bloco Respos…" at bounding box center [775, 417] width 1465 height 753
click at [677, 198] on div "casa_2 Ponto de partida Mensagem de boas-vindas resposta do bot de bloco Respos…" at bounding box center [775, 417] width 1465 height 753
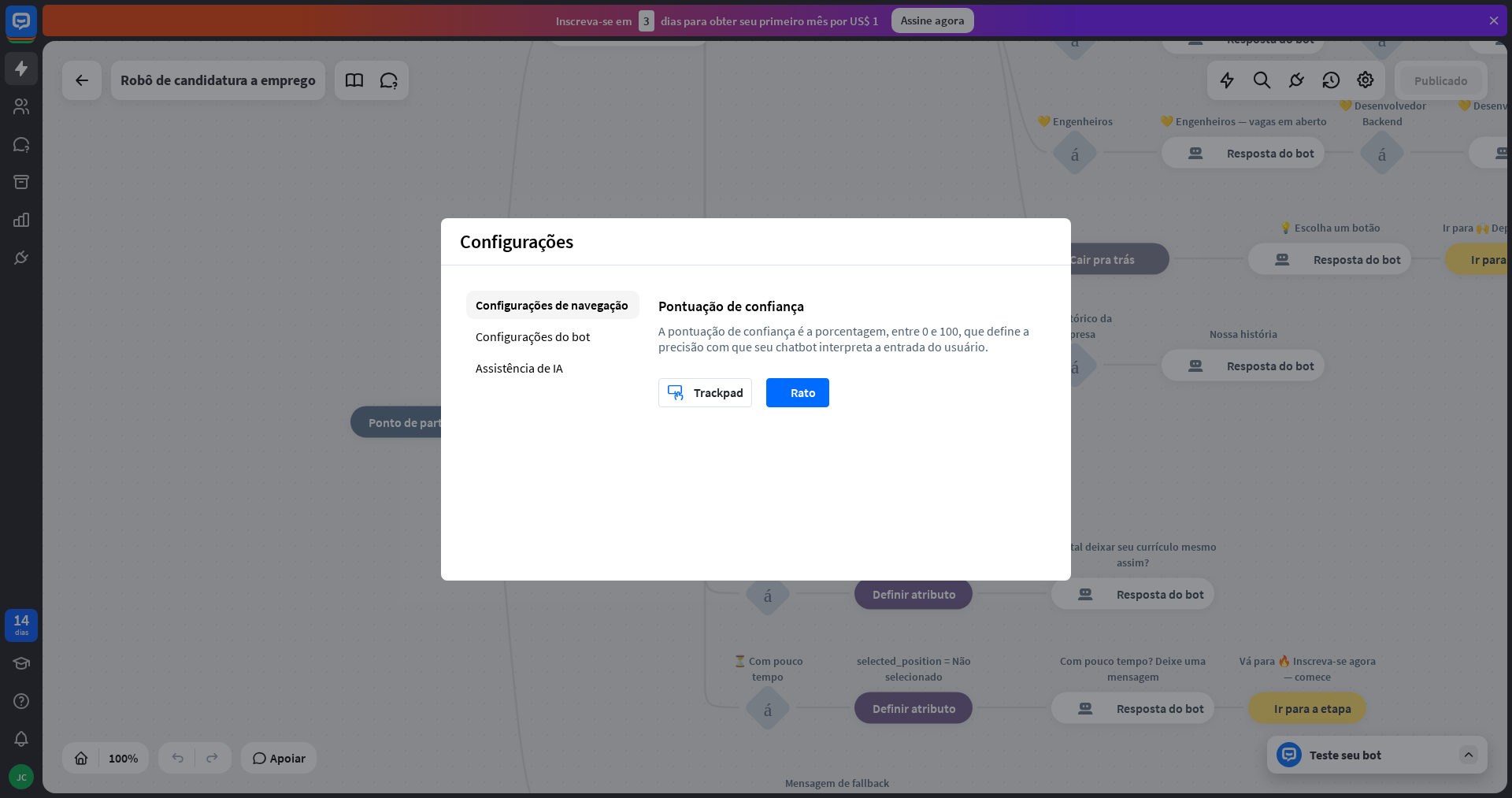
click at [1034, 208] on div "casa_2 Ponto de partida Mensagem de boas-vindas resposta do bot de bloco Respos…" at bounding box center [775, 417] width 1465 height 753
click at [1180, 358] on div "resposta do bot de bloco Resposta do bot" at bounding box center [1248, 365] width 163 height 32
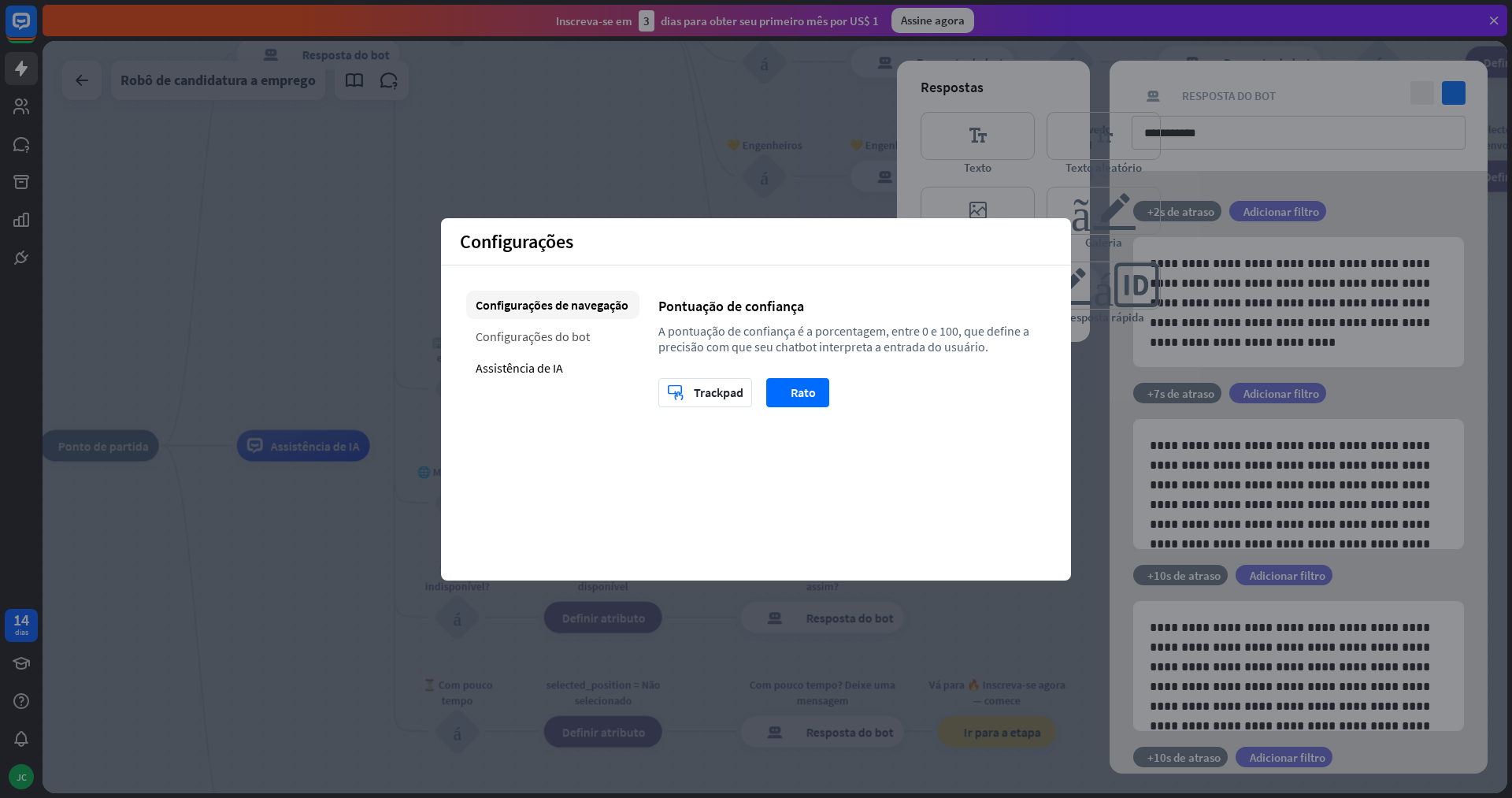
click at [591, 338] on div "Configurações do bot" at bounding box center [553, 336] width 173 height 28
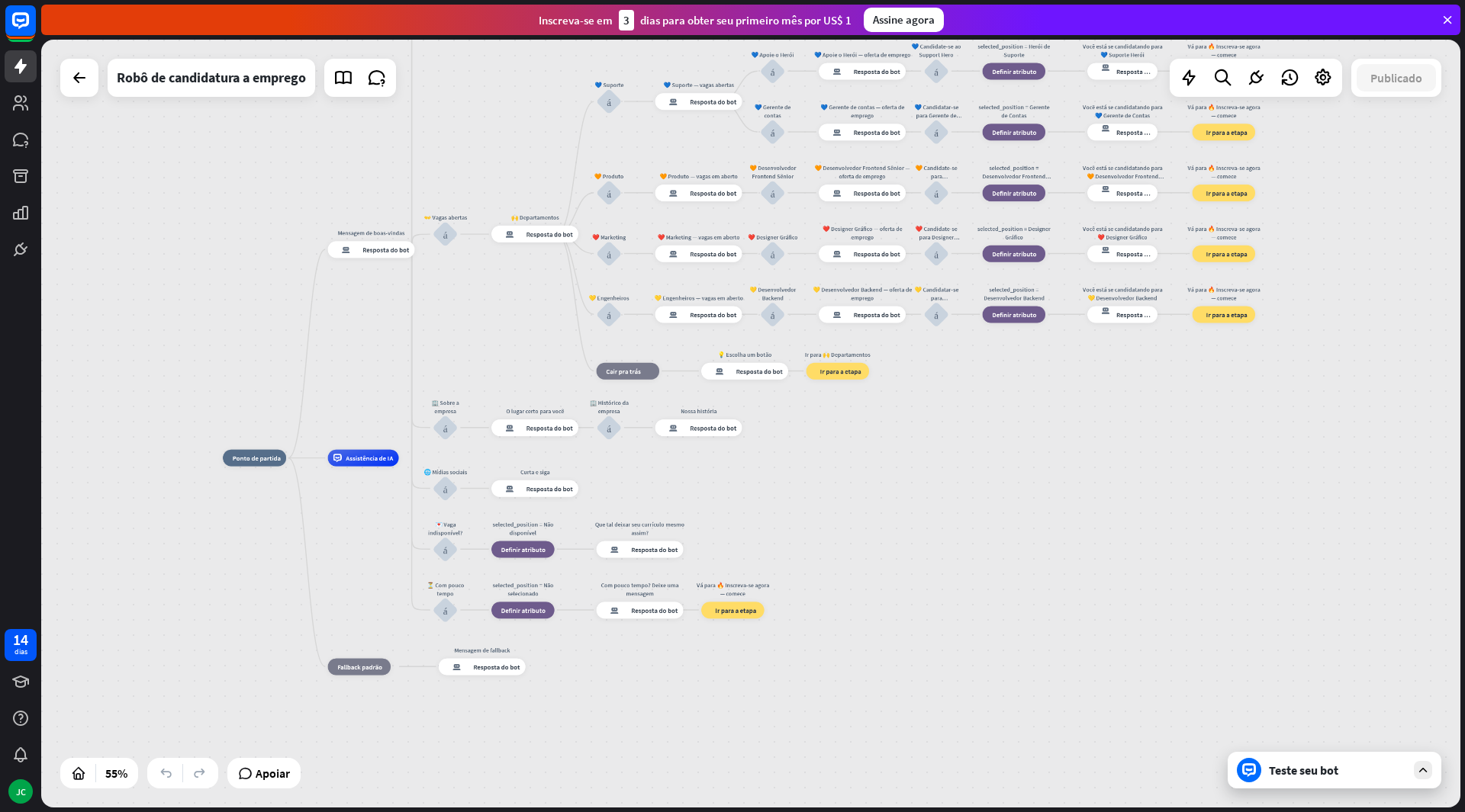
click at [1421, 772] on icon at bounding box center [1424, 771] width 14 height 14
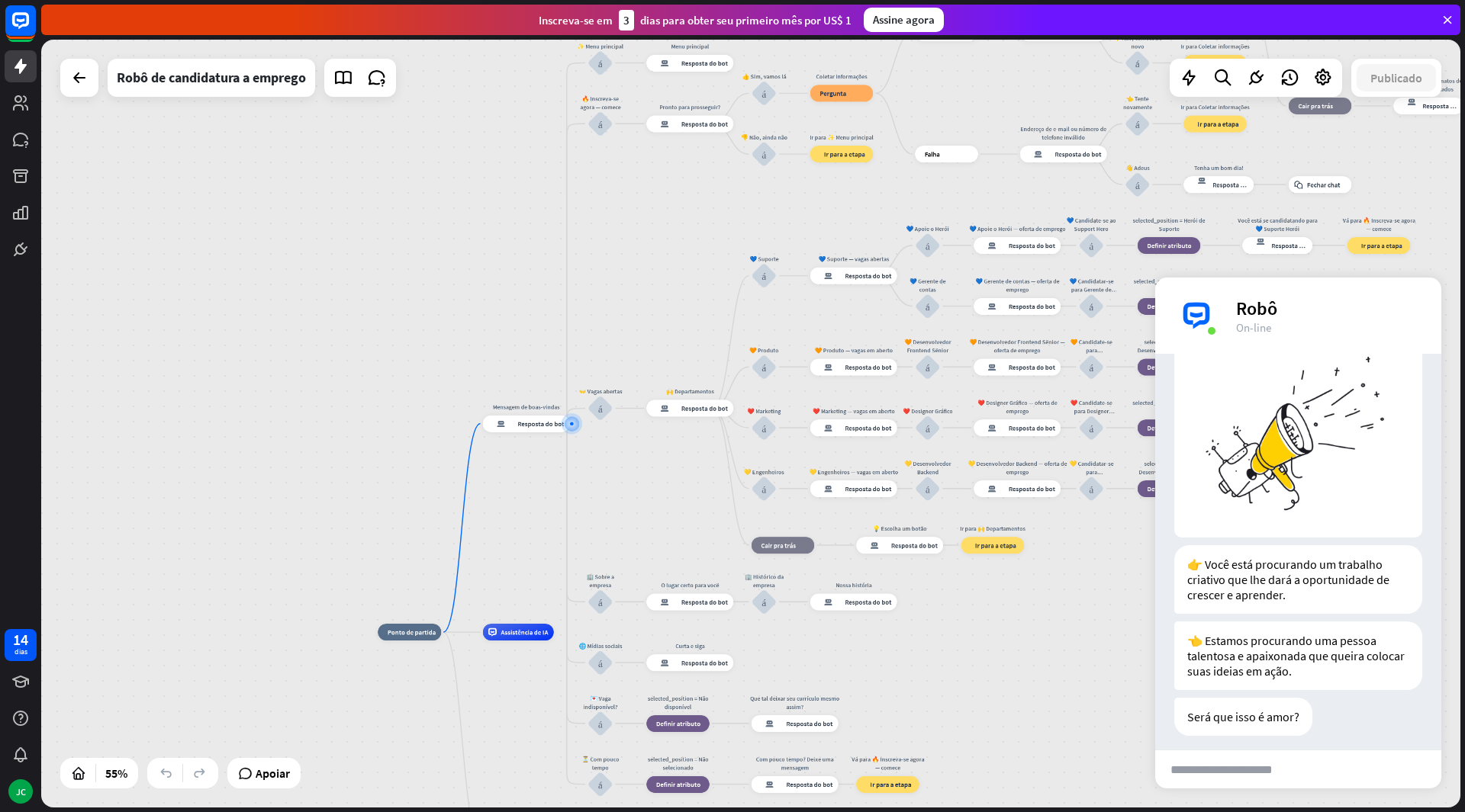
scroll to position [106, 0]
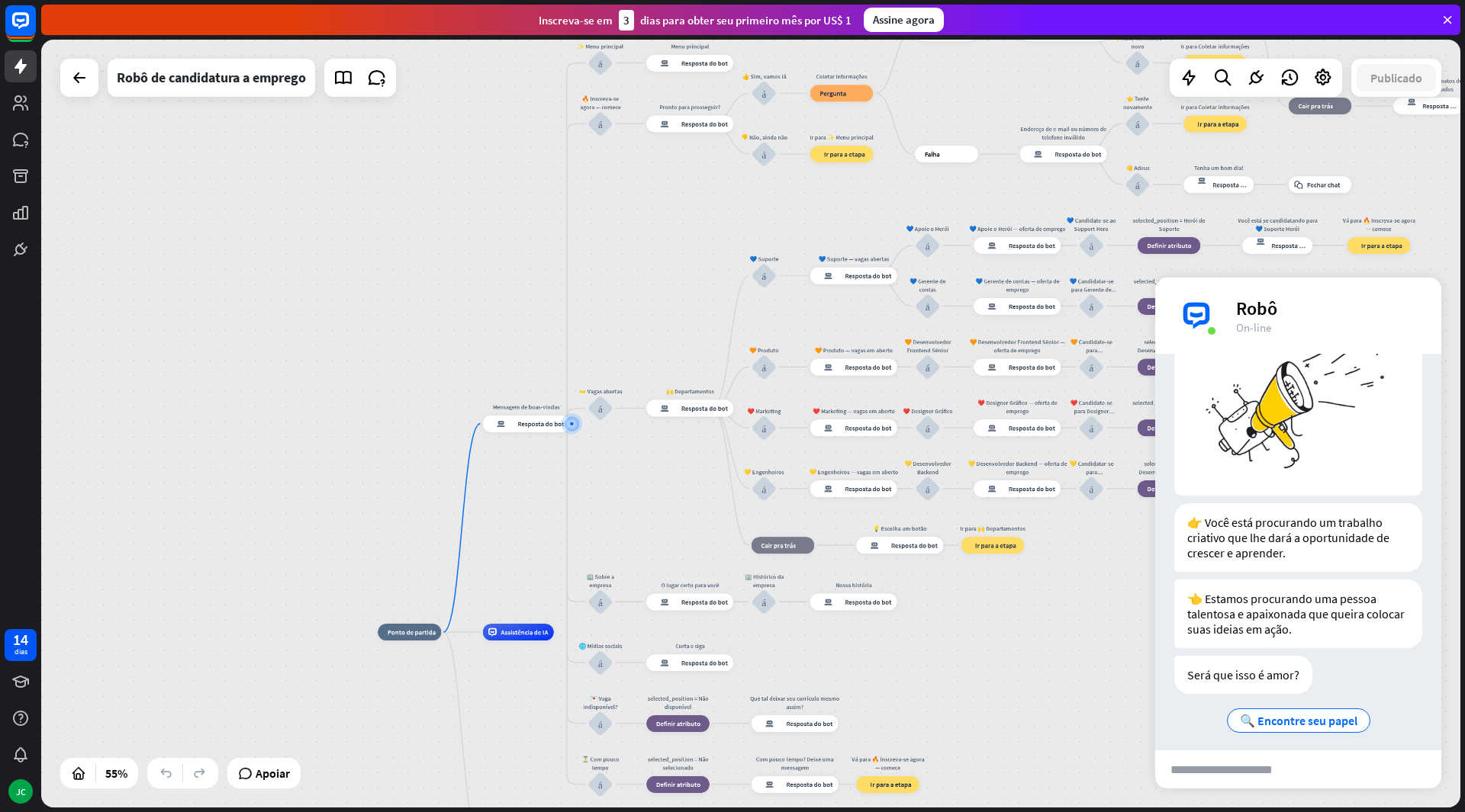
click at [1271, 772] on input "text" at bounding box center [1233, 770] width 155 height 38
type input "*******"
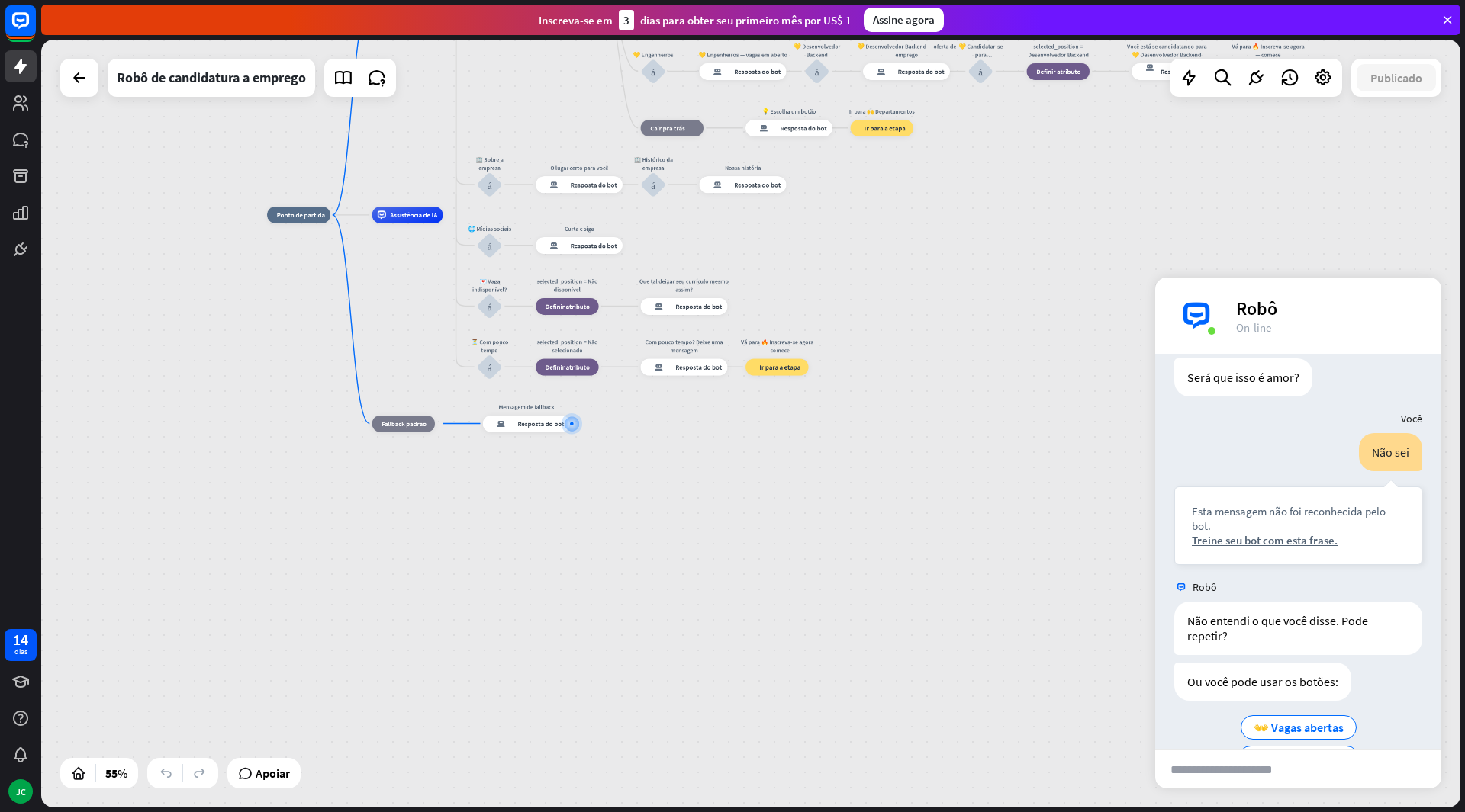
scroll to position [410, 0]
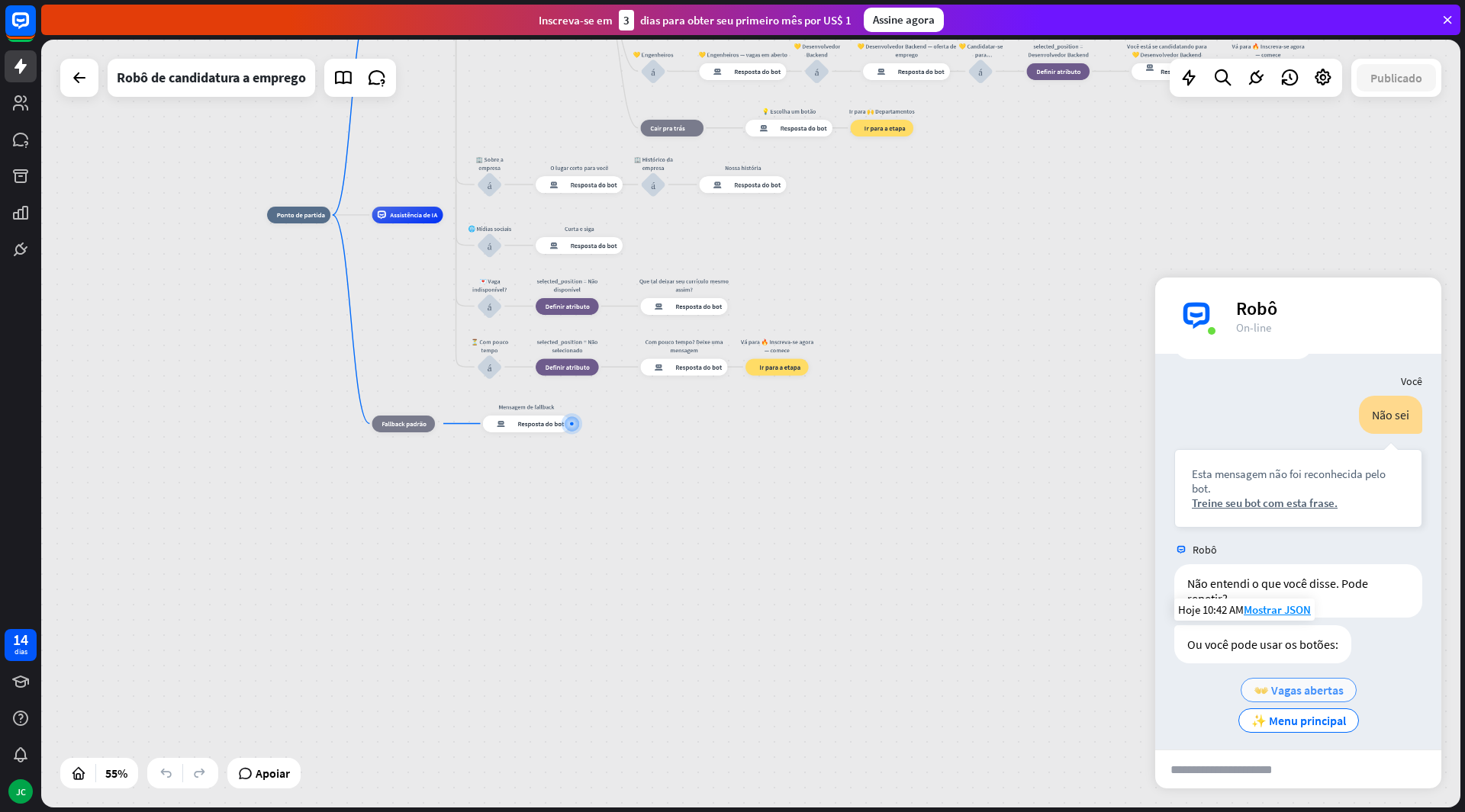
click at [1329, 683] on font "👐 Vagas abertas" at bounding box center [1299, 691] width 90 height 15
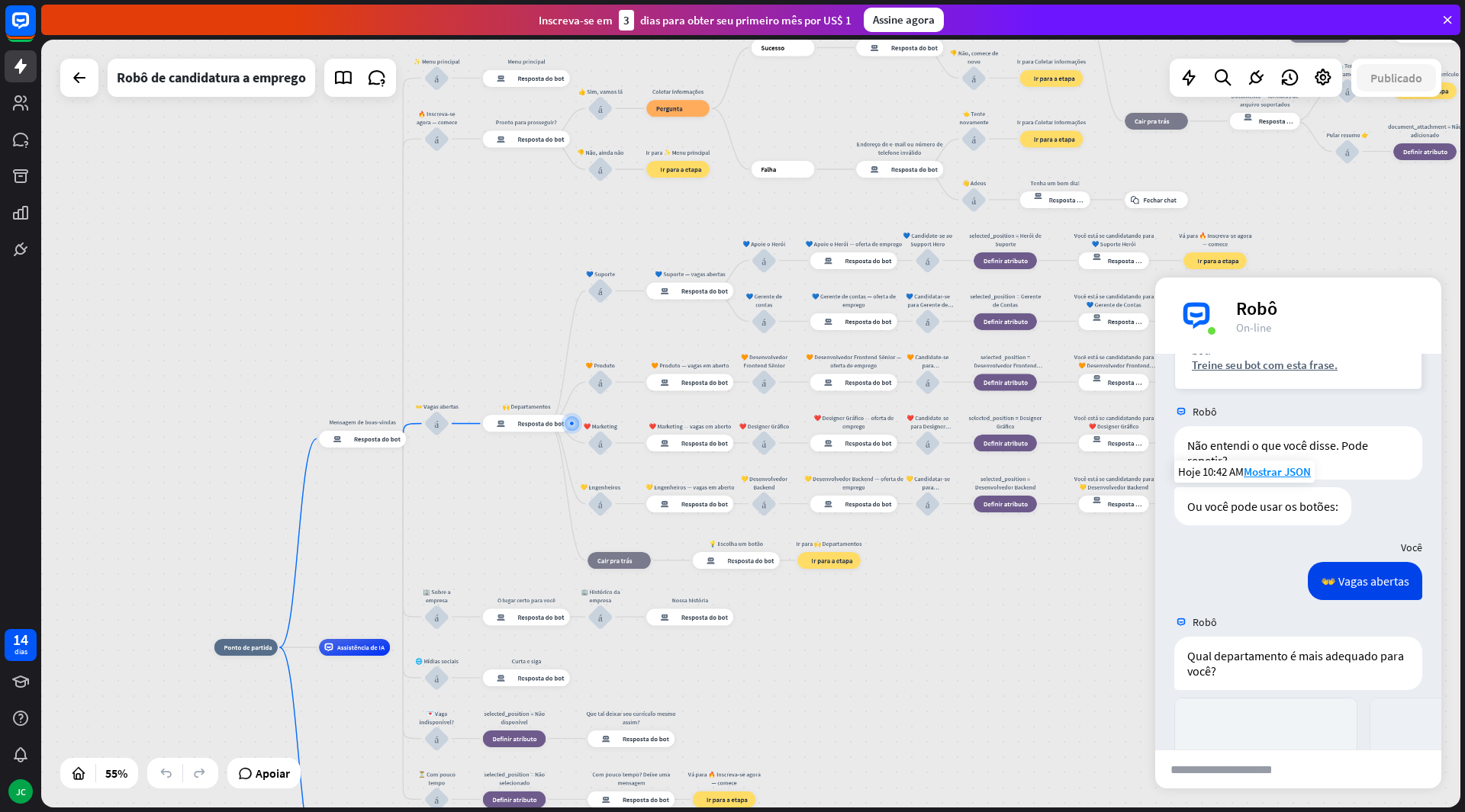
scroll to position [876, 0]
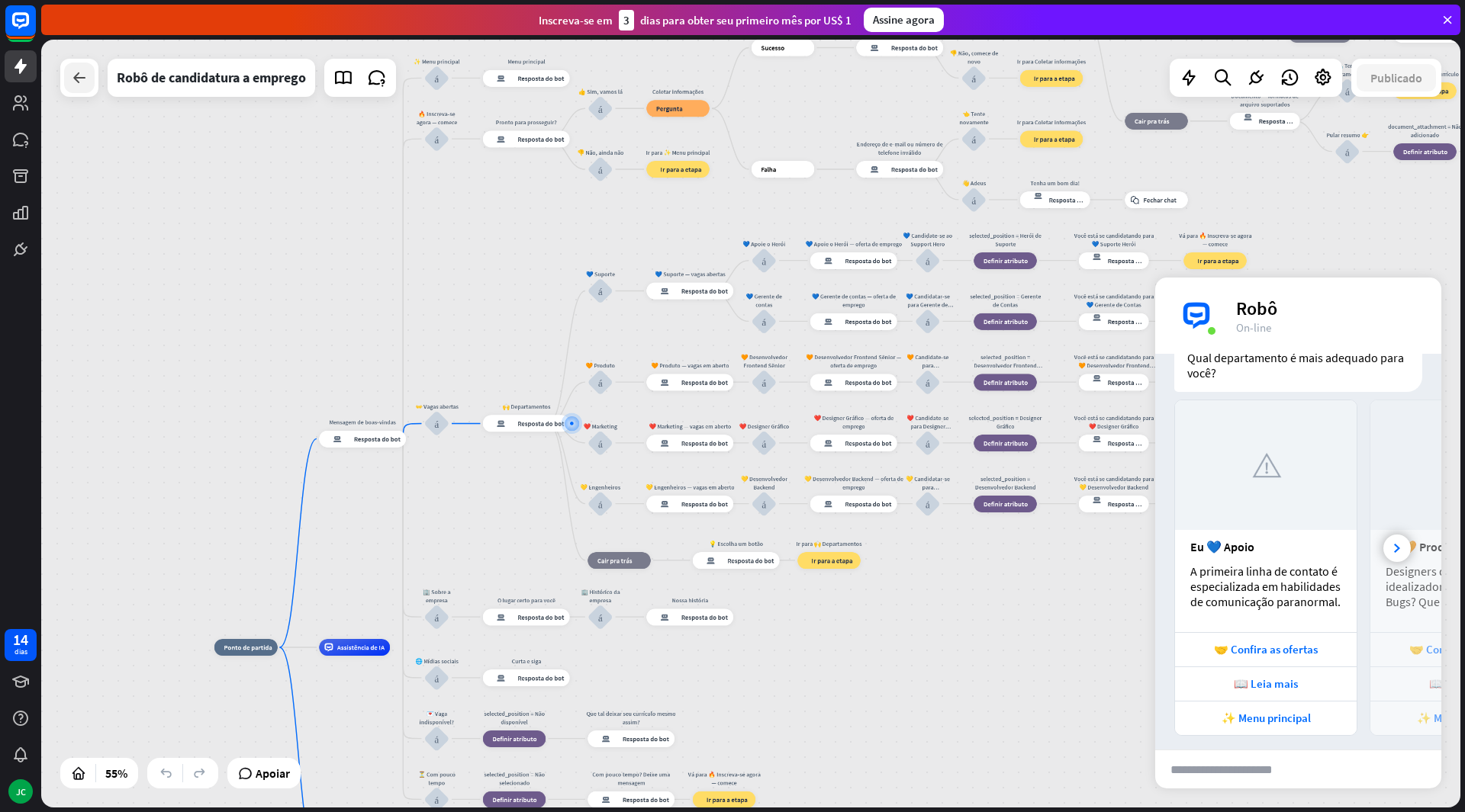
click at [65, 83] on div at bounding box center [80, 78] width 31 height 31
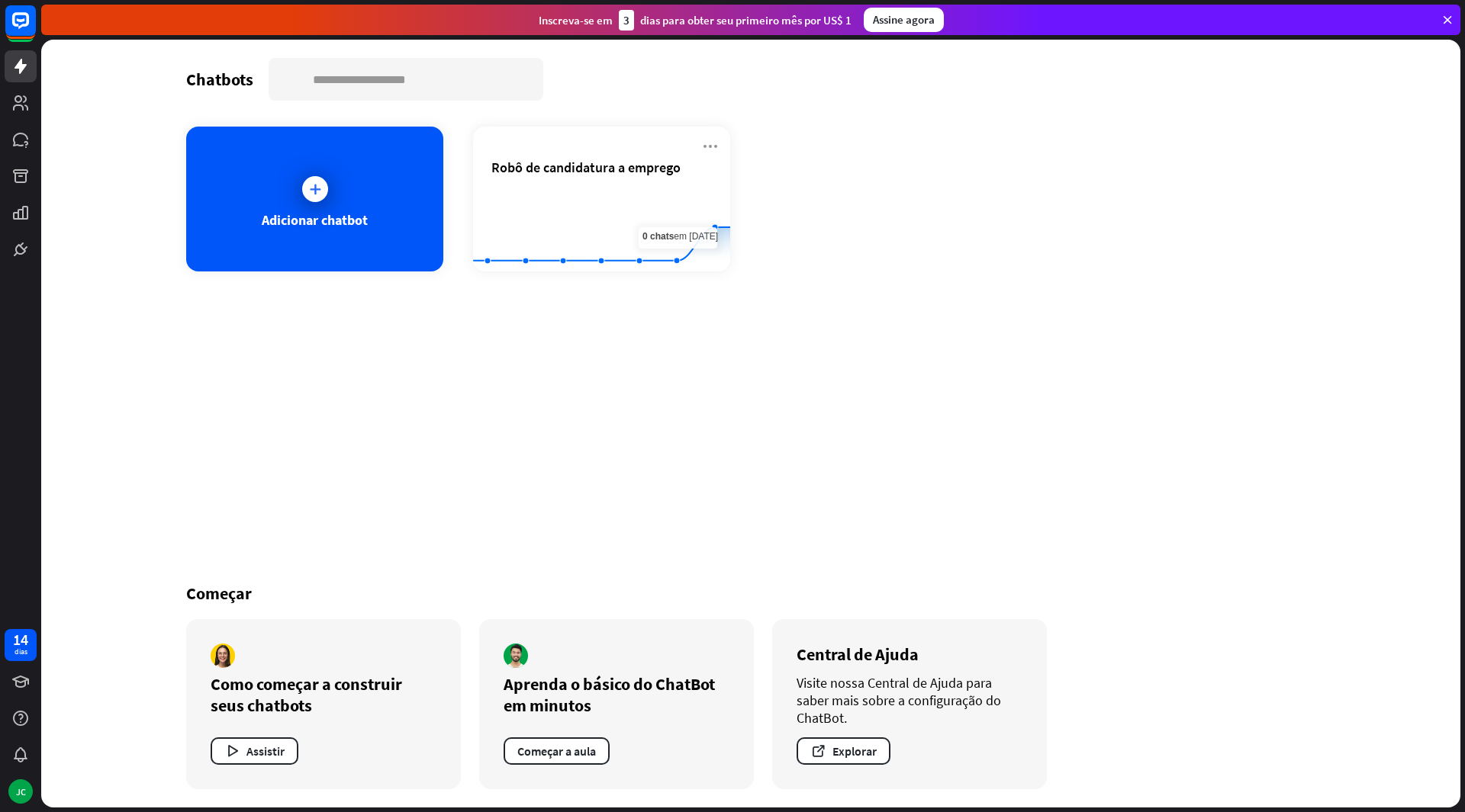
click at [615, 17] on div "Inscreva-se em 3 [PERSON_NAME] para obter seu primeiro mês por US$ 1" at bounding box center [696, 21] width 313 height 21
click at [26, 109] on icon at bounding box center [21, 103] width 15 height 15
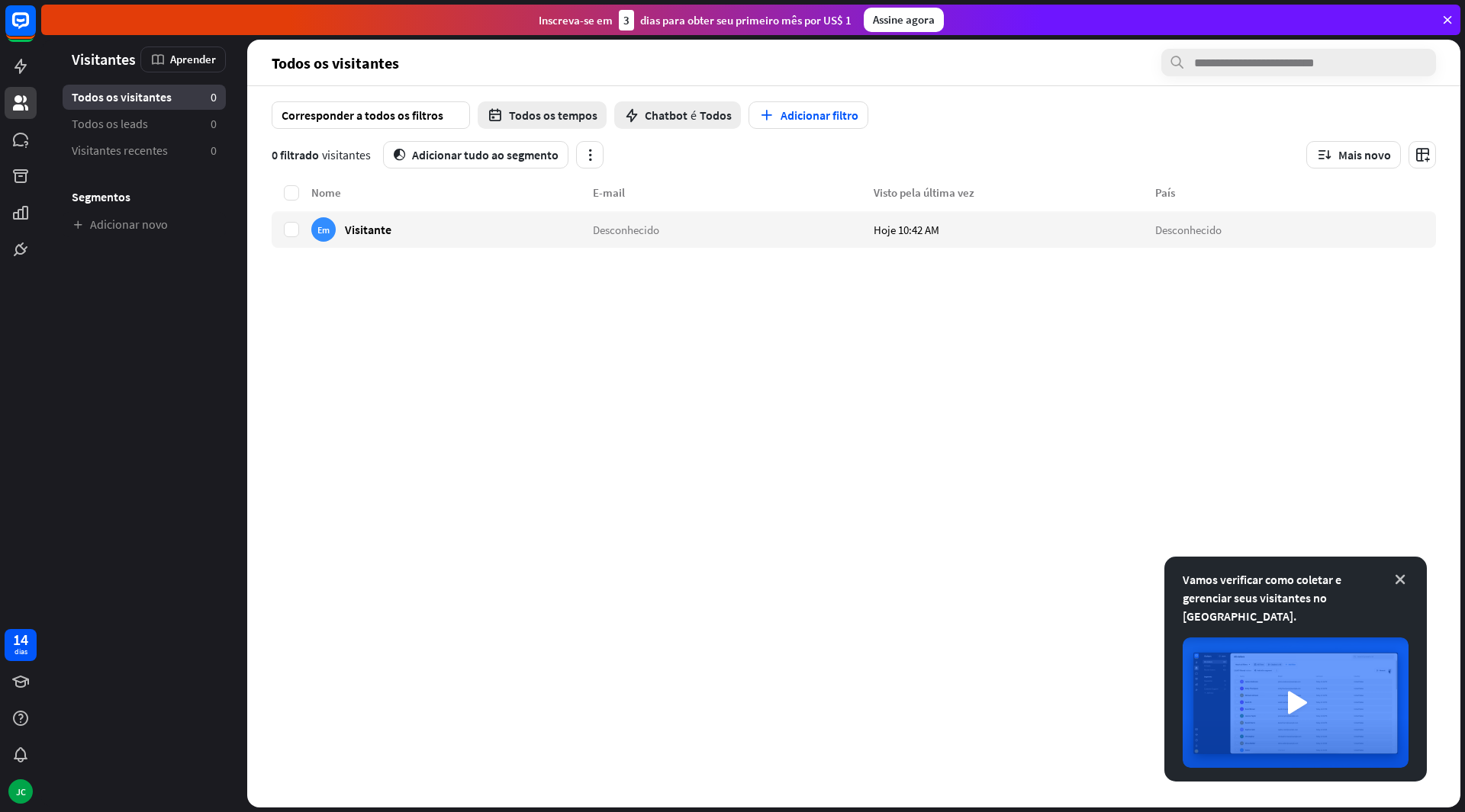
click at [1404, 588] on icon at bounding box center [1401, 580] width 15 height 15
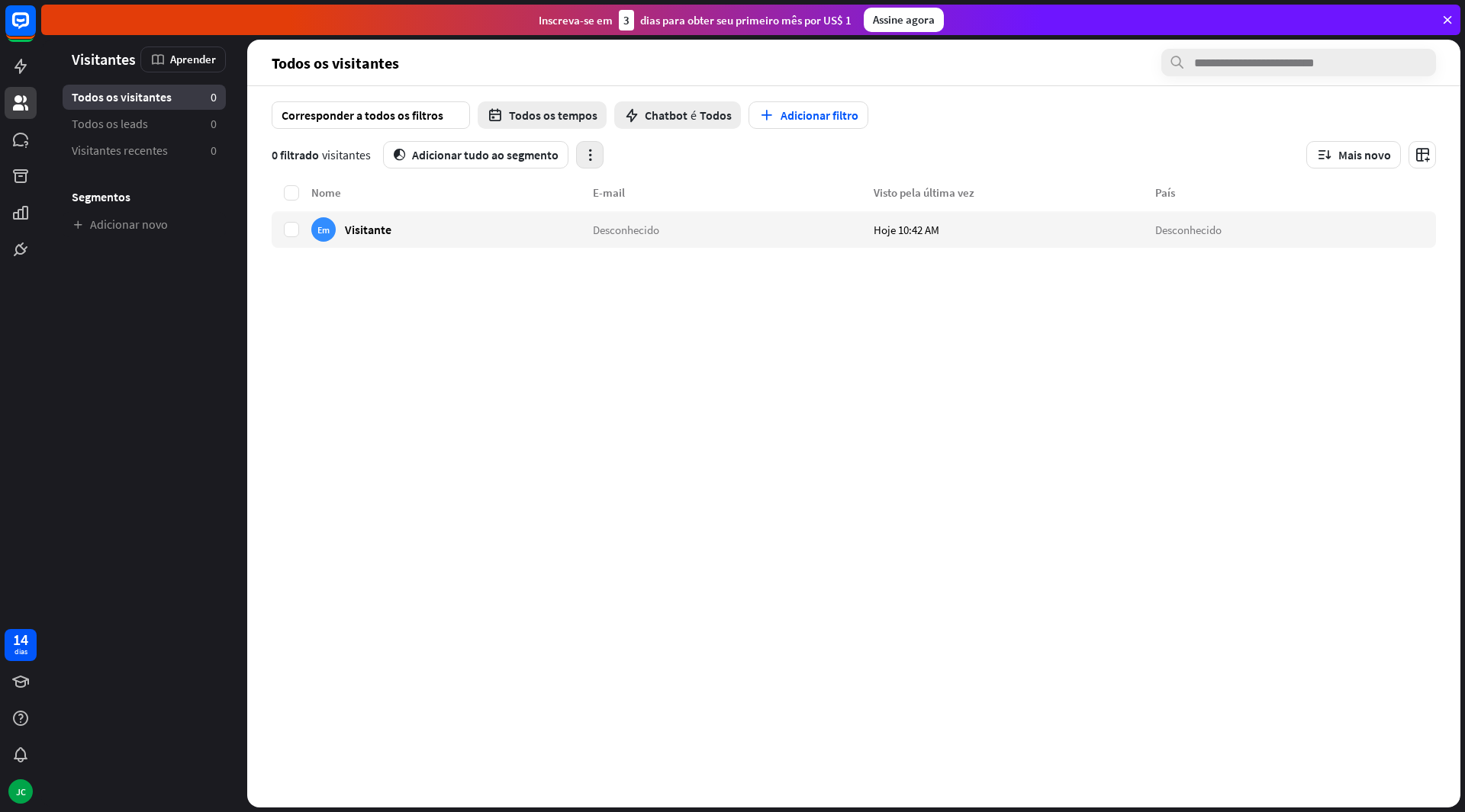
click at [595, 160] on icon "button" at bounding box center [590, 155] width 16 height 16
click at [687, 174] on div "Corresponder a todos os filtros seta para baixo Todos os tempos Chatbot é Todos…" at bounding box center [854, 135] width 1213 height 98
click at [16, 171] on icon at bounding box center [21, 176] width 15 height 14
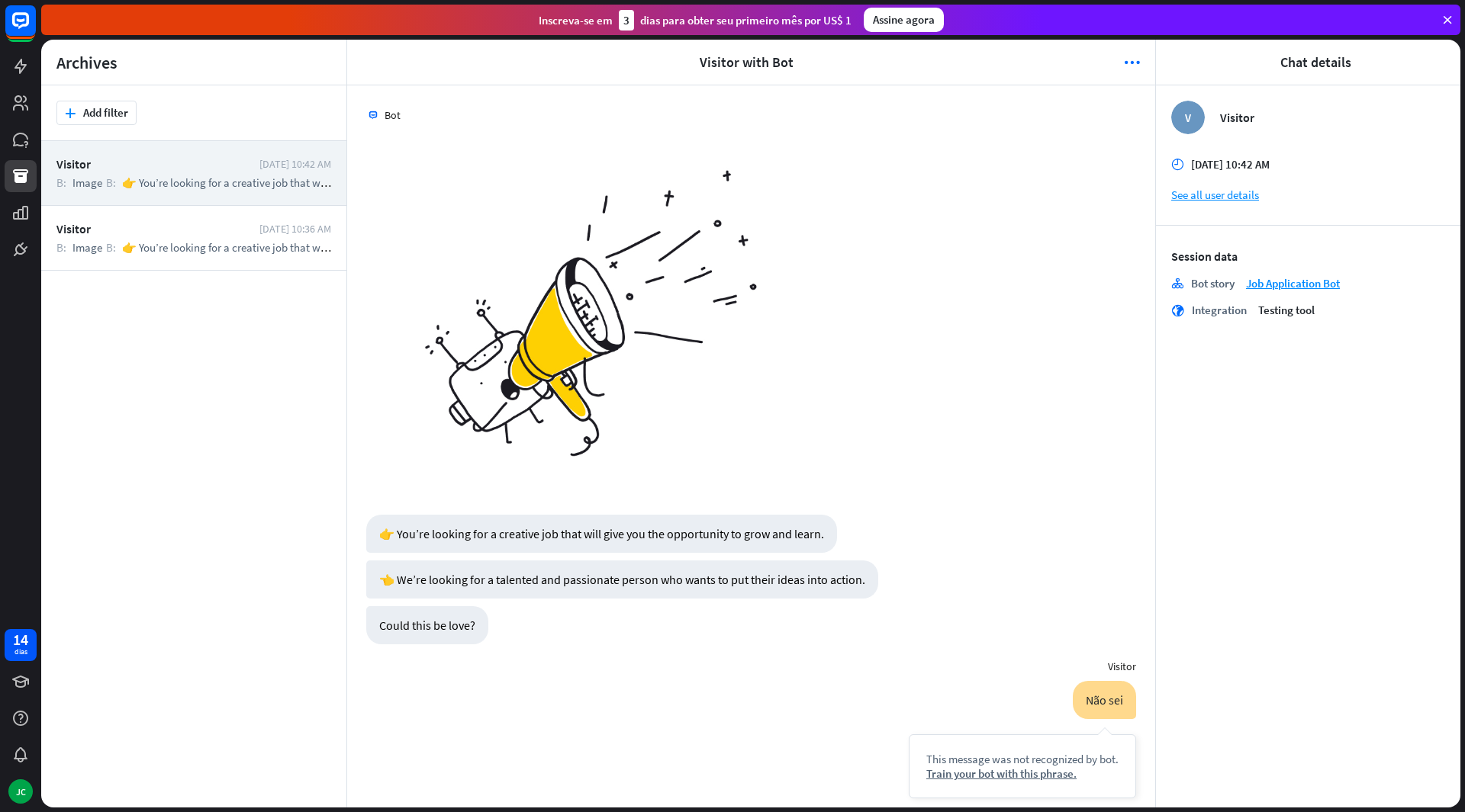
scroll to position [622, 0]
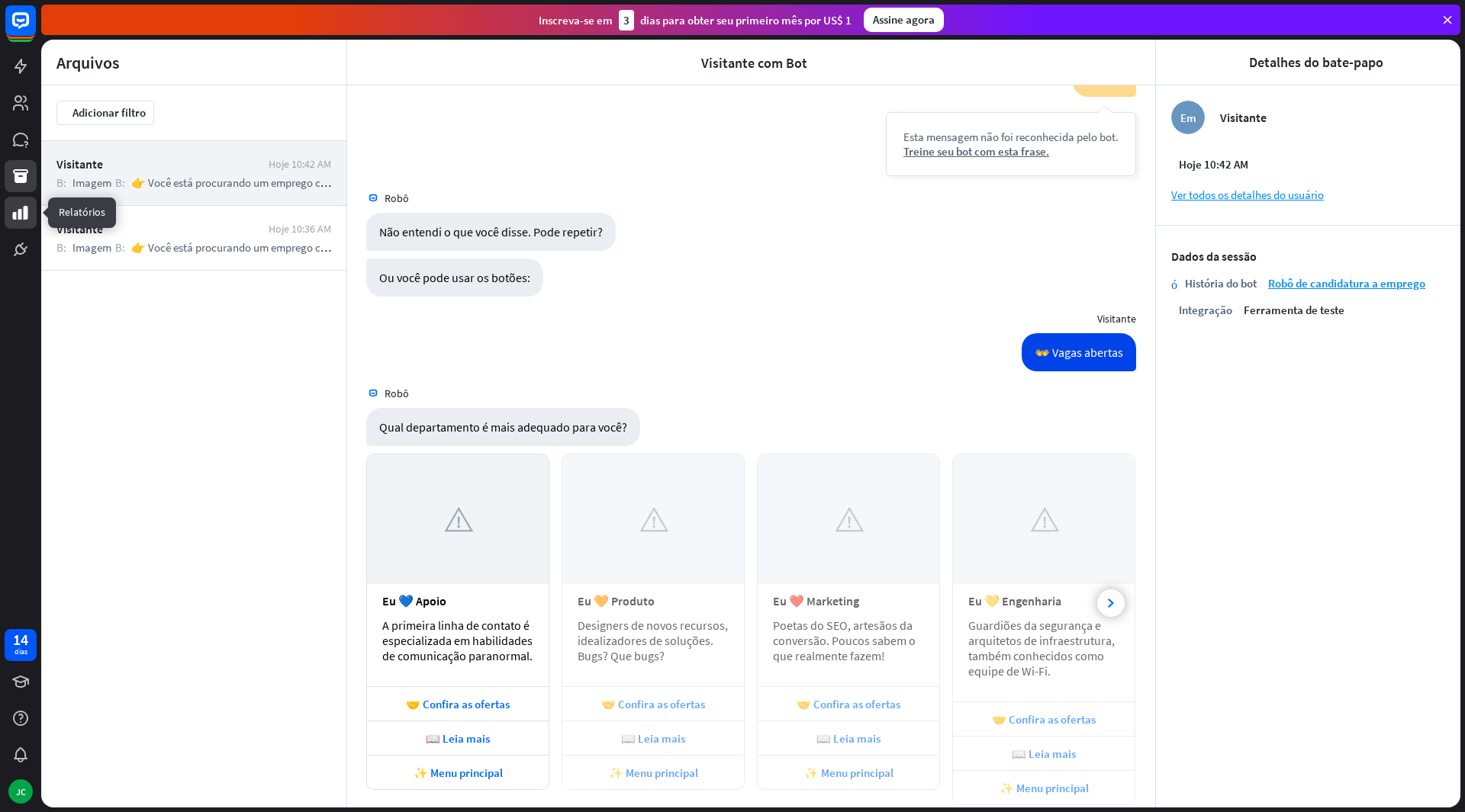
click at [27, 209] on icon at bounding box center [21, 213] width 15 height 14
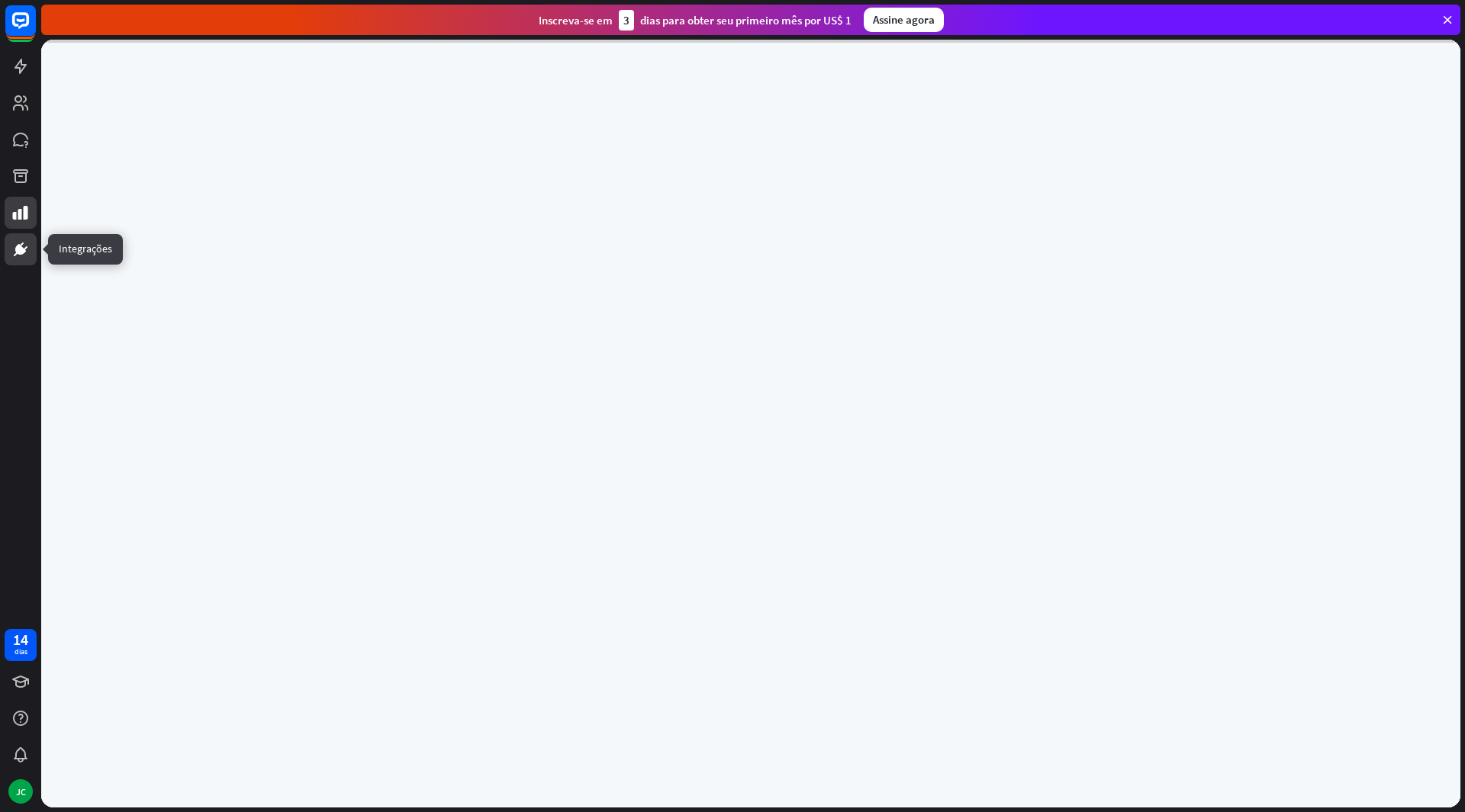
click at [17, 241] on icon at bounding box center [20, 249] width 18 height 18
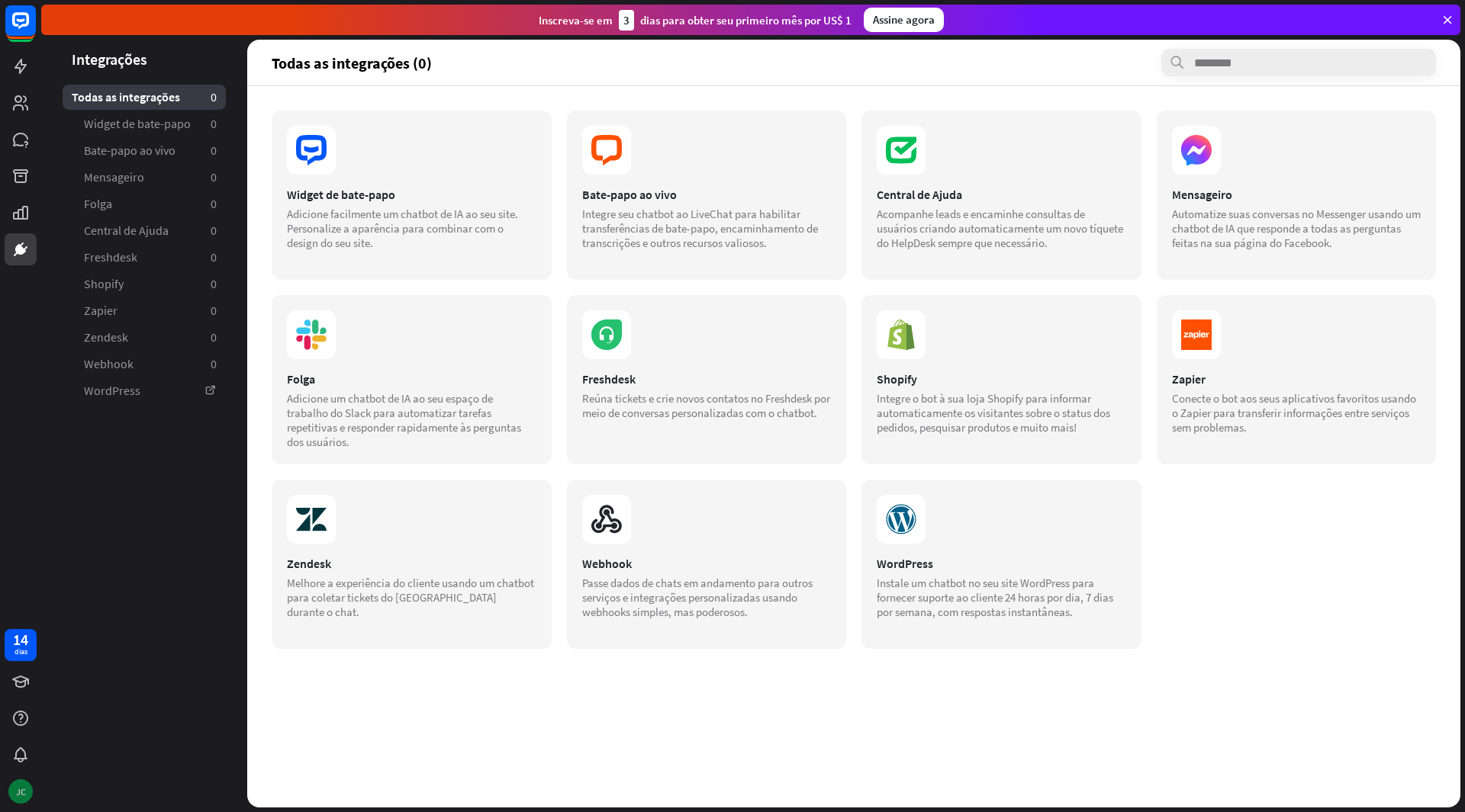
click at [17, 772] on div "JC" at bounding box center [21, 791] width 24 height 24
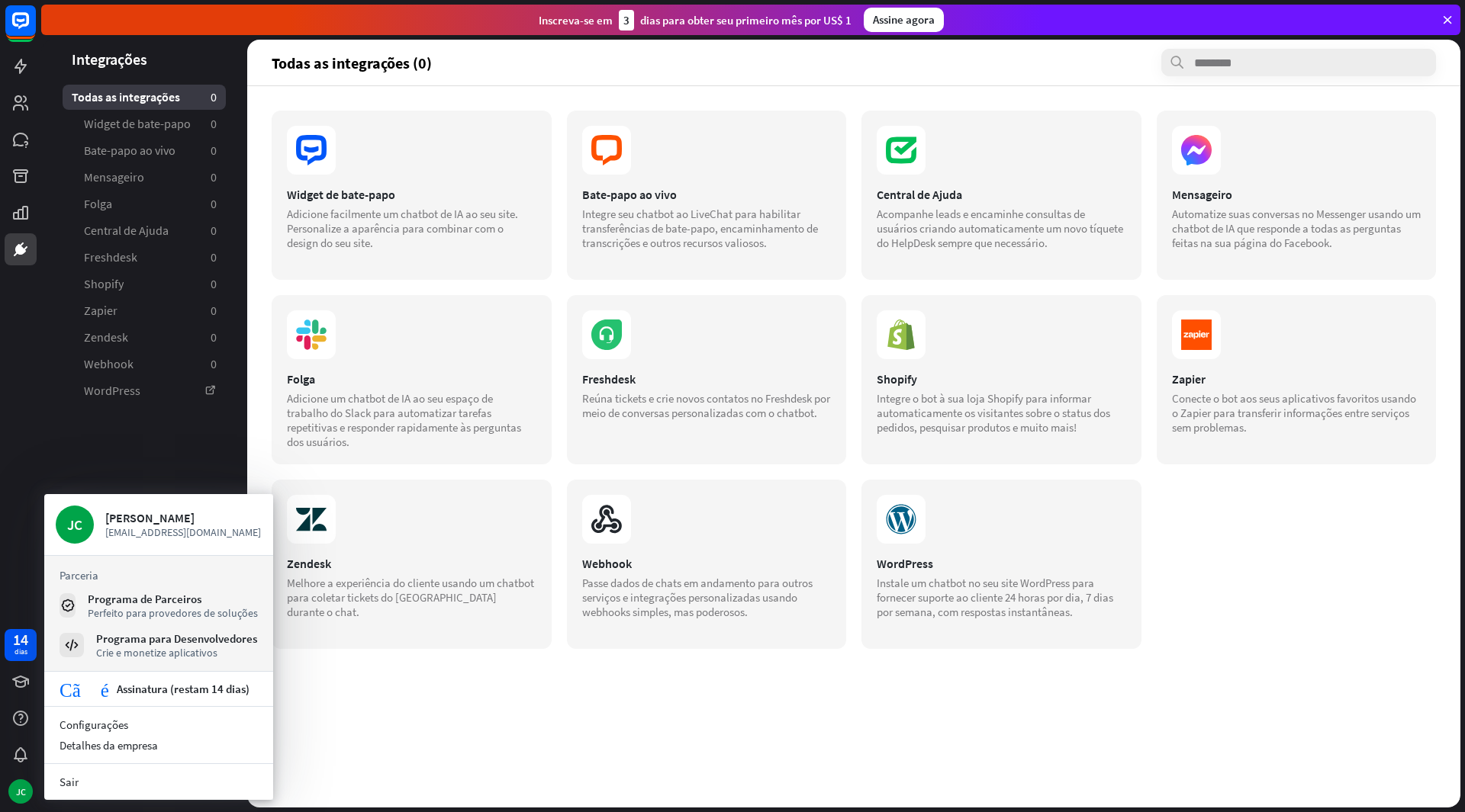
click at [1309, 599] on section "Widget de bate-papo Adicione facilmente um chatbot de IA ao seu site. Personali…" at bounding box center [854, 380] width 1165 height 539
